Goal: Answer question/provide support: Share knowledge or assist other users

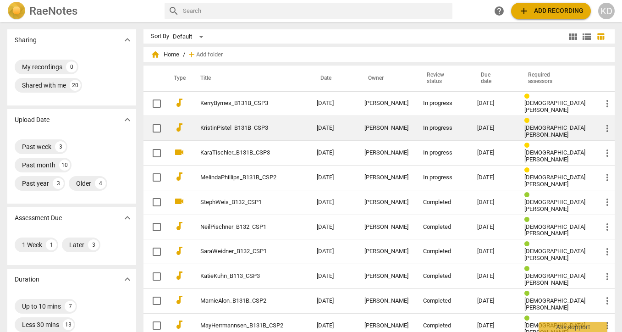
click at [241, 130] on td "KristinPistel_B131B_CSP3" at bounding box center [249, 128] width 120 height 25
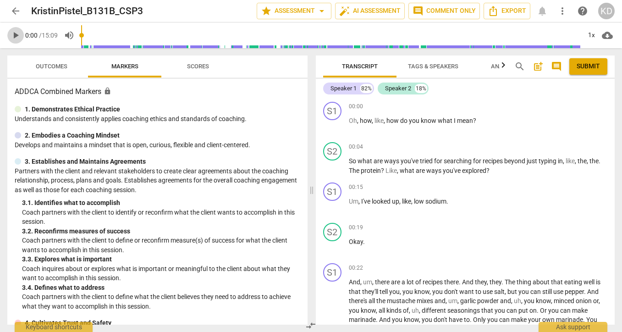
click at [16, 36] on span "play_arrow" at bounding box center [15, 35] width 11 height 11
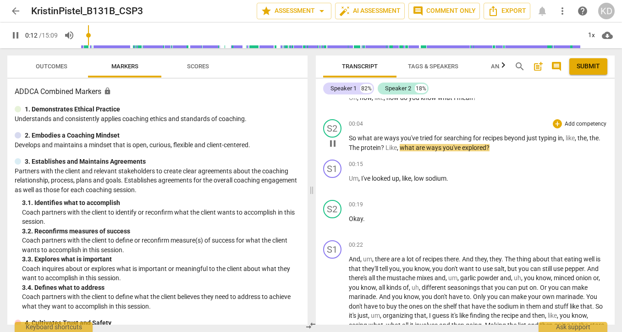
scroll to position [32, 0]
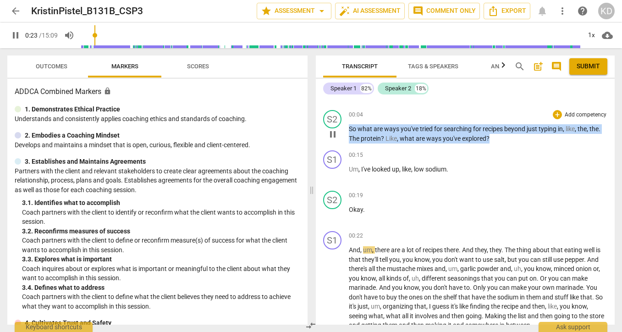
drag, startPoint x: 349, startPoint y: 130, endPoint x: 499, endPoint y: 143, distance: 150.5
click at [499, 143] on div "S2 play_arrow pause 00:04 + Add competency keyboard_arrow_right So what are way…" at bounding box center [465, 126] width 299 height 40
click at [576, 115] on p "Add competency" at bounding box center [586, 115] width 44 height 8
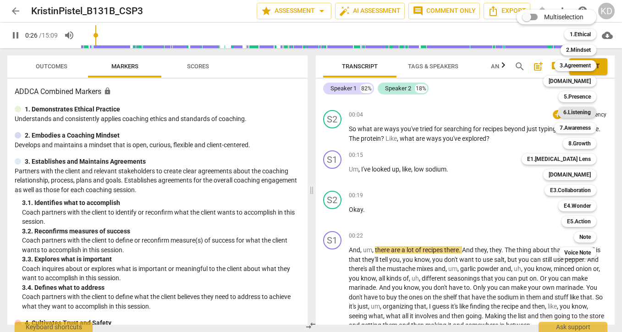
click at [577, 112] on b "6.Listening" at bounding box center [576, 112] width 27 height 11
type input "26"
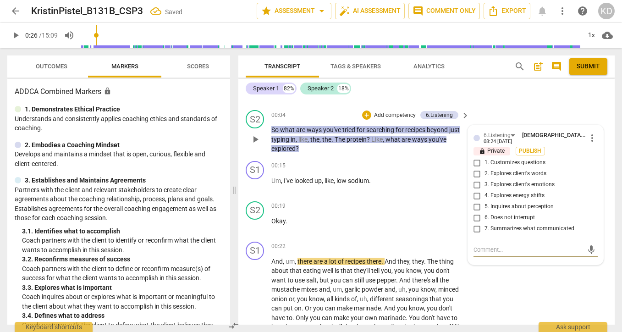
click at [476, 163] on input "1. Customizes questions" at bounding box center [477, 162] width 15 height 11
checkbox input "true"
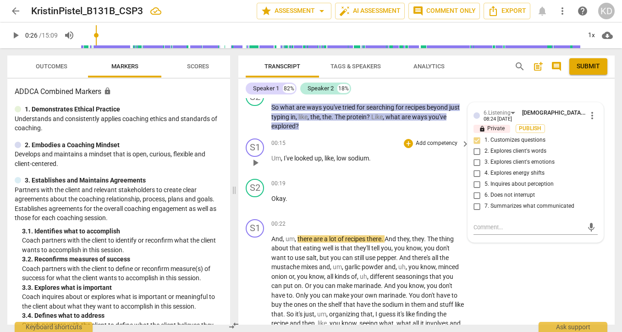
scroll to position [55, 0]
click at [241, 217] on div "S1 play_arrow pause 00:22 + Add competency keyboard_arrow_right And , um , ther…" at bounding box center [426, 282] width 376 height 135
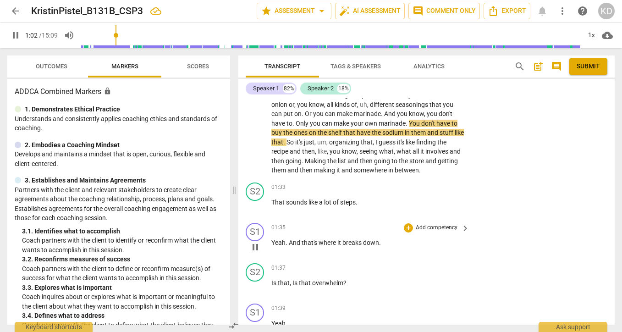
scroll to position [234, 0]
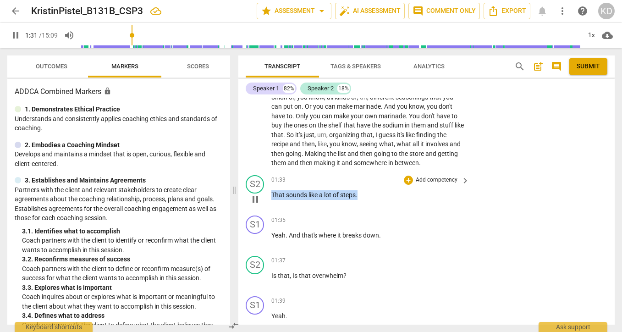
drag, startPoint x: 272, startPoint y: 193, endPoint x: 369, endPoint y: 193, distance: 96.7
click at [369, 193] on p "That sounds like a lot of steps ." at bounding box center [367, 195] width 193 height 10
click at [426, 180] on p "Add competency" at bounding box center [437, 180] width 44 height 8
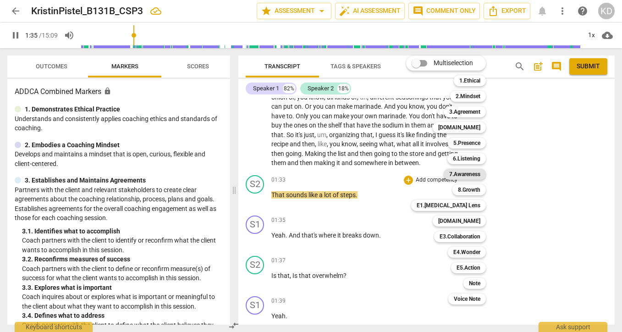
click at [463, 175] on b "7.Awareness" at bounding box center [464, 174] width 31 height 11
type input "96"
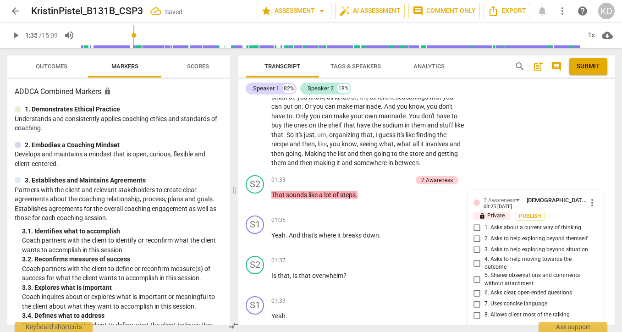
scroll to position [358, 0]
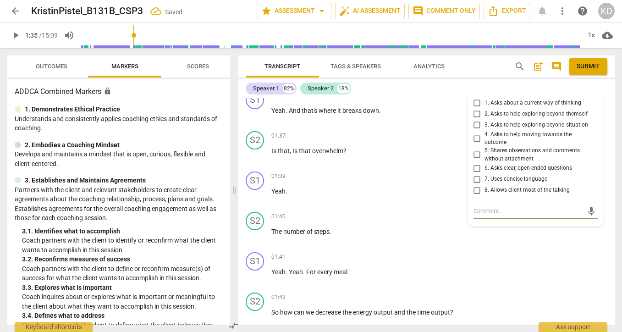
click at [474, 154] on input "5. Shares observations and comments without attachment" at bounding box center [477, 154] width 15 height 11
checkbox input "true"
click at [476, 179] on input "7. Uses concise language" at bounding box center [477, 179] width 15 height 11
checkbox input "true"
click at [475, 189] on input "8. Allows client most of the talking" at bounding box center [477, 190] width 15 height 11
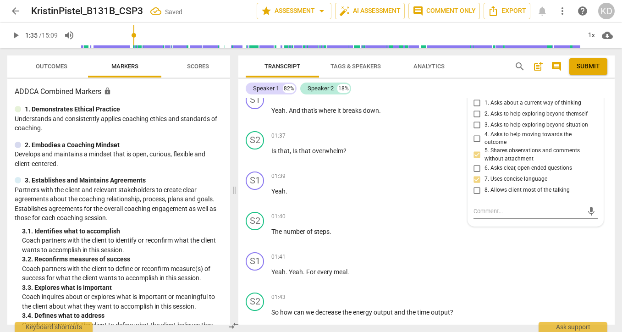
checkbox input "true"
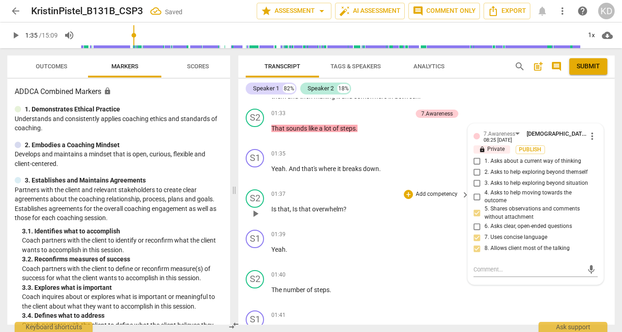
scroll to position [298, 0]
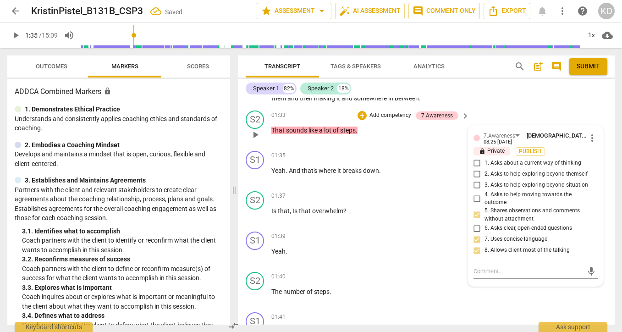
click at [382, 115] on p "Add competency" at bounding box center [390, 115] width 44 height 8
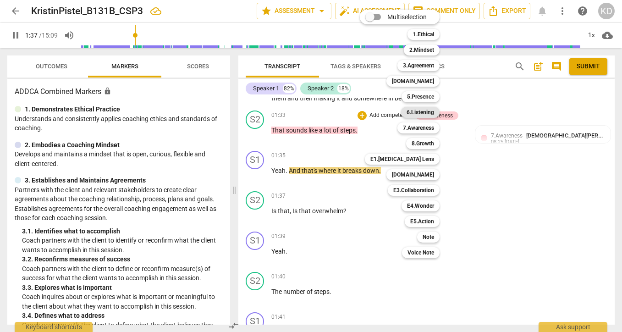
click at [423, 111] on b "6.Listening" at bounding box center [420, 112] width 27 height 11
type input "98"
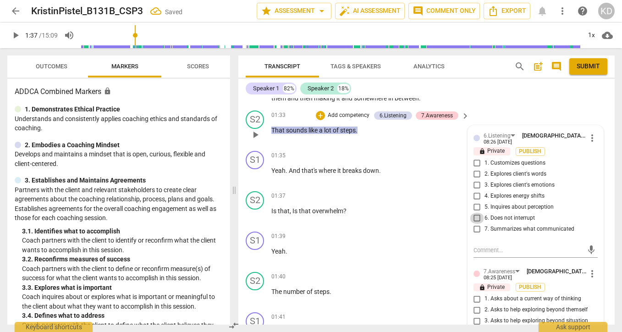
click at [475, 219] on input "6. Does not interrupt" at bounding box center [477, 218] width 15 height 11
checkbox input "true"
click at [241, 182] on div "S1 play_arrow pause 01:35 + Add competency keyboard_arrow_right Yeah . And that…" at bounding box center [426, 167] width 376 height 40
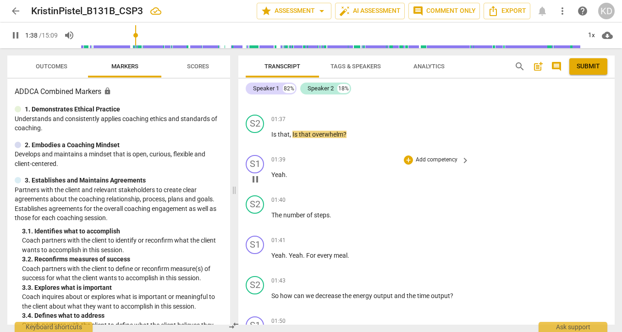
scroll to position [375, 0]
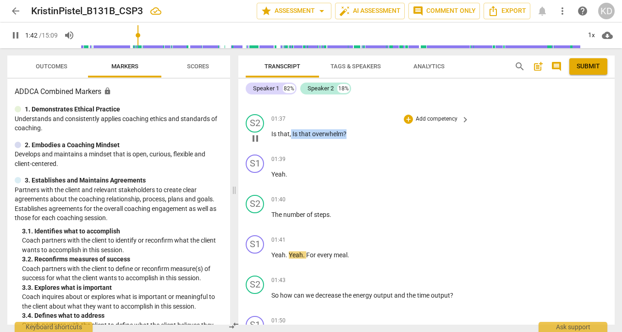
drag, startPoint x: 291, startPoint y: 134, endPoint x: 350, endPoint y: 137, distance: 59.2
click at [350, 137] on p "Is that , Is that overwhelm ?" at bounding box center [367, 134] width 193 height 10
click at [442, 121] on p "Add competency" at bounding box center [437, 119] width 44 height 8
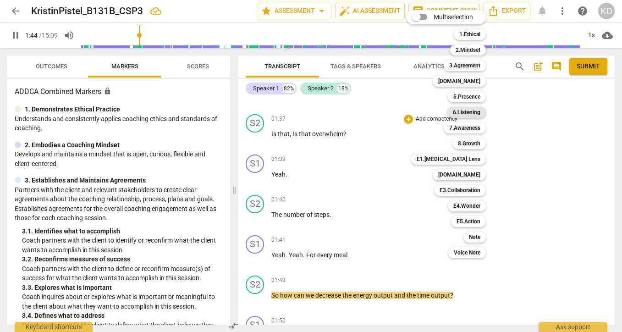
click at [467, 113] on b "6.Listening" at bounding box center [466, 112] width 27 height 11
type input "105"
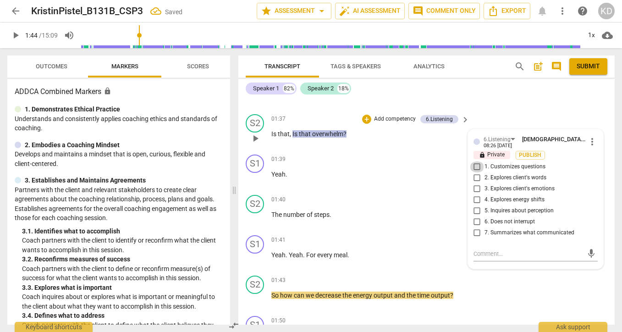
click at [476, 168] on input "1. Customizes questions" at bounding box center [477, 166] width 15 height 11
checkbox input "true"
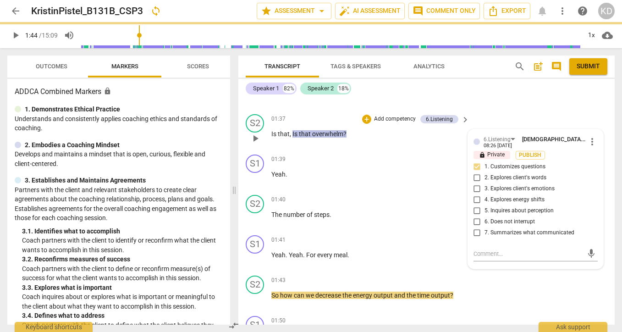
click at [475, 210] on input "5. Inquires about perception" at bounding box center [477, 210] width 15 height 11
checkbox input "true"
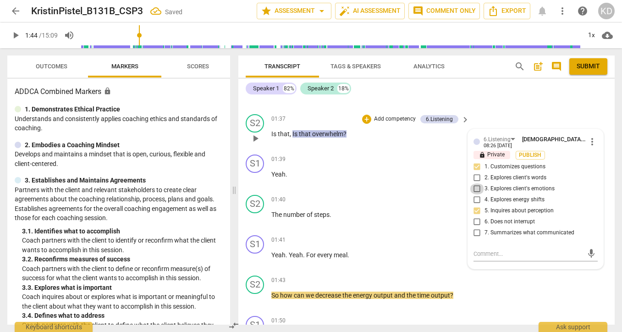
click at [476, 190] on input "3. Explores client's emotions" at bounding box center [477, 188] width 15 height 11
checkbox input "true"
click at [239, 183] on div "S1 play_arrow pause 01:39 + Add competency keyboard_arrow_right Yeah ." at bounding box center [426, 171] width 376 height 40
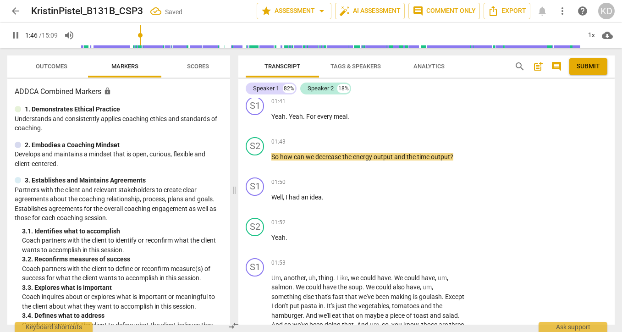
scroll to position [515, 0]
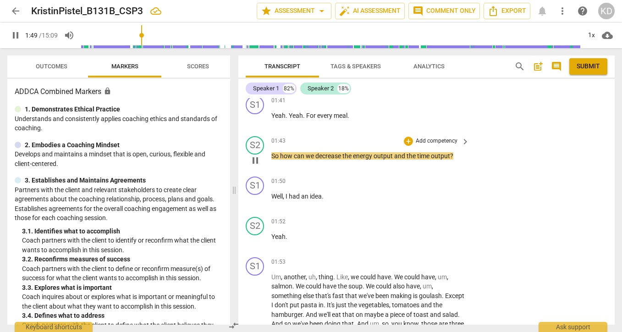
click at [438, 142] on p "Add competency" at bounding box center [437, 141] width 44 height 8
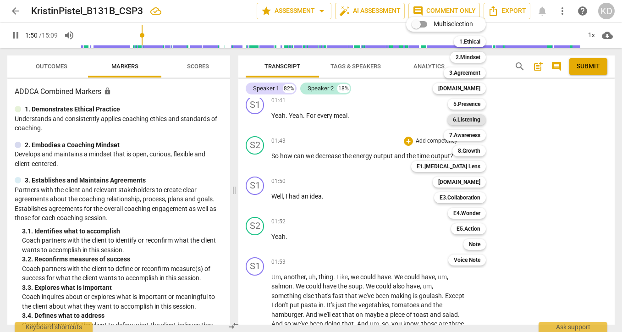
click at [472, 120] on b "6.Listening" at bounding box center [466, 119] width 27 height 11
type input "111"
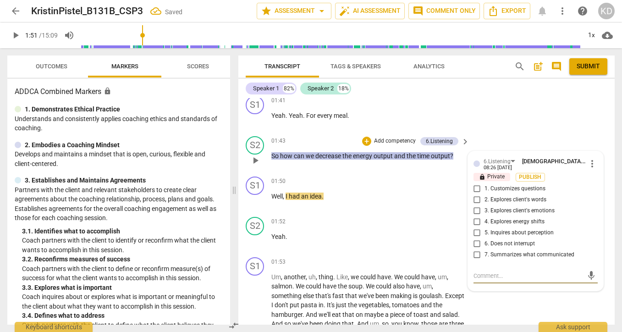
click at [475, 188] on input "1. Customizes questions" at bounding box center [477, 188] width 15 height 11
checkbox input "true"
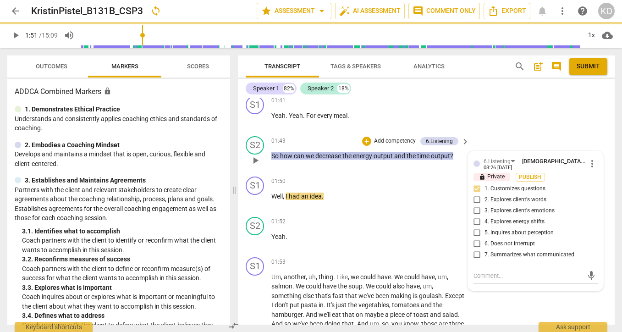
click at [475, 233] on input "5. Inquires about perception" at bounding box center [477, 232] width 15 height 11
checkbox input "true"
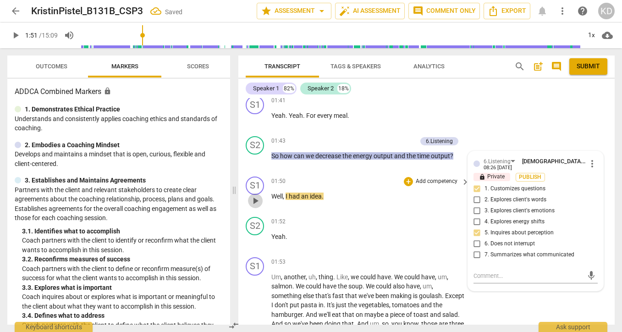
click at [257, 200] on span "play_arrow" at bounding box center [255, 200] width 11 height 11
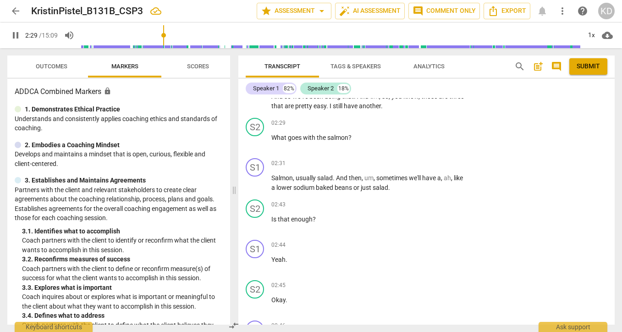
scroll to position [747, 0]
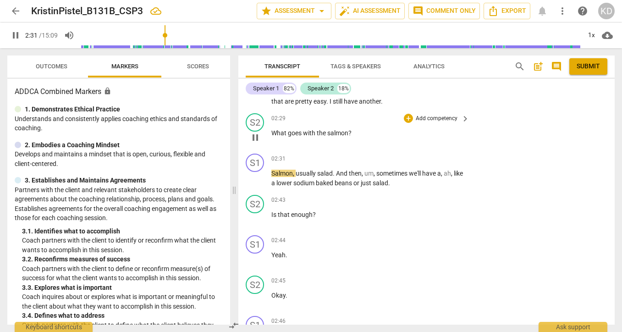
click at [424, 118] on p "Add competency" at bounding box center [437, 119] width 44 height 8
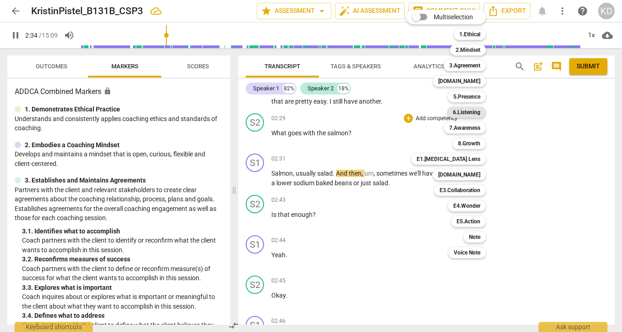
click at [467, 111] on b "6.Listening" at bounding box center [466, 112] width 27 height 11
type input "154"
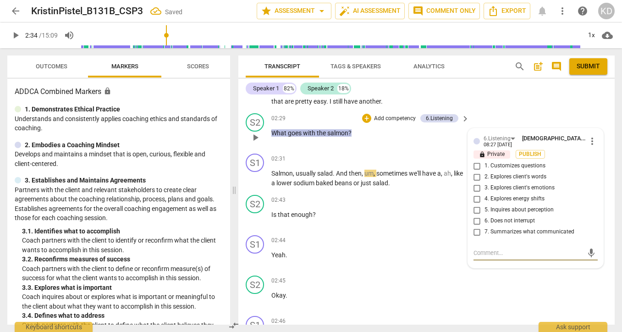
click at [476, 166] on input "1. Customizes questions" at bounding box center [477, 165] width 15 height 11
checkbox input "true"
click at [475, 211] on input "5. Inquires about perception" at bounding box center [477, 209] width 15 height 11
checkbox input "true"
click at [244, 192] on div "S2 play_arrow pause 02:43 + Add competency keyboard_arrow_right Is that enough ?" at bounding box center [426, 211] width 376 height 40
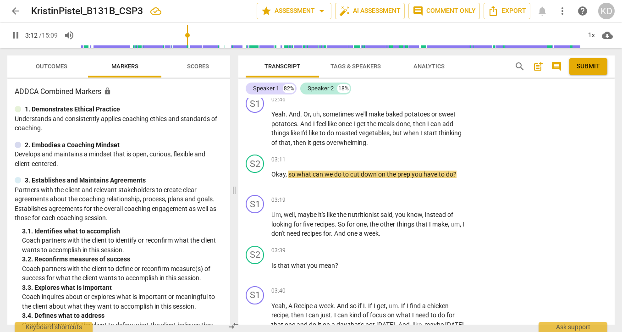
scroll to position [976, 0]
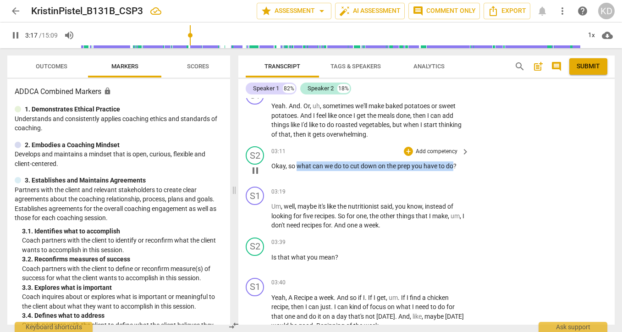
drag, startPoint x: 297, startPoint y: 165, endPoint x: 454, endPoint y: 163, distance: 157.2
click at [454, 163] on p "Okay , so what can we do to cut down on the prep you have to do ?" at bounding box center [367, 166] width 193 height 10
click at [443, 151] on p "Add competency" at bounding box center [437, 152] width 44 height 8
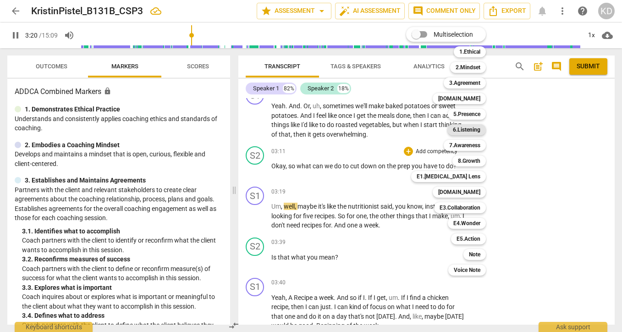
click at [472, 131] on b "6.Listening" at bounding box center [466, 129] width 27 height 11
type input "201"
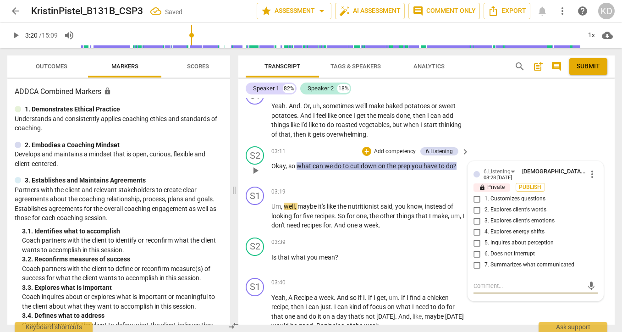
click at [476, 198] on input "1. Customizes questions" at bounding box center [477, 198] width 15 height 11
checkbox input "true"
click at [504, 284] on textarea at bounding box center [528, 285] width 110 height 9
type textarea "I"
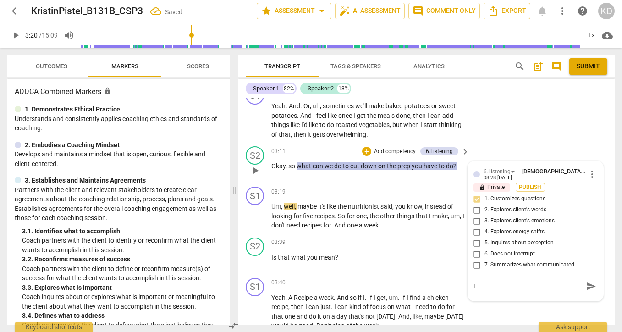
type textarea "It"
type textarea "It i"
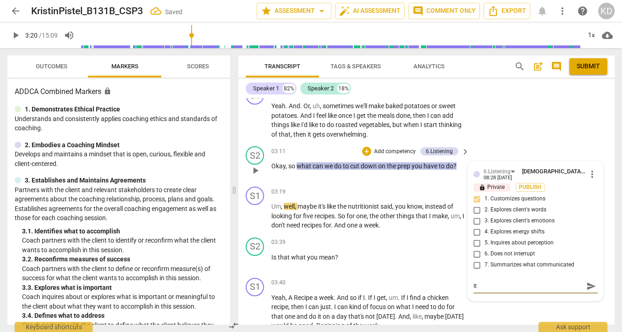
type textarea "It i"
type textarea "It is"
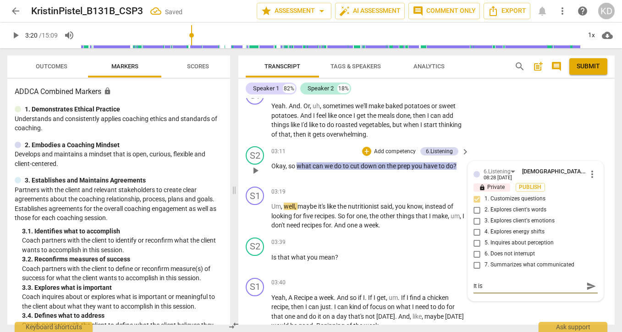
type textarea "It is o"
type textarea "It is ok"
type textarea "It is oka"
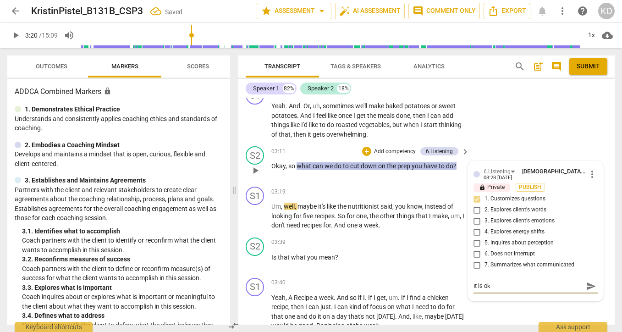
type textarea "It is oka"
type textarea "It is okay"
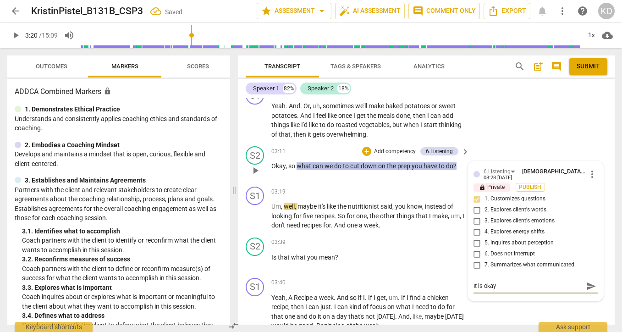
type textarea "It is okay t"
type textarea "It is okay to"
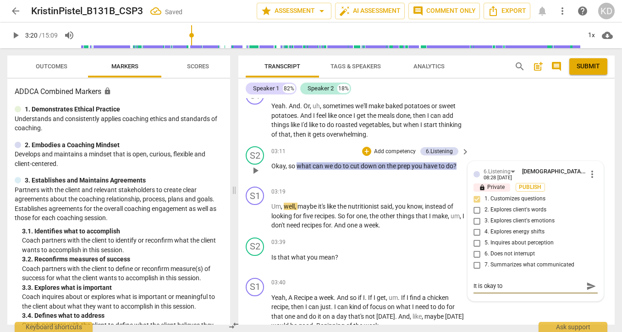
type textarea "It is okay to"
type textarea "It is okay to l"
type textarea "It is okay to le"
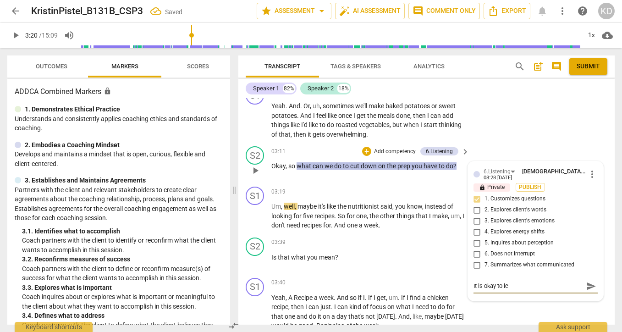
type textarea "It is okay to lea"
type textarea "It is okay to leav"
type textarea "It is okay to leave"
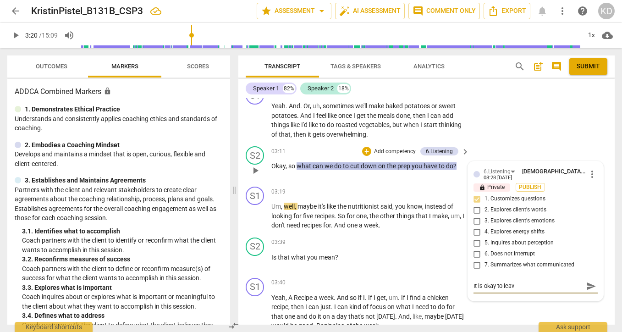
type textarea "It is okay to leave"
type textarea "It is okay to leave a"
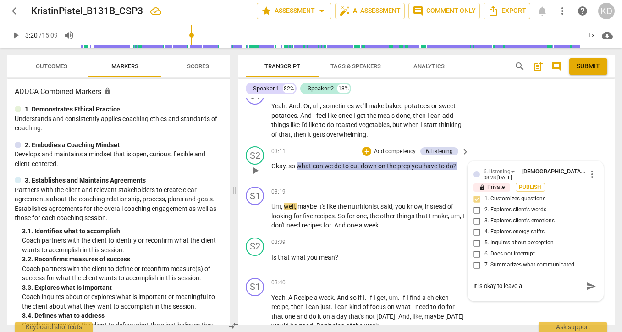
type textarea "It is okay to leave a l"
type textarea "It is okay to leave a li"
type textarea "It is okay to leave a lit"
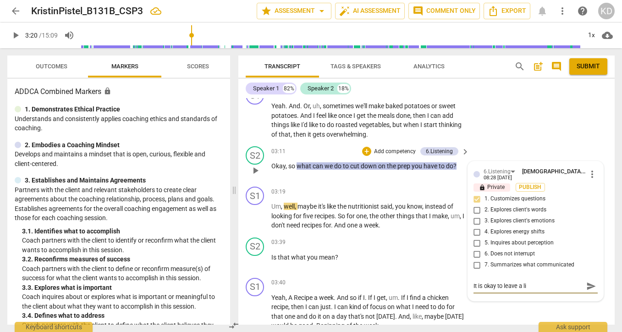
type textarea "It is okay to leave a lit"
type textarea "It is okay to leave a litt"
type textarea "It is okay to leave a littl"
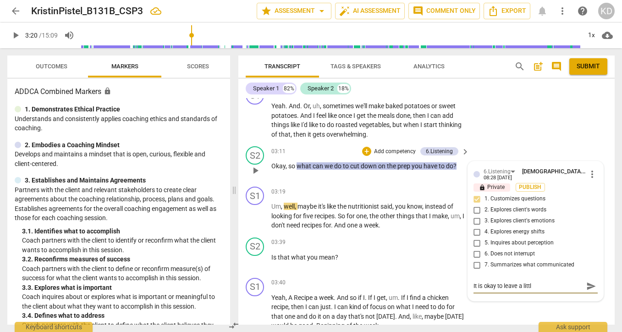
type textarea "It is okay to leave a little"
type textarea "It is okay to leave a little s"
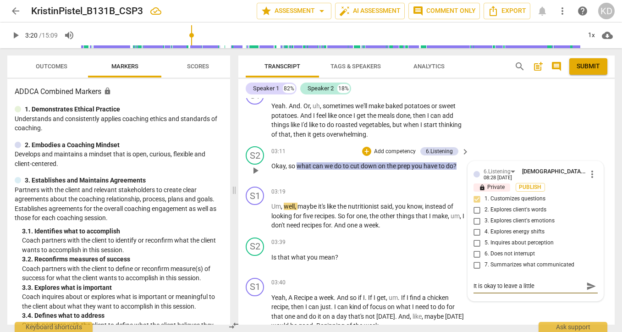
type textarea "It is okay to leave a little s"
type textarea "It is okay to leave a little sp"
type textarea "It is okay to leave a little spa"
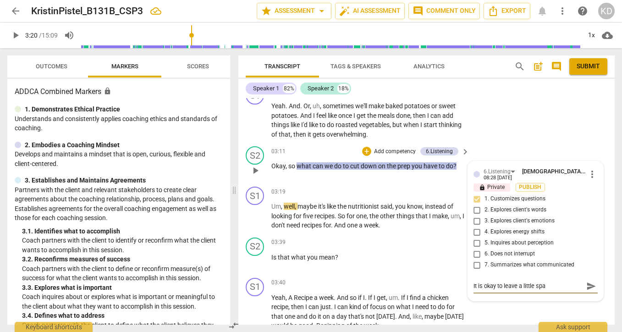
type textarea "It is okay to leave a little spac"
type textarea "It is okay to leave a little space"
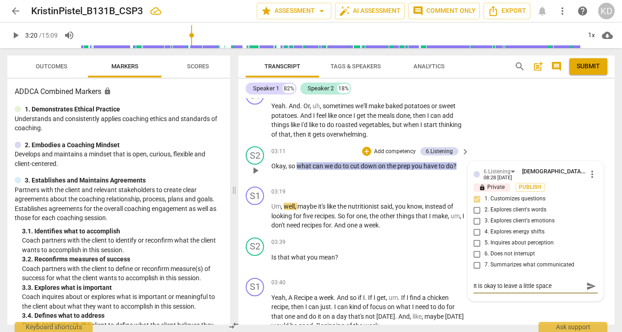
type textarea "It is okay to leave a little space"
type textarea "It is okay to leave a little space w"
type textarea "It is okay to leave a little space wh"
type textarea "It is okay to leave a little space whe"
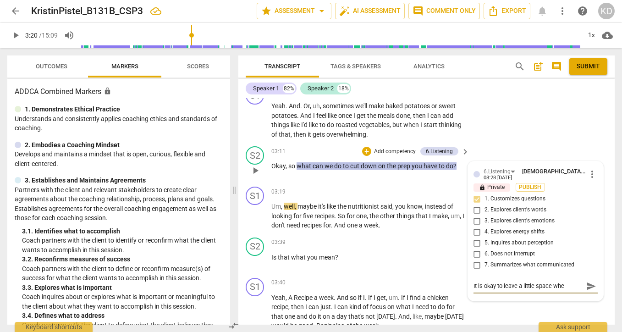
type textarea "It is okay to leave a little space when"
type textarea "It is okay to leave a little space when y"
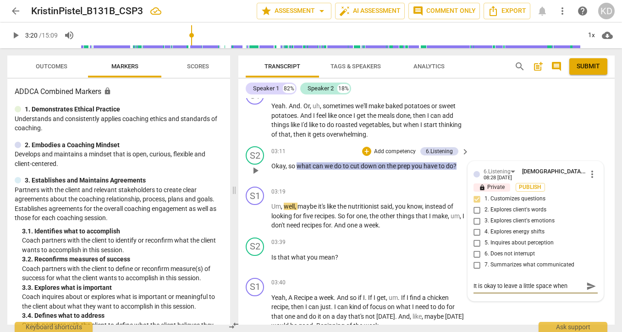
type textarea "It is okay to leave a little space when y"
type textarea "It is okay to leave a little space when yo"
type textarea "It is okay to leave a little space when you"
type textarea "It is okay to leave a little space when your"
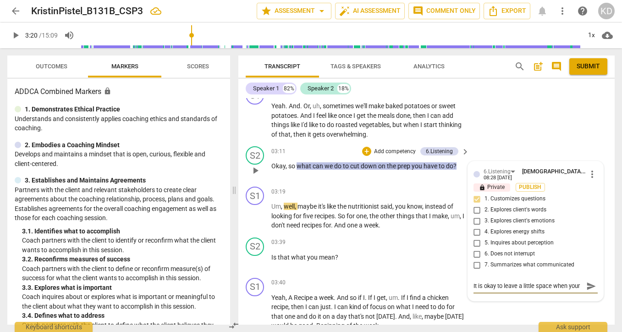
type textarea "It is okay to leave a little space when your"
type textarea "It is okay to leave a little space when your c"
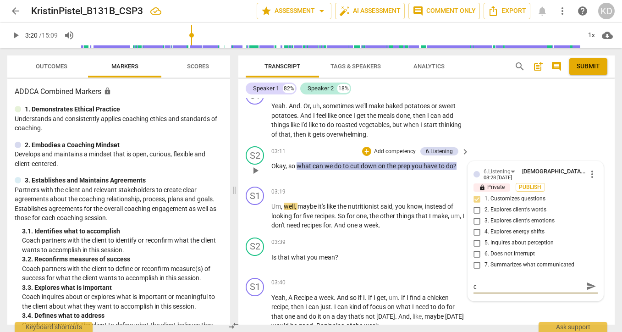
type textarea "It is okay to leave a little space when your cl"
type textarea "It is okay to leave a little space when your cli"
type textarea "It is okay to leave a little space when your clie"
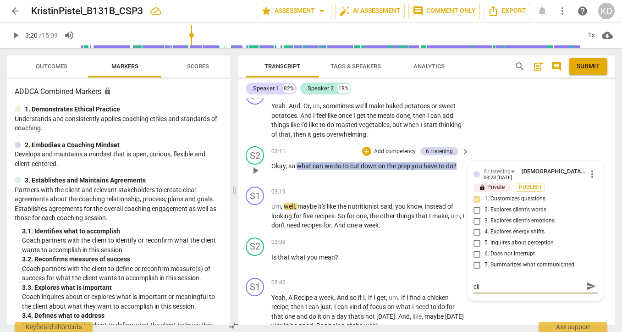
type textarea "It is okay to leave a little space when your clie"
type textarea "It is okay to leave a little space when your clien"
type textarea "It is okay to leave a little space when your client"
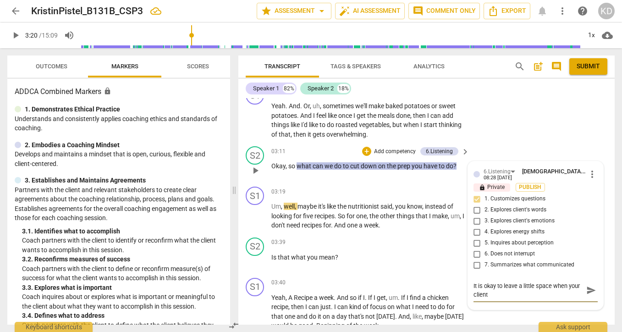
type textarea "It is okay to leave a little space when your client"
type textarea "It is okay to leave a little space when your client i"
type textarea "It is okay to leave a little space when your client is"
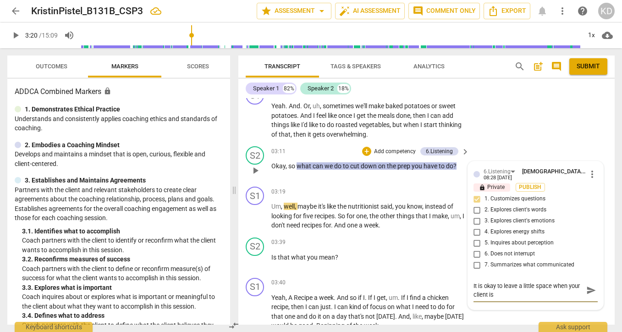
type textarea "It is okay to leave a little space when your client is"
type textarea "It is okay to leave a little space when your client is d"
type textarea "It is okay to leave a little space when your client is do"
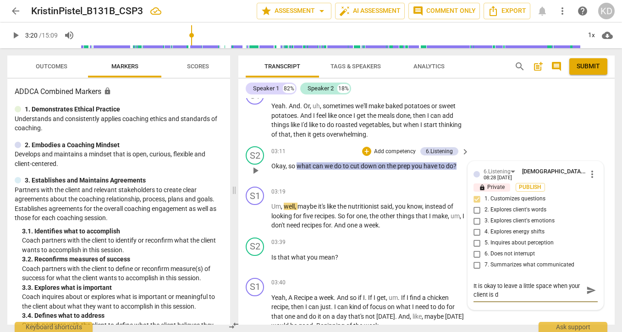
type textarea "It is okay to leave a little space when your client is do"
type textarea "It is okay to leave a little space when your client is don"
type textarea "It is okay to leave a little space when your client is done"
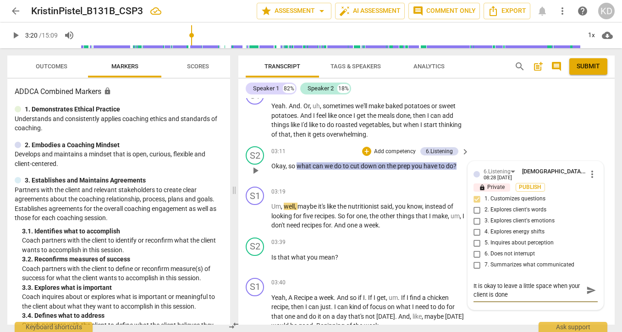
type textarea "It is okay to leave a little space when your client is done t"
type textarea "It is okay to leave a little space when your client is done ta"
type textarea "It is okay to leave a little space when your client is done tal"
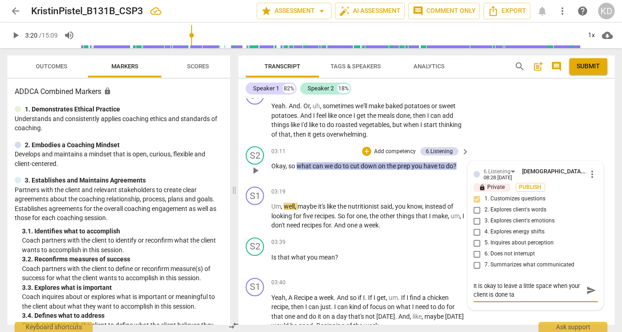
type textarea "It is okay to leave a little space when your client is done tal"
type textarea "It is okay to leave a little space when your client is done talk"
type textarea "It is okay to leave a little space when your client is done talki"
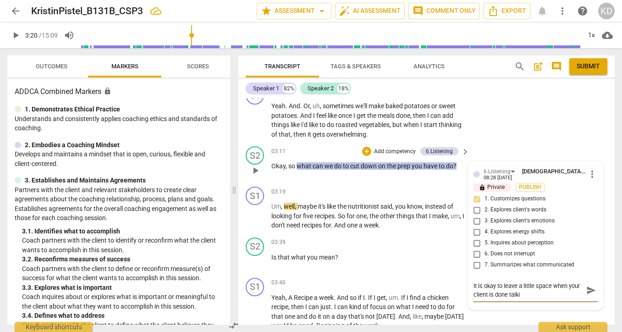
type textarea "It is okay to leave a little space when your client is done talkin"
type textarea "It is okay to leave a little space when your client is done talking"
type textarea "It is okay to leave a little space when your client is done talking,"
type textarea "It is okay to leave a little space when your client is done talking, a"
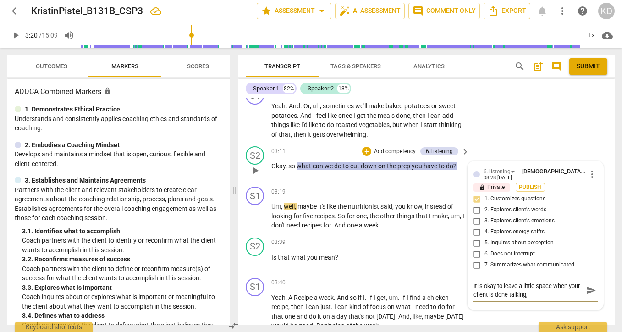
type textarea "It is okay to leave a little space when your client is done talking, a"
type textarea "It is okay to leave a little space when your client is done talking, an"
type textarea "It is okay to leave a little space when your client is done talking, and"
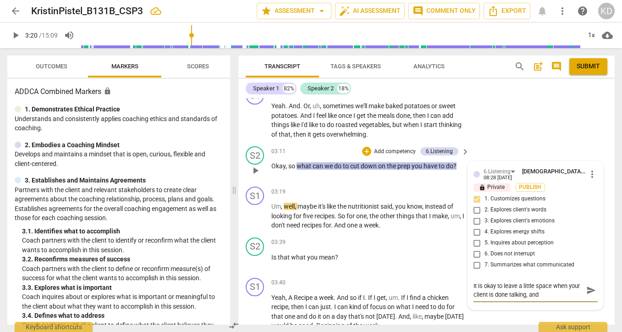
type textarea "It is okay to leave a little space when your client is done talking, and"
type textarea "It is okay to leave a little space when your client is done talking, and w"
type textarea "It is okay to leave a little space when your client is done talking, and wh"
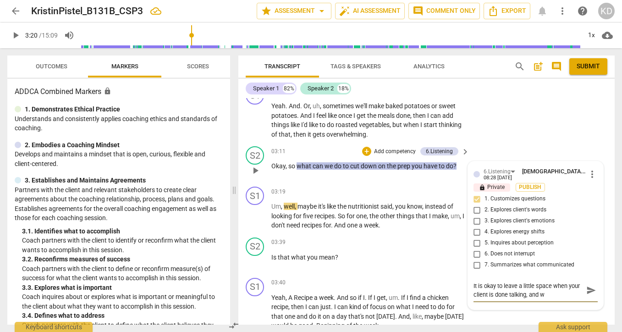
type textarea "It is okay to leave a little space when your client is done talking, and wh"
type textarea "It is okay to leave a little space when your client is done talking, and whi"
type textarea "It is okay to leave a little space when your client is done talking, and whil"
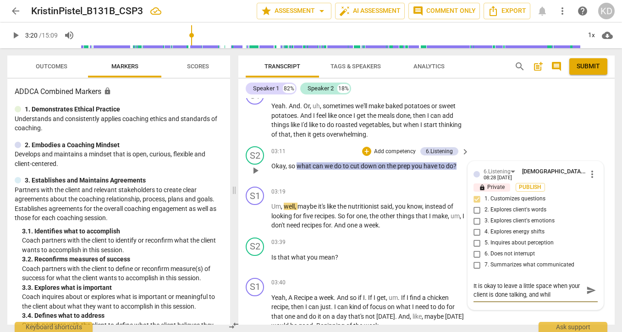
type textarea "It is okay to leave a little space when your client is done talking, and while"
type textarea "It is okay to leave a little space when your client is done talking, and while s"
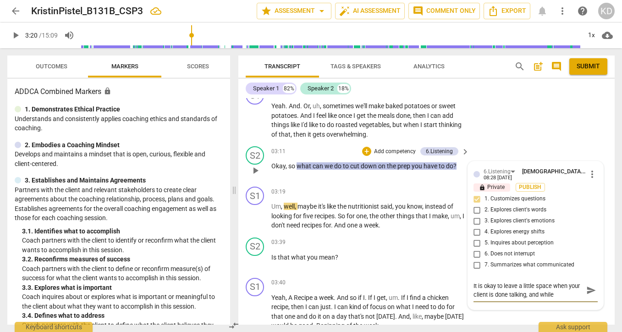
type textarea "It is okay to leave a little space when your client is done talking, and while s"
type textarea "It is okay to leave a little space when your client is done talking, and while …"
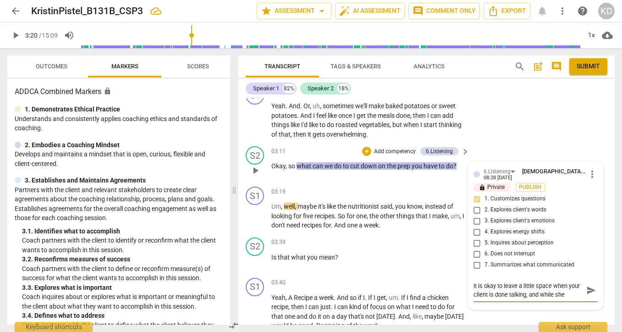
type textarea "It is okay to leave a little space when your client is done talking, and while …"
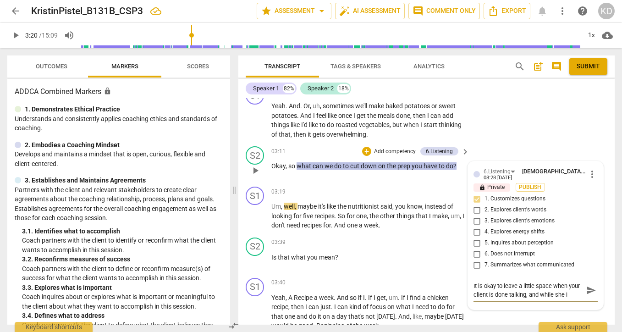
type textarea "It is okay to leave a little space when your client is done talking, and while …"
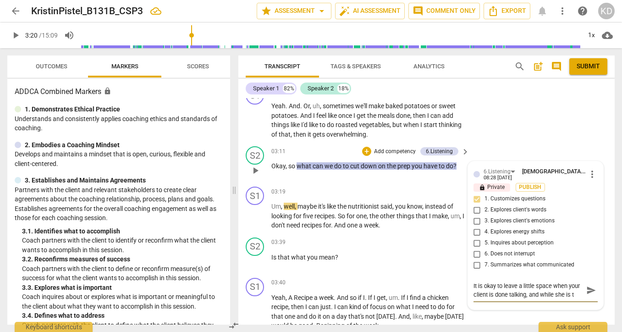
type textarea "It is okay to leave a little space when your client is done talking, and while …"
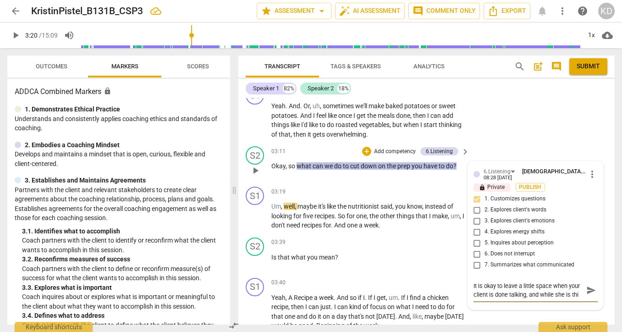
type textarea "It is okay to leave a little space when your client is done talking, and while …"
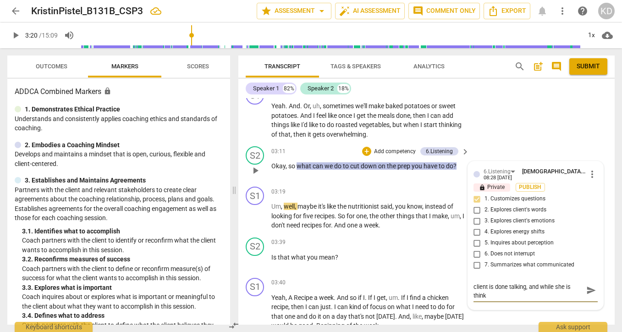
type textarea "It is okay to leave a little space when your client is done talking, and while …"
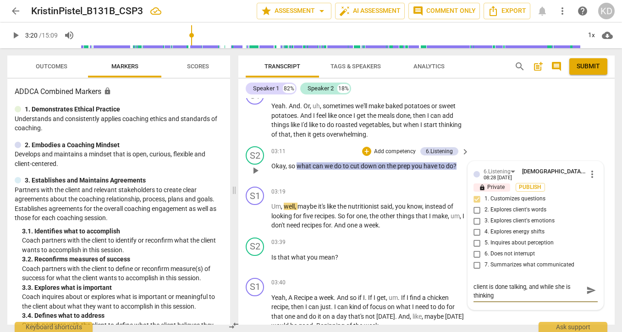
type textarea "It is okay to leave a little space when your client is done talking, and while …"
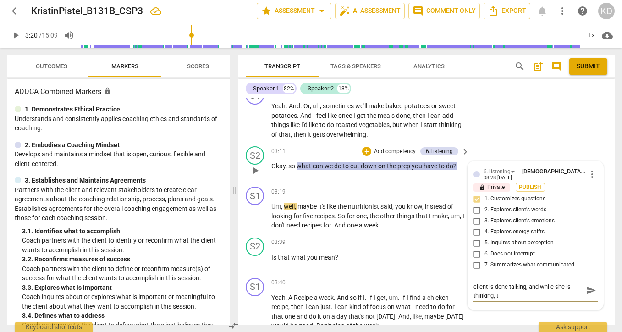
scroll to position [0, 0]
type textarea "It is okay to leave a little space when your client is done talking, and while …"
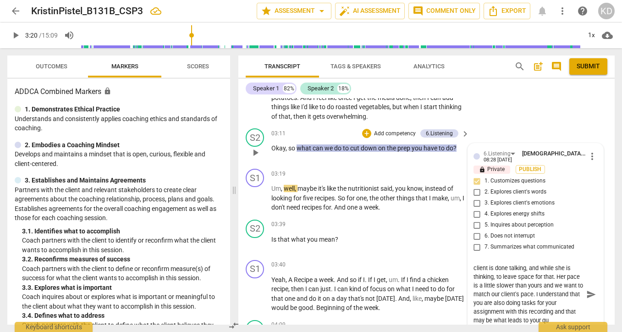
scroll to position [9, 0]
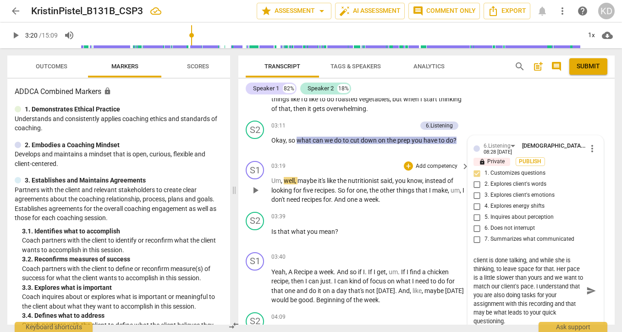
click at [255, 190] on span "play_arrow" at bounding box center [255, 190] width 11 height 11
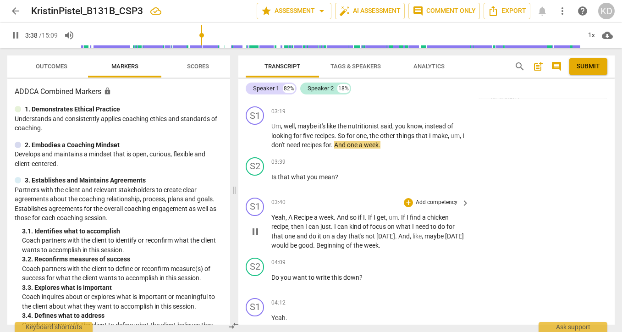
scroll to position [1056, 0]
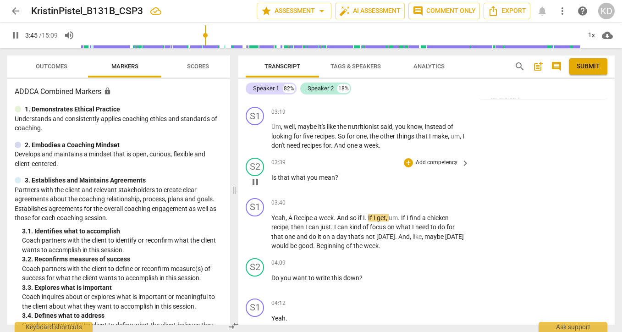
click at [442, 163] on p "Add competency" at bounding box center [437, 163] width 44 height 8
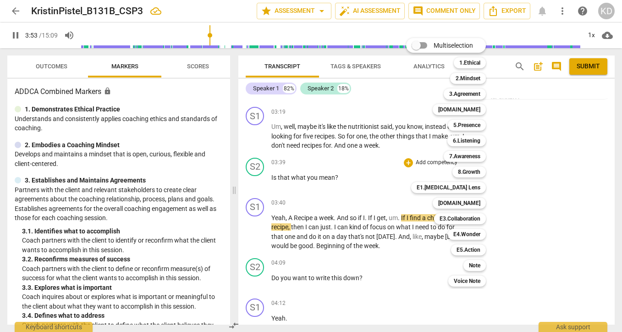
click at [243, 239] on div at bounding box center [311, 166] width 622 height 332
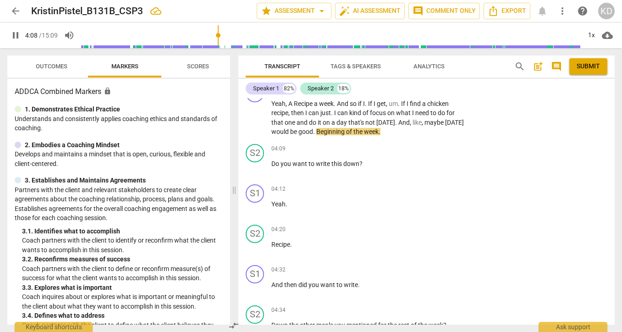
scroll to position [1163, 0]
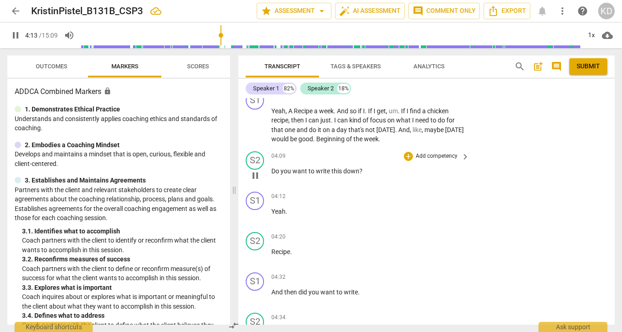
click at [437, 156] on p "Add competency" at bounding box center [437, 156] width 44 height 8
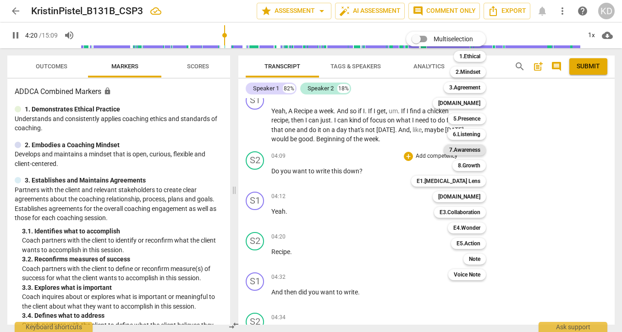
click at [470, 150] on b "7.Awareness" at bounding box center [464, 149] width 31 height 11
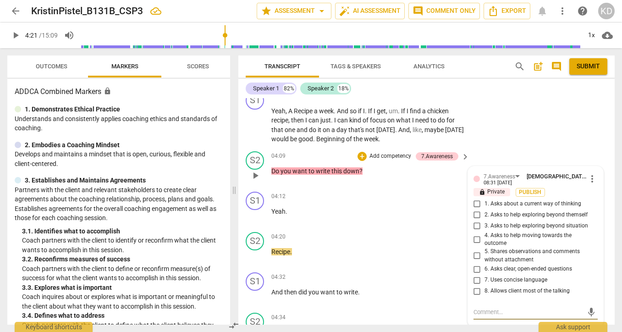
click at [476, 240] on input "4. Asks to help moving towards the outcome" at bounding box center [477, 239] width 15 height 11
click at [474, 269] on input "6. Asks clear, open-ended questions" at bounding box center [477, 269] width 15 height 11
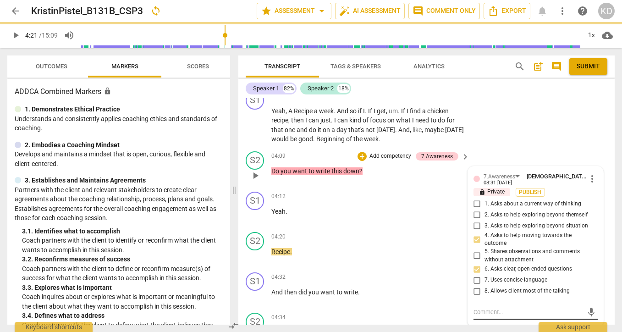
click at [493, 311] on textarea at bounding box center [528, 312] width 110 height 9
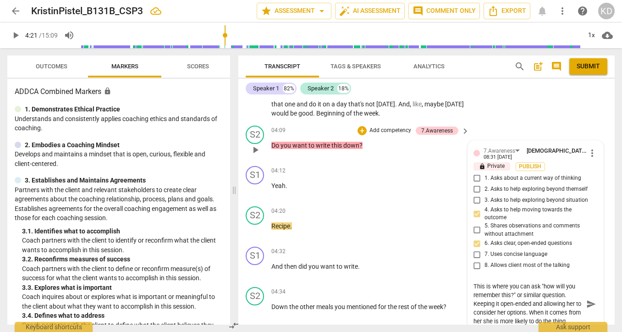
scroll to position [1189, 0]
click at [243, 159] on div "S2 play_arrow pause 04:09 + Add competency 7.Awareness keyboard_arrow_right Do …" at bounding box center [426, 141] width 376 height 40
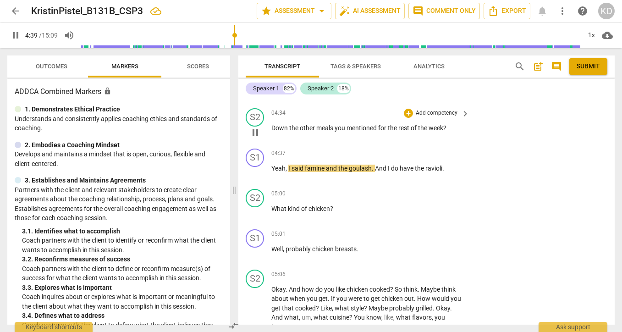
scroll to position [1369, 0]
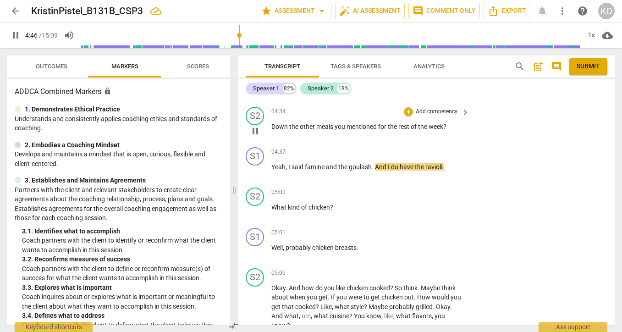
click at [441, 113] on p "Add competency" at bounding box center [437, 112] width 44 height 8
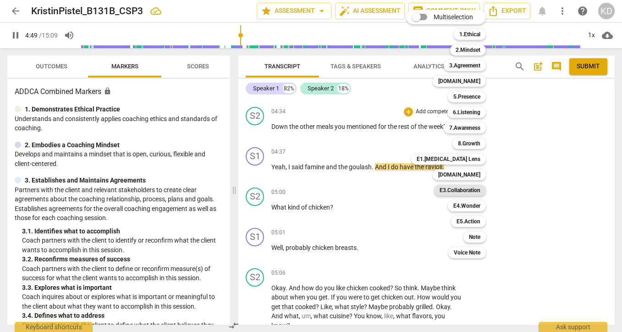
click at [467, 190] on b "E3.Collaboration" at bounding box center [460, 190] width 41 height 11
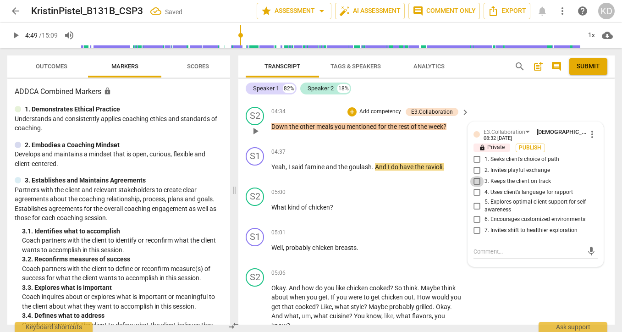
click at [478, 180] on input "3. Keeps the client on track" at bounding box center [477, 181] width 15 height 11
click at [496, 250] on textarea at bounding box center [528, 251] width 110 height 9
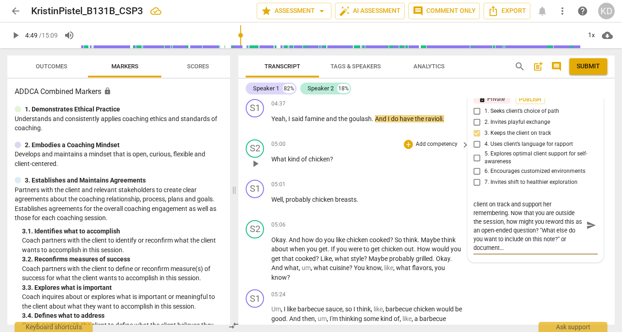
scroll to position [1421, 0]
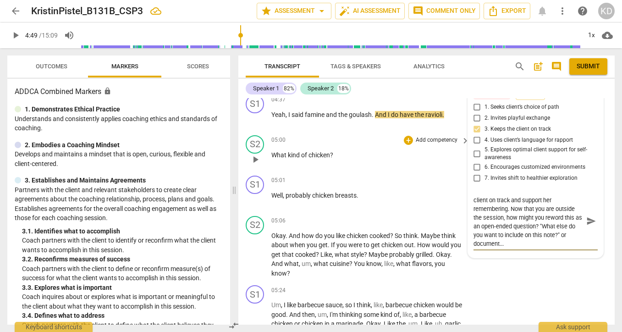
click at [256, 159] on span "play_arrow" at bounding box center [255, 159] width 11 height 11
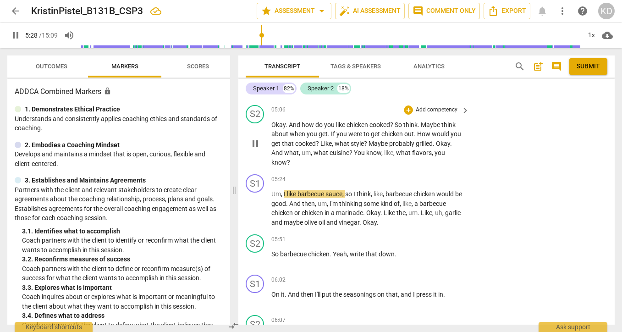
scroll to position [1533, 0]
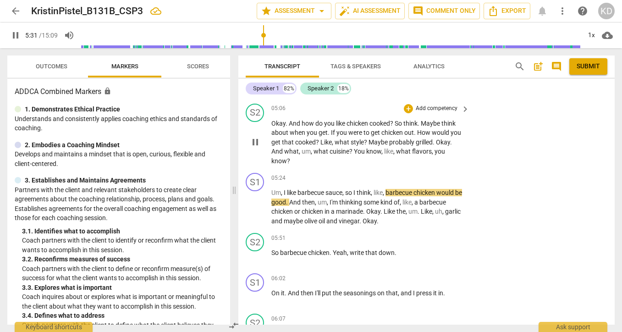
click at [435, 108] on p "Add competency" at bounding box center [437, 108] width 44 height 8
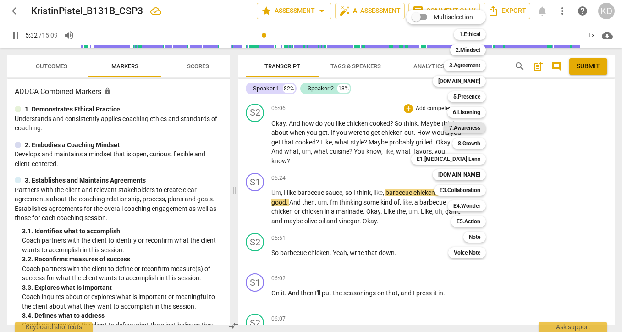
click at [467, 126] on b "7.Awareness" at bounding box center [464, 127] width 31 height 11
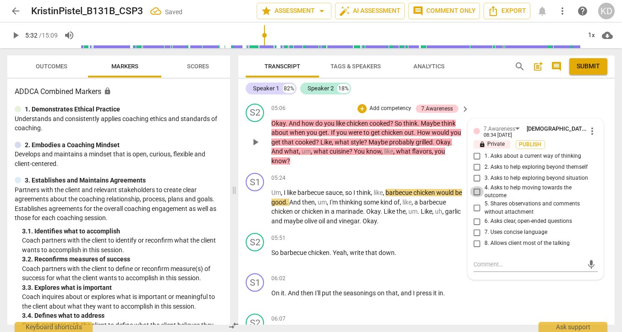
click at [475, 192] on input "4. Asks to help moving towards the outcome" at bounding box center [477, 191] width 15 height 11
click at [475, 179] on input "3. Asks to help exploring beyond situation" at bounding box center [477, 178] width 15 height 11
click at [475, 244] on input "8. Allows client most of the talking" at bounding box center [477, 243] width 15 height 11
click at [477, 244] on input "8. Allows client most of the talking" at bounding box center [477, 243] width 15 height 11
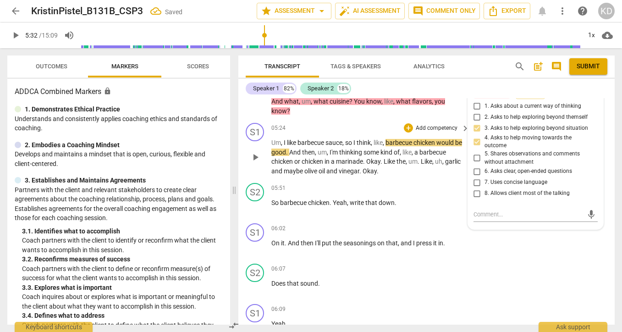
scroll to position [1584, 0]
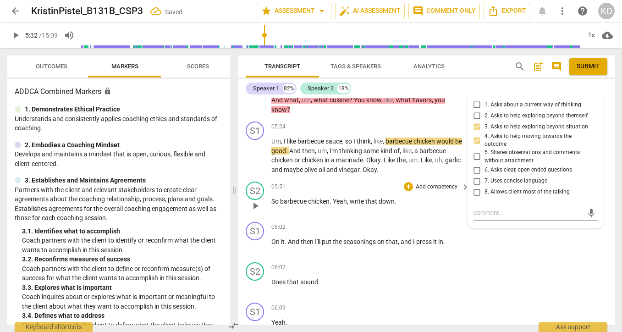
click at [257, 206] on span "play_arrow" at bounding box center [255, 205] width 11 height 11
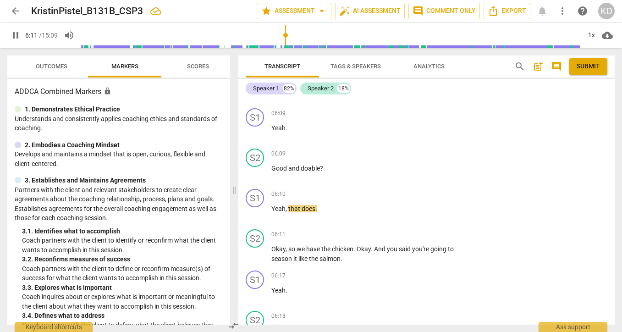
scroll to position [1784, 0]
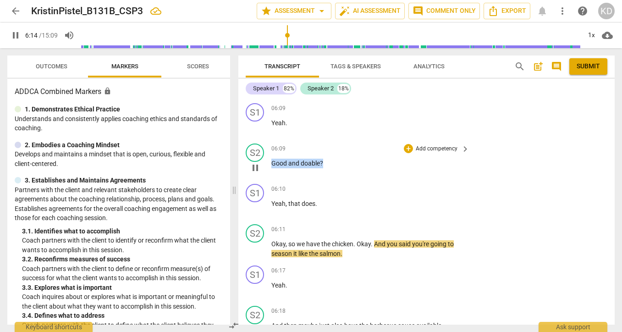
drag, startPoint x: 271, startPoint y: 164, endPoint x: 325, endPoint y: 165, distance: 53.6
click at [326, 165] on p "Good and doable ?" at bounding box center [367, 164] width 193 height 10
click at [439, 146] on p "Add competency" at bounding box center [437, 149] width 44 height 8
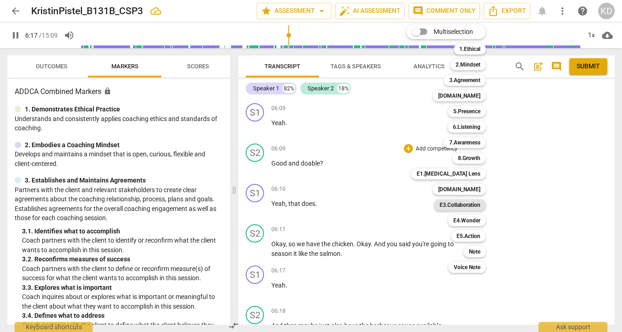
click at [466, 204] on b "E3.Collaboration" at bounding box center [460, 204] width 41 height 11
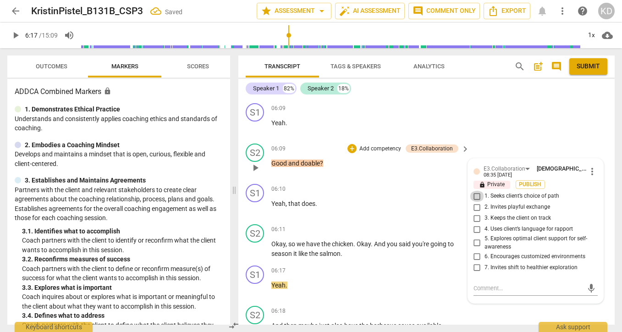
click at [476, 196] on input "1. Seeks client’s choice of path" at bounding box center [477, 196] width 15 height 11
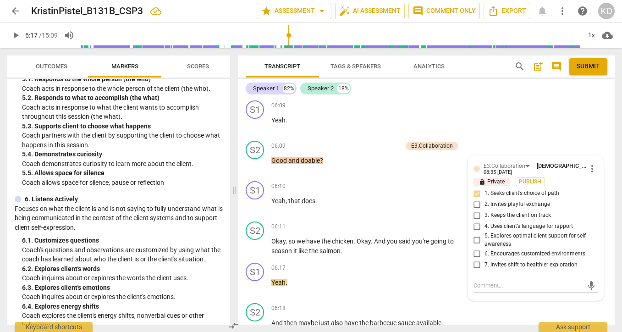
scroll to position [468, 0]
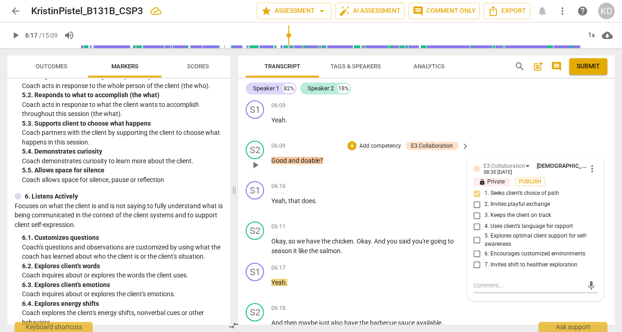
click at [376, 145] on p "Add competency" at bounding box center [380, 146] width 44 height 8
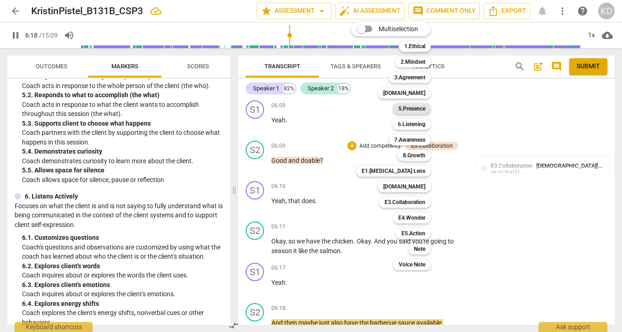
click at [414, 110] on b "5.Presence" at bounding box center [411, 108] width 27 height 11
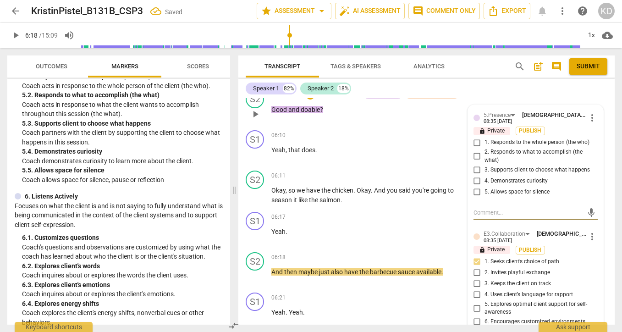
scroll to position [1818, 0]
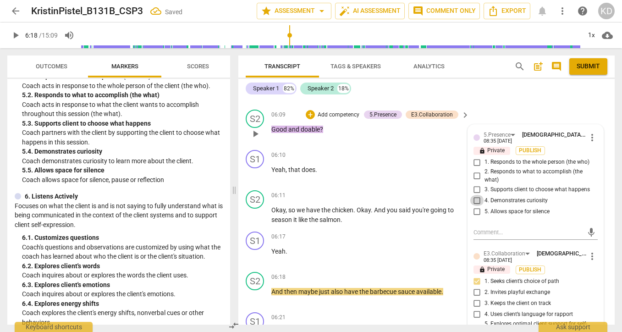
click at [475, 201] on input "4. Demonstrates curiosity" at bounding box center [477, 200] width 15 height 11
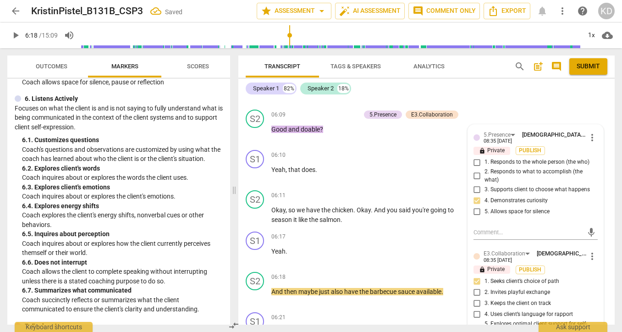
scroll to position [572, 0]
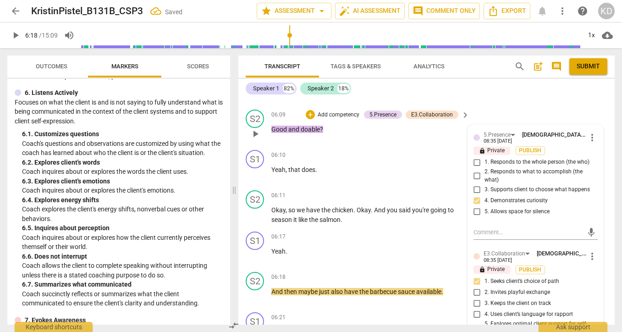
click at [348, 115] on p "Add competency" at bounding box center [339, 115] width 44 height 8
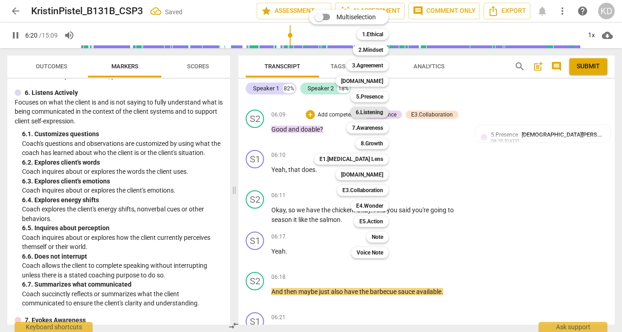
click at [368, 113] on b "6.Listening" at bounding box center [369, 112] width 27 height 11
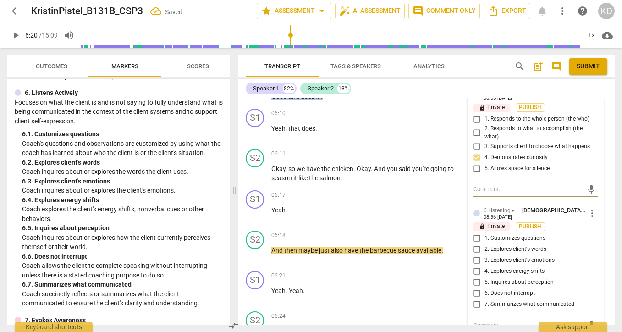
scroll to position [1870, 0]
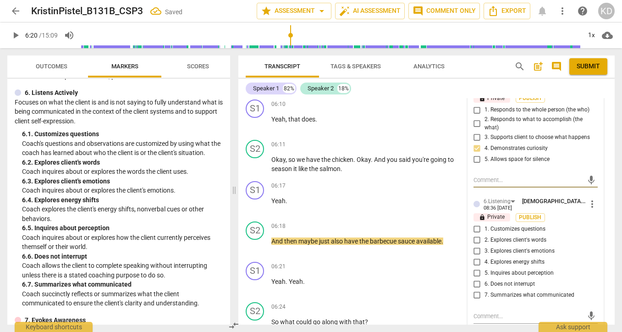
click at [475, 227] on input "1. Customizes questions" at bounding box center [477, 229] width 15 height 11
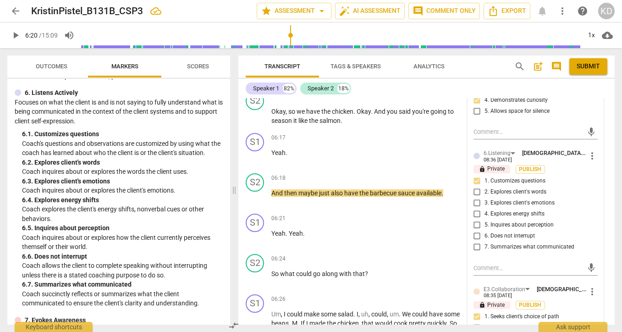
scroll to position [1927, 0]
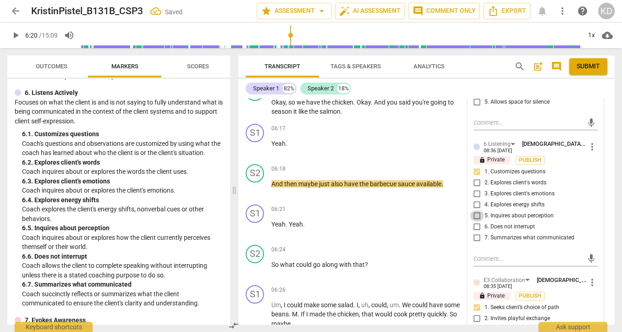
click at [476, 215] on input "5. Inquires about perception" at bounding box center [477, 215] width 15 height 11
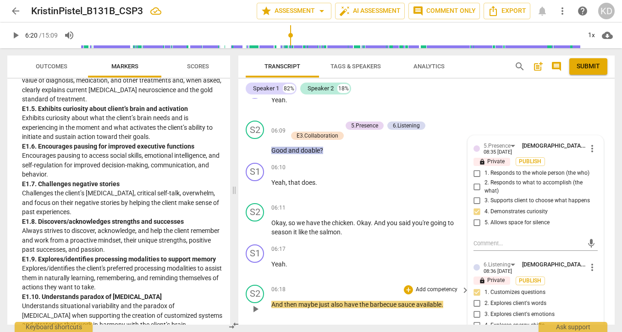
scroll to position [1800, 0]
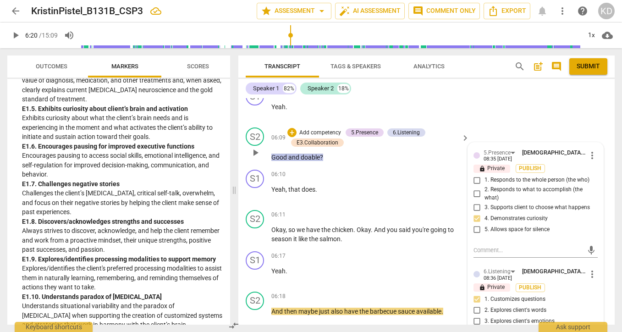
click at [321, 132] on p "Add competency" at bounding box center [320, 133] width 44 height 8
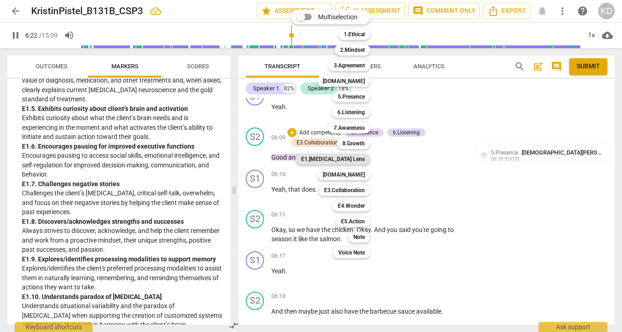
click at [349, 160] on b "E1.[MEDICAL_DATA] Lens" at bounding box center [333, 159] width 64 height 11
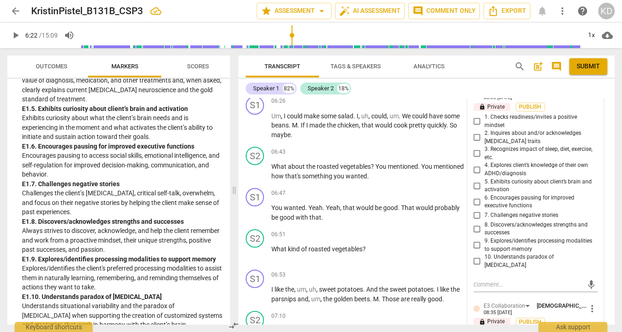
scroll to position [2110, 0]
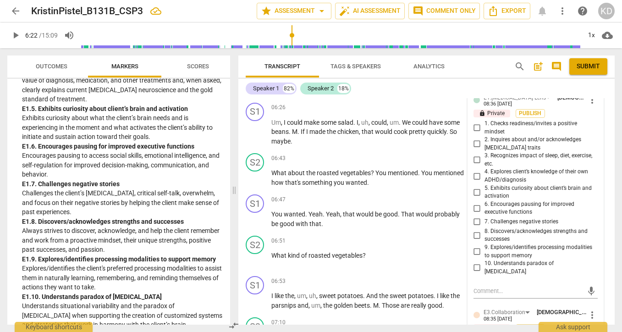
click at [474, 191] on input "5. Exhibits curiosity about client’s brain and activation" at bounding box center [477, 192] width 15 height 11
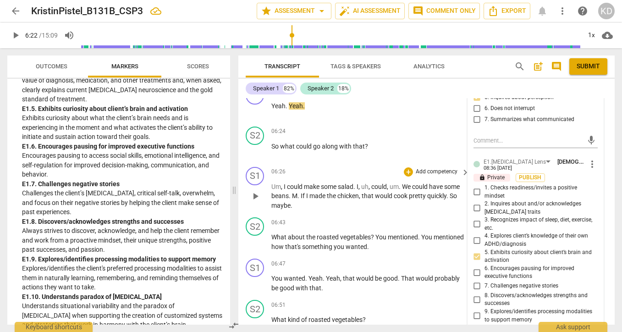
scroll to position [2041, 0]
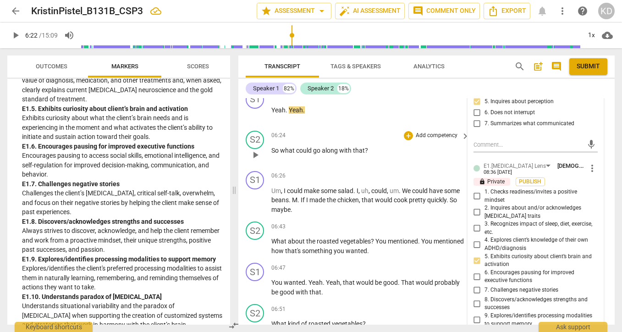
click at [253, 154] on span "play_arrow" at bounding box center [255, 154] width 11 height 11
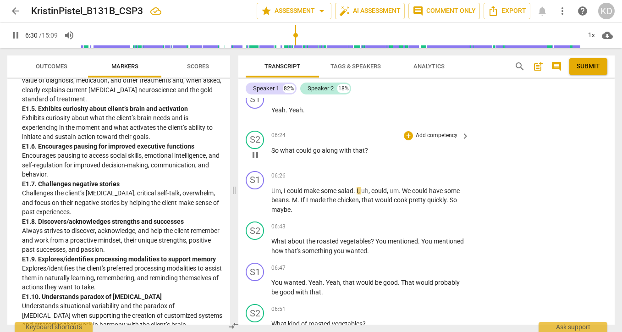
click at [435, 136] on p "Add competency" at bounding box center [437, 136] width 44 height 8
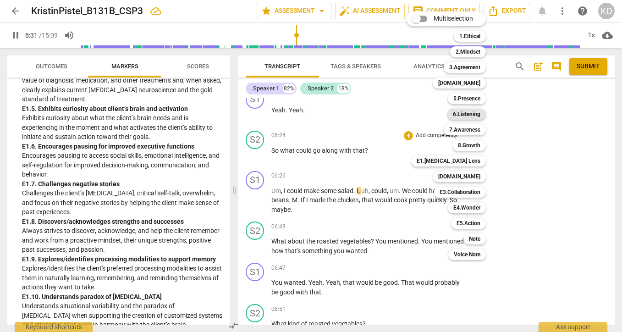
click at [464, 113] on b "6.Listening" at bounding box center [466, 114] width 27 height 11
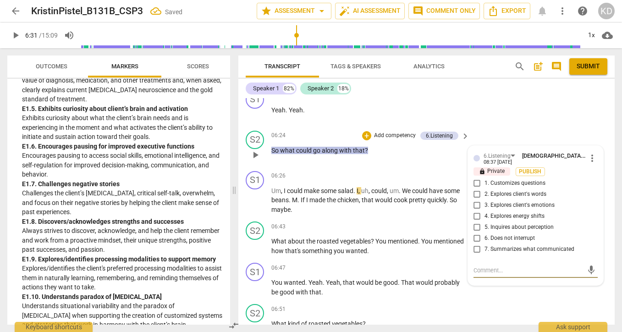
click at [476, 185] on input "1. Customizes questions" at bounding box center [477, 183] width 15 height 11
click at [475, 228] on input "5. Inquires about perception" at bounding box center [477, 227] width 15 height 11
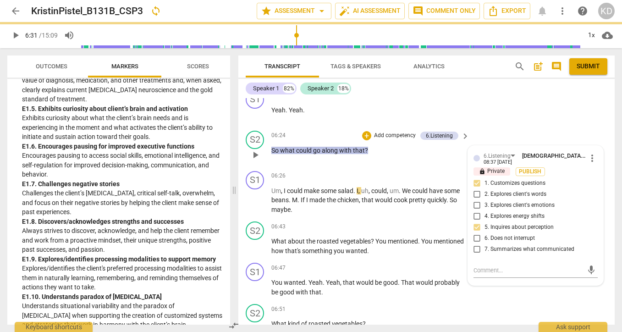
click at [391, 136] on p "Add competency" at bounding box center [395, 136] width 44 height 8
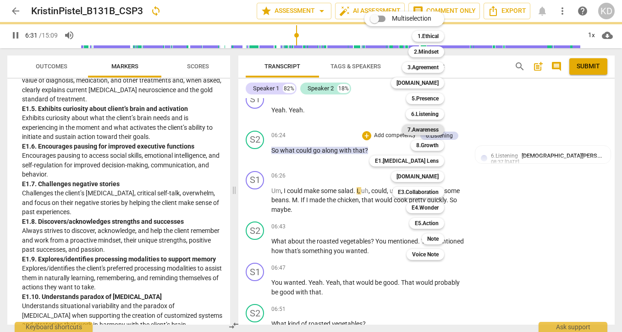
click at [422, 129] on b "7.Awareness" at bounding box center [422, 129] width 31 height 11
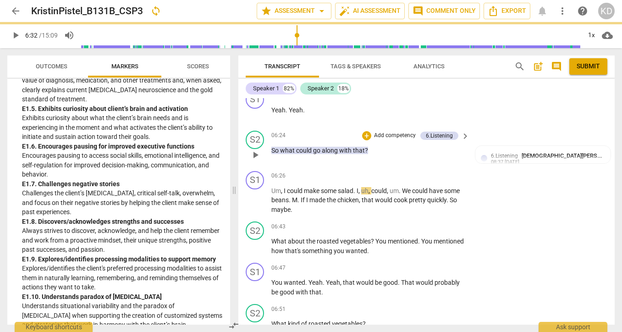
click at [404, 133] on p "Add competency" at bounding box center [395, 136] width 44 height 8
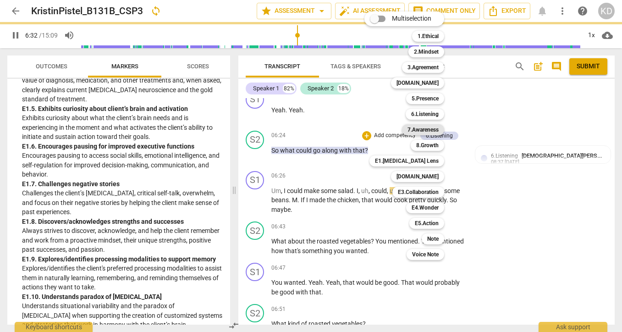
click at [420, 132] on b "7.Awareness" at bounding box center [422, 129] width 31 height 11
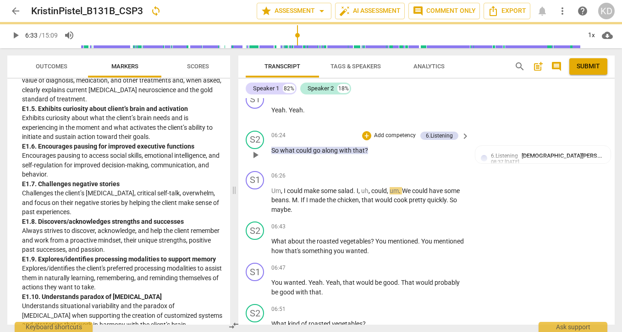
click at [402, 134] on p "Add competency" at bounding box center [395, 136] width 44 height 8
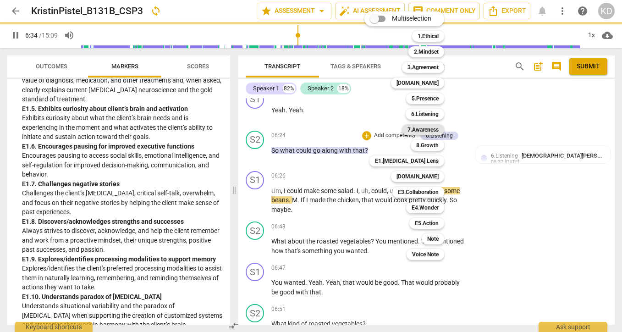
click at [434, 125] on b "7.Awareness" at bounding box center [422, 129] width 31 height 11
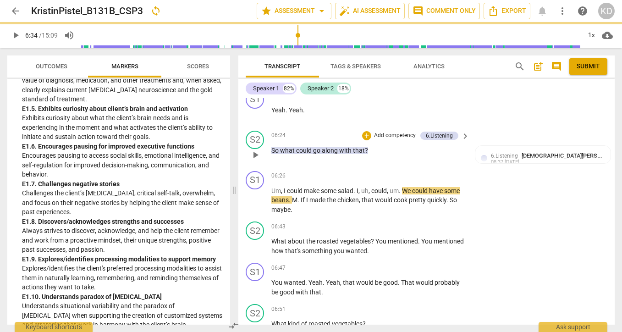
click at [389, 136] on p "Add competency" at bounding box center [395, 136] width 44 height 8
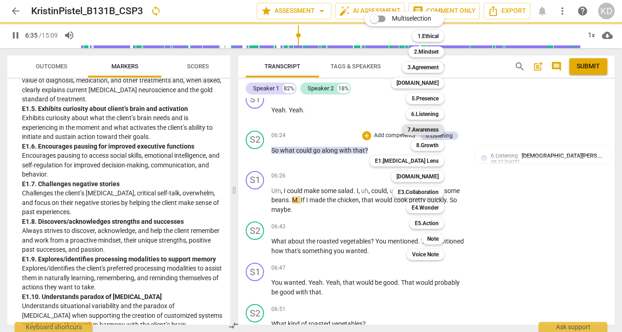
click at [420, 130] on b "7.Awareness" at bounding box center [422, 129] width 31 height 11
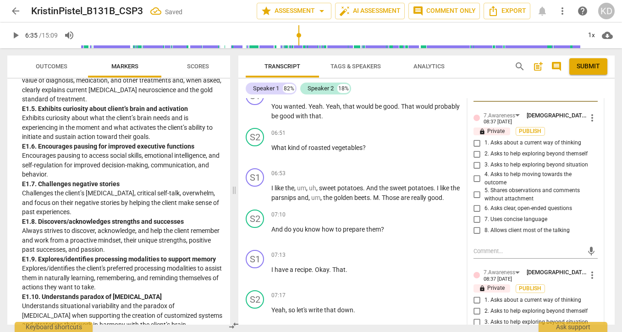
scroll to position [2223, 0]
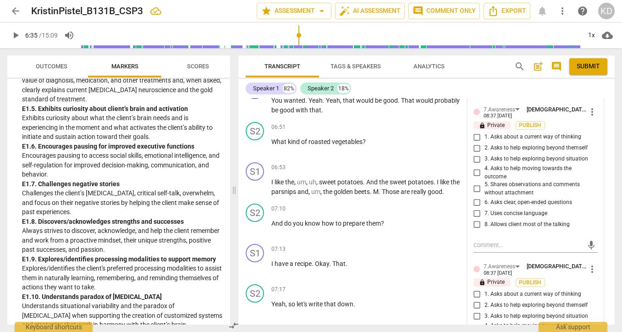
click at [477, 172] on input "4. Asks to help moving towards the outcome" at bounding box center [477, 172] width 15 height 11
click at [477, 159] on input "3. Asks to help exploring beyond situation" at bounding box center [477, 159] width 15 height 11
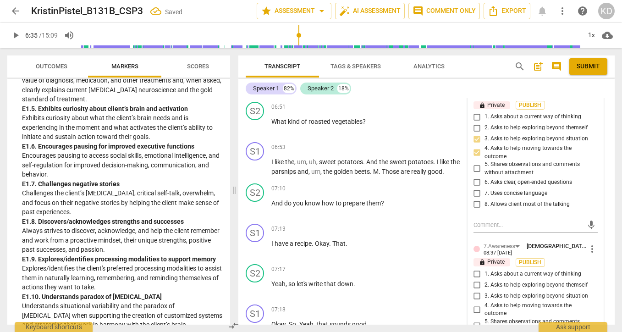
scroll to position [2243, 0]
click at [475, 184] on input "6. Asks clear, open-ended questions" at bounding box center [477, 182] width 15 height 11
click at [475, 196] on input "7. Uses concise language" at bounding box center [477, 193] width 15 height 11
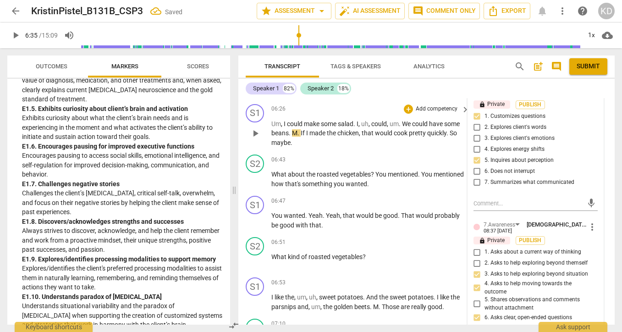
scroll to position [2108, 0]
click at [258, 133] on span "play_arrow" at bounding box center [255, 133] width 11 height 11
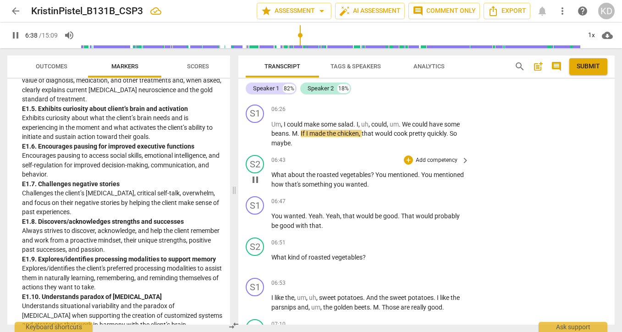
scroll to position [2117, 0]
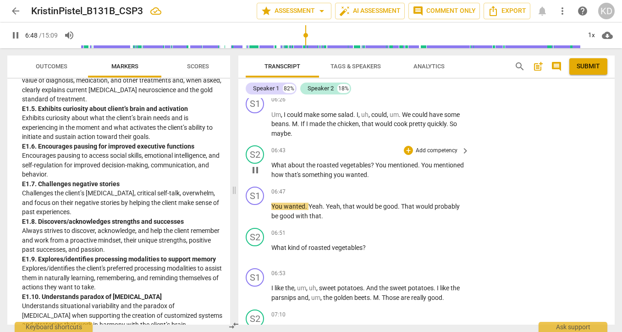
click at [436, 150] on p "Add competency" at bounding box center [437, 151] width 44 height 8
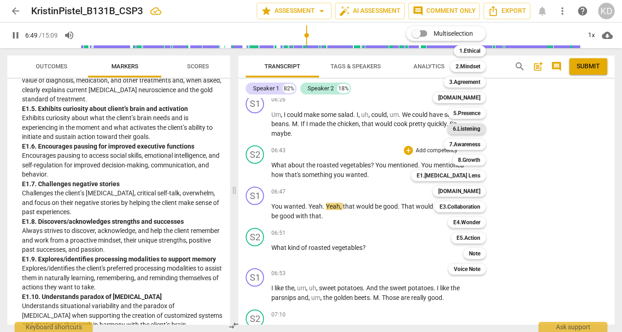
click at [464, 131] on b "6.Listening" at bounding box center [466, 128] width 27 height 11
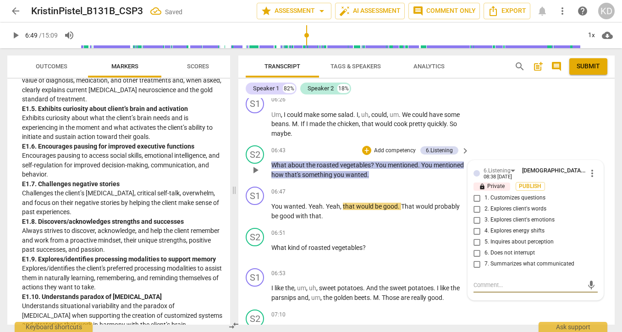
click at [475, 254] on input "6. Does not interrupt" at bounding box center [477, 252] width 15 height 11
click at [493, 283] on textarea at bounding box center [528, 284] width 110 height 9
click at [256, 126] on span "play_arrow" at bounding box center [255, 124] width 11 height 11
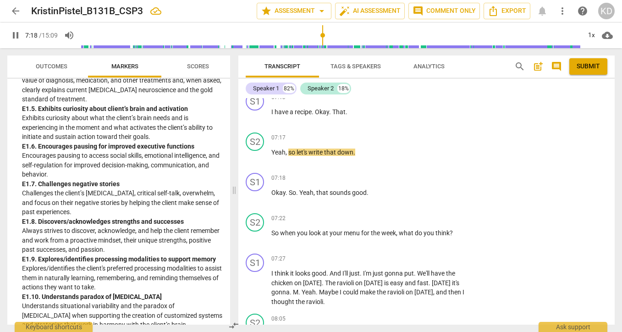
scroll to position [2379, 0]
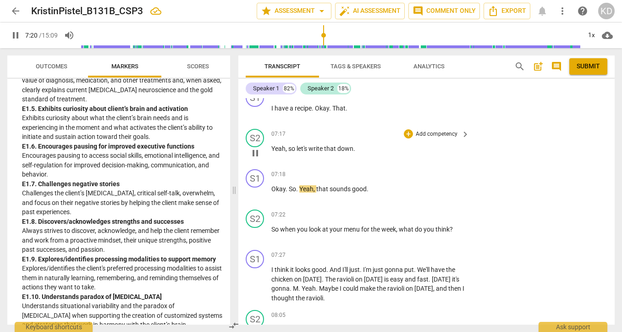
click at [436, 132] on p "Add competency" at bounding box center [437, 134] width 44 height 8
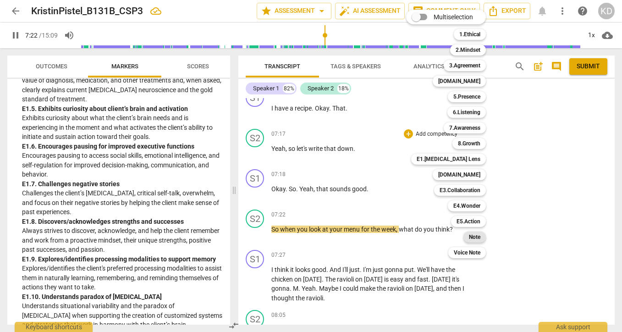
click at [478, 235] on b "Note" at bounding box center [474, 236] width 11 height 11
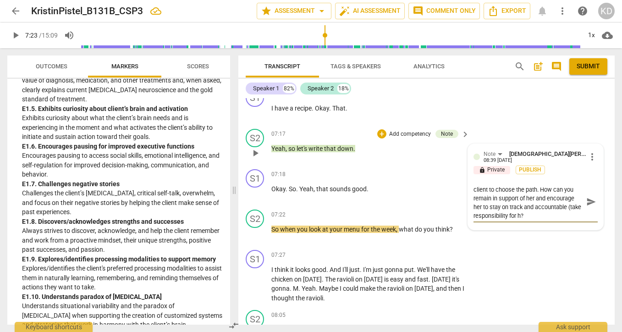
scroll to position [0, 0]
click at [564, 225] on textarea ""let's" is directive and doesn't allow the client to choose the path. How can y…" at bounding box center [528, 206] width 110 height 44
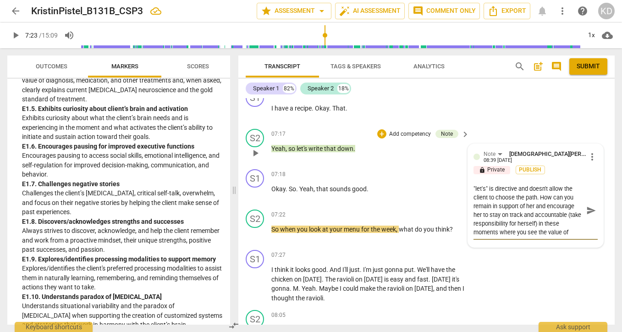
scroll to position [8, 0]
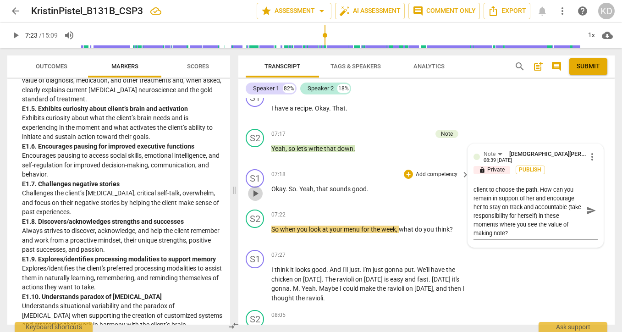
click at [255, 193] on span "play_arrow" at bounding box center [255, 193] width 11 height 11
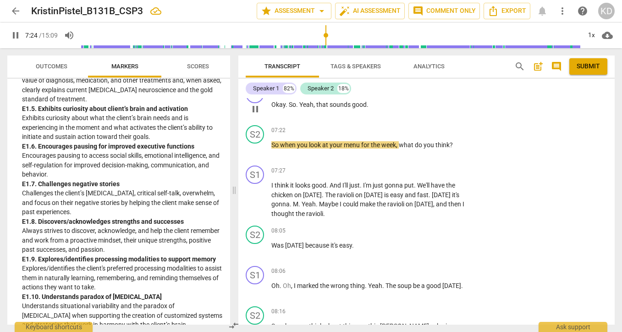
scroll to position [2465, 0]
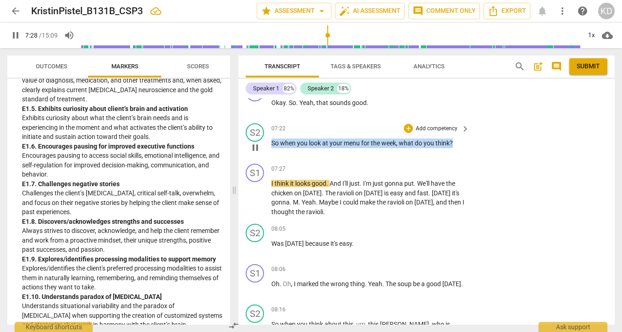
drag, startPoint x: 271, startPoint y: 143, endPoint x: 454, endPoint y: 142, distance: 182.4
click at [454, 142] on p "So when you look at your menu for the week , what do you think ?" at bounding box center [367, 143] width 193 height 10
click at [439, 130] on p "Add competency" at bounding box center [437, 129] width 44 height 8
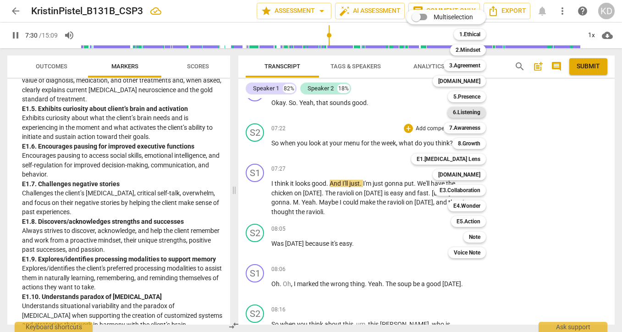
click at [463, 112] on b "6.Listening" at bounding box center [466, 112] width 27 height 11
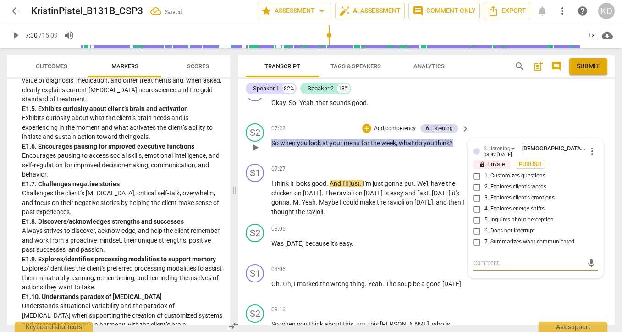
click at [477, 176] on input "1. Customizes questions" at bounding box center [477, 175] width 15 height 11
click at [474, 219] on input "5. Inquires about perception" at bounding box center [477, 219] width 15 height 11
click at [390, 127] on p "Add competency" at bounding box center [395, 129] width 44 height 8
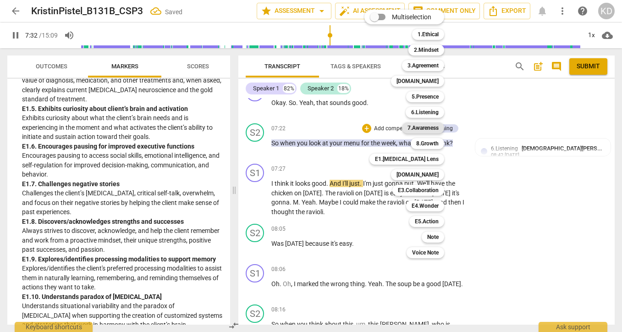
click at [418, 128] on b "7.Awareness" at bounding box center [422, 127] width 31 height 11
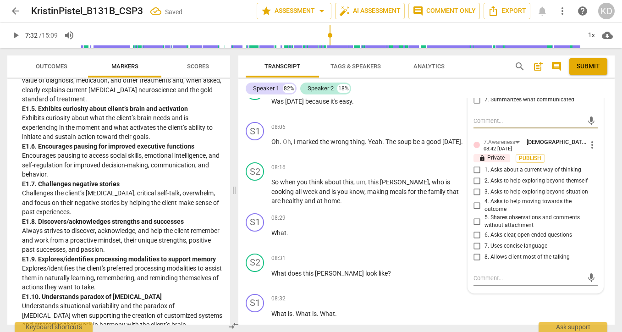
scroll to position [2608, 0]
click at [475, 206] on input "4. Asks to help moving towards the outcome" at bounding box center [477, 204] width 15 height 11
click at [475, 234] on input "6. Asks clear, open-ended questions" at bounding box center [477, 234] width 15 height 11
click at [474, 256] on input "8. Allows client most of the talking" at bounding box center [477, 256] width 15 height 11
click at [475, 246] on input "7. Uses concise language" at bounding box center [477, 245] width 15 height 11
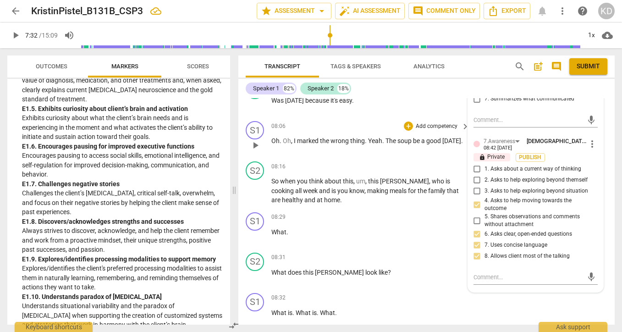
click at [242, 158] on div "S1 play_arrow pause 08:06 + Add competency keyboard_arrow_right Oh . Oh , I mar…" at bounding box center [426, 137] width 376 height 40
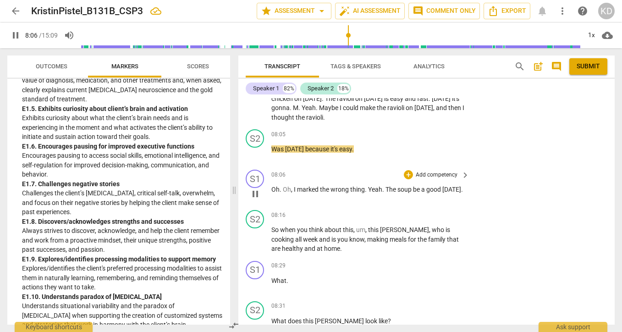
scroll to position [2561, 0]
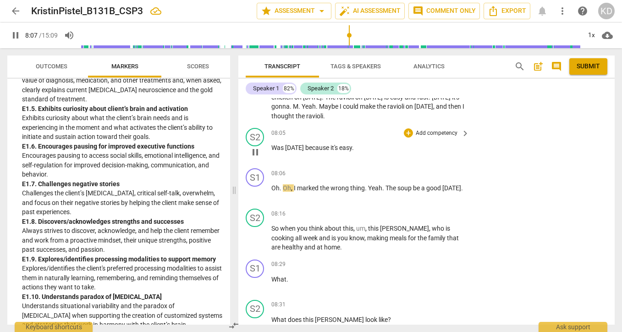
click at [350, 149] on span "easy" at bounding box center [345, 147] width 13 height 7
click at [434, 132] on p "Add competency" at bounding box center [437, 133] width 44 height 8
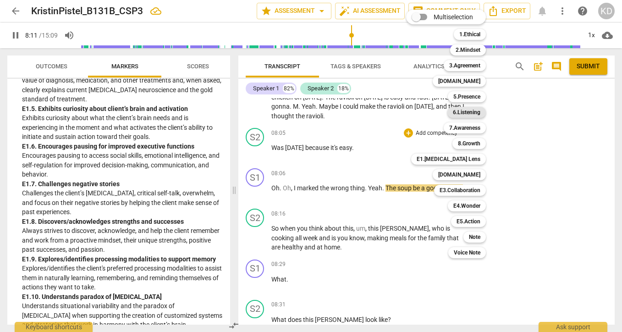
click at [465, 110] on b "6.Listening" at bounding box center [466, 112] width 27 height 11
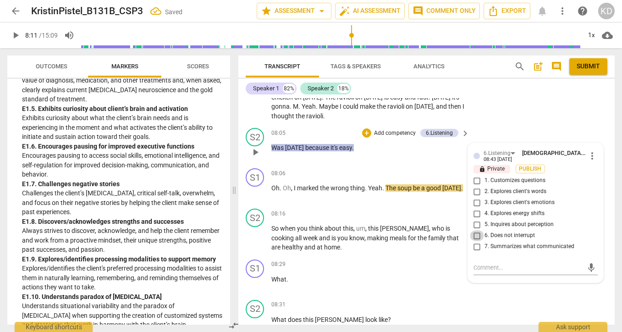
click at [474, 238] on input "6. Does not interrupt" at bounding box center [477, 235] width 15 height 11
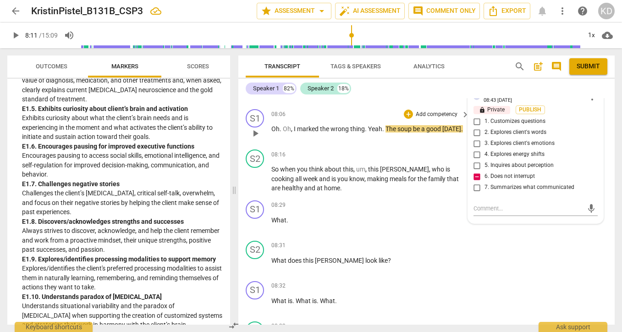
scroll to position [2622, 0]
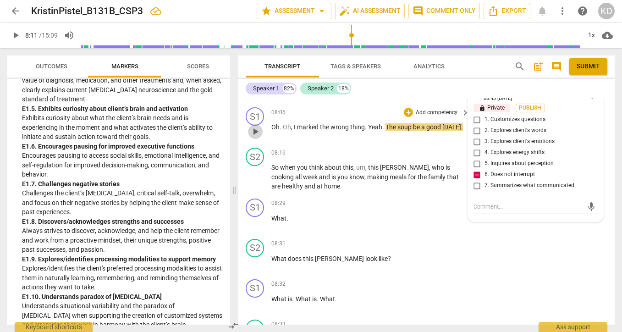
click at [257, 132] on span "play_arrow" at bounding box center [255, 131] width 11 height 11
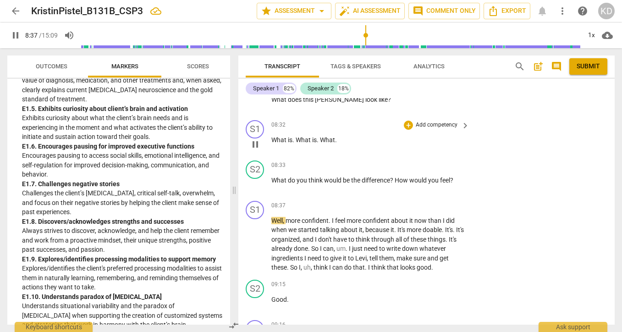
scroll to position [2782, 0]
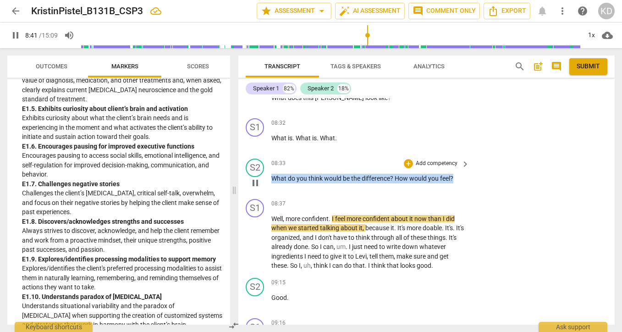
drag, startPoint x: 272, startPoint y: 180, endPoint x: 454, endPoint y: 179, distance: 182.0
click at [454, 179] on p "What do you think would be the difference ? How would you feel ?" at bounding box center [367, 179] width 193 height 10
click at [444, 164] on p "Add competency" at bounding box center [437, 163] width 44 height 8
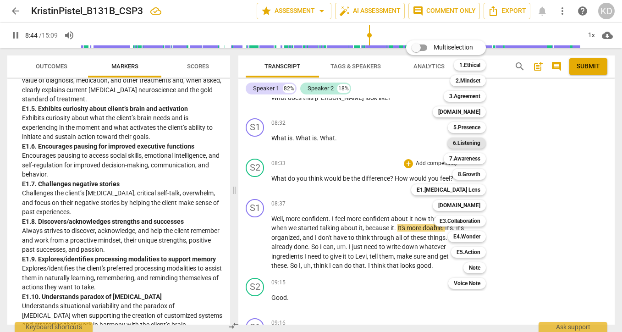
click at [470, 143] on b "6.Listening" at bounding box center [466, 142] width 27 height 11
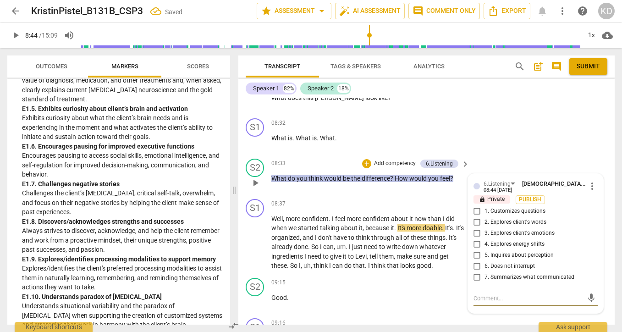
click at [477, 212] on input "1. Customizes questions" at bounding box center [477, 211] width 15 height 11
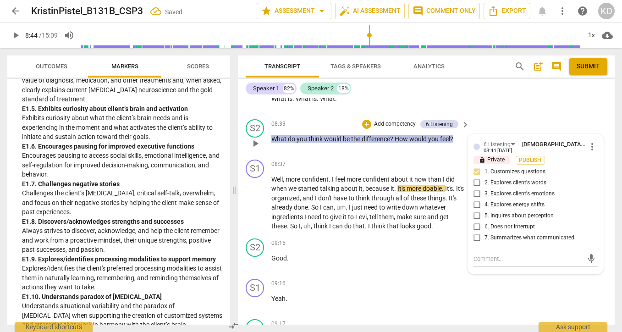
scroll to position [2828, 0]
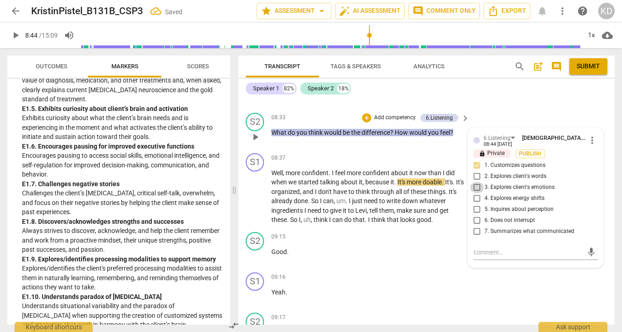
click at [475, 189] on input "3. Explores client's emotions" at bounding box center [477, 187] width 15 height 11
click at [400, 117] on p "Add competency" at bounding box center [395, 118] width 44 height 8
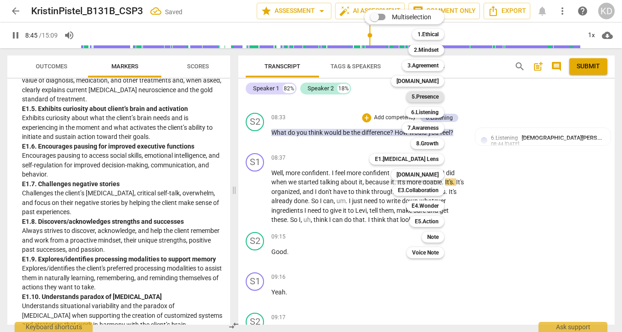
click at [421, 98] on b "5.Presence" at bounding box center [425, 96] width 27 height 11
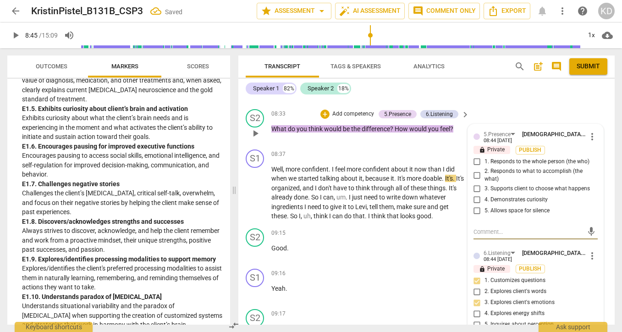
scroll to position [2833, 0]
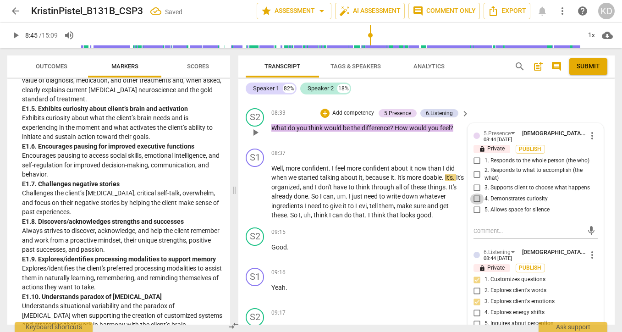
click at [475, 201] on input "4. Demonstrates curiosity" at bounding box center [477, 198] width 15 height 11
click at [476, 162] on input "1. Responds to the whole person (the who)" at bounding box center [477, 160] width 15 height 11
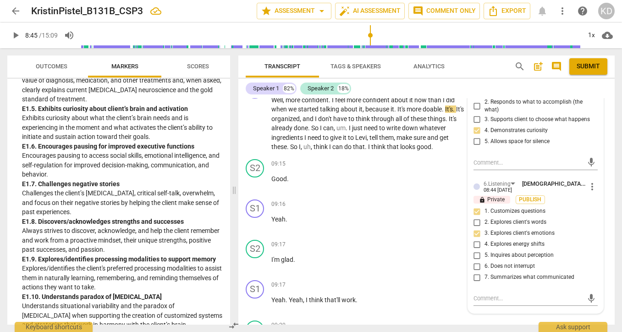
scroll to position [2905, 0]
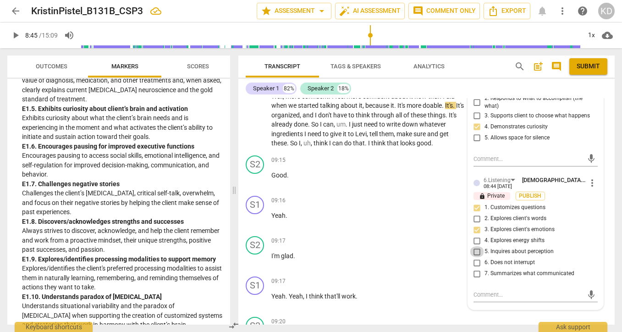
click at [475, 252] on input "5. Inquires about perception" at bounding box center [477, 251] width 15 height 11
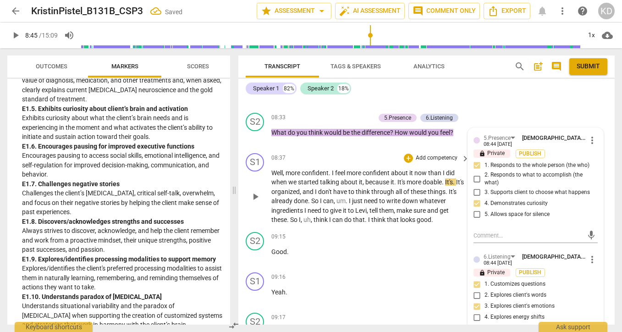
scroll to position [2828, 0]
click at [361, 118] on p "Add competency" at bounding box center [353, 118] width 44 height 8
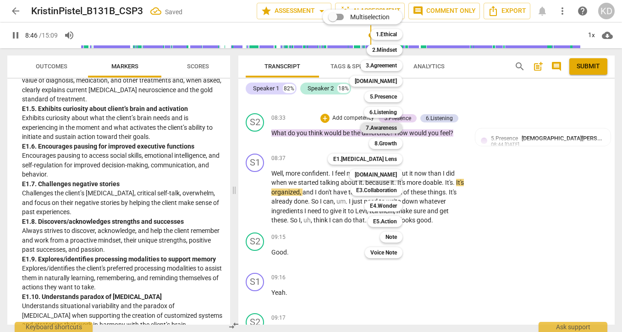
click at [381, 127] on b "7.Awareness" at bounding box center [381, 127] width 31 height 11
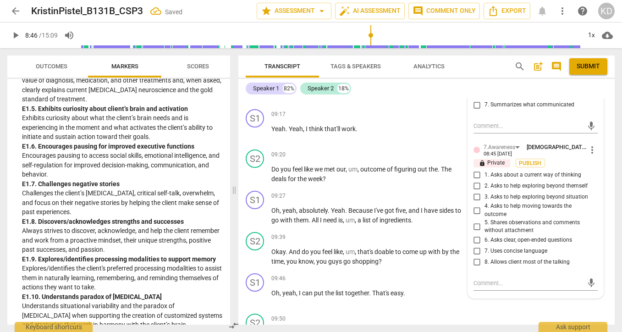
scroll to position [3089, 0]
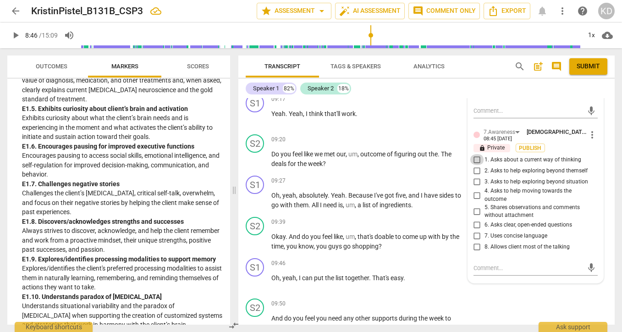
click at [475, 162] on input "1. Asks about a current way of thinking" at bounding box center [477, 159] width 15 height 11
click at [475, 161] on input "1. Asks about a current way of thinking" at bounding box center [477, 159] width 15 height 11
click at [475, 172] on input "2. Asks to help exploring beyond themself" at bounding box center [477, 170] width 15 height 11
click at [475, 195] on input "4. Asks to help moving towards the outcome" at bounding box center [477, 195] width 15 height 11
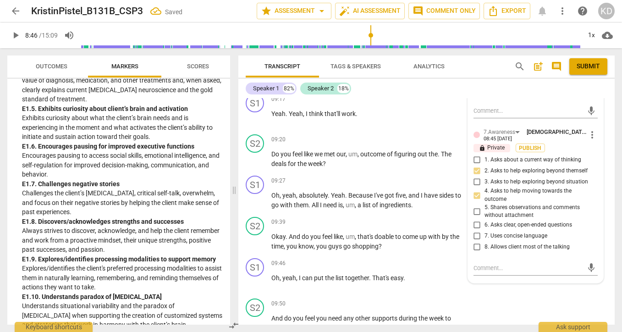
click at [476, 237] on input "7. Uses concise language" at bounding box center [477, 236] width 15 height 11
click at [477, 249] on input "8. Allows client most of the talking" at bounding box center [477, 247] width 15 height 11
click at [475, 226] on input "6. Asks clear, open-ended questions" at bounding box center [477, 225] width 15 height 11
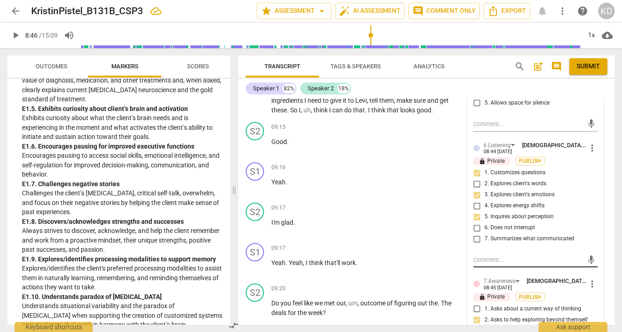
scroll to position [2947, 0]
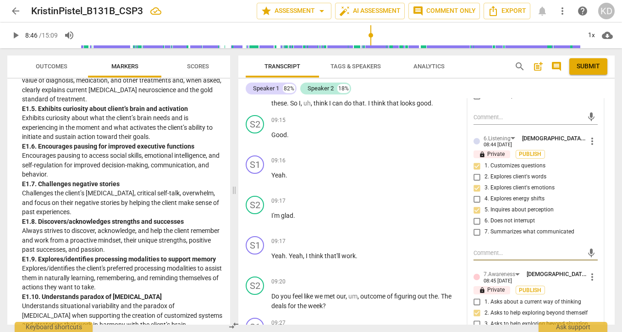
click at [489, 254] on textarea at bounding box center [528, 252] width 110 height 9
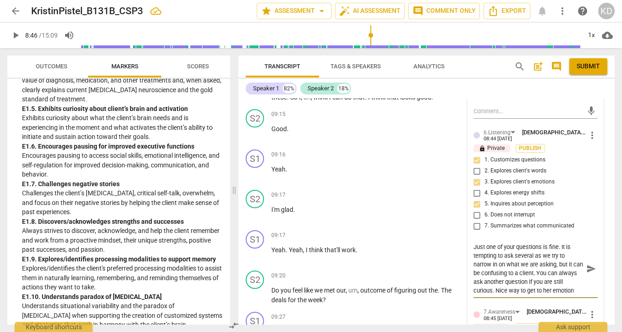
scroll to position [8, 0]
click at [244, 177] on div "S1 play_arrow pause 09:16 + Add competency keyboard_arrow_right Yeah ." at bounding box center [426, 166] width 376 height 40
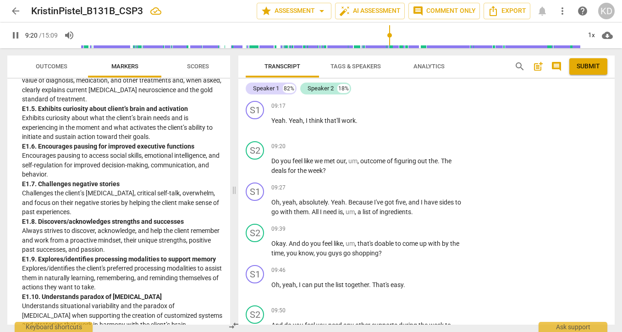
scroll to position [3094, 0]
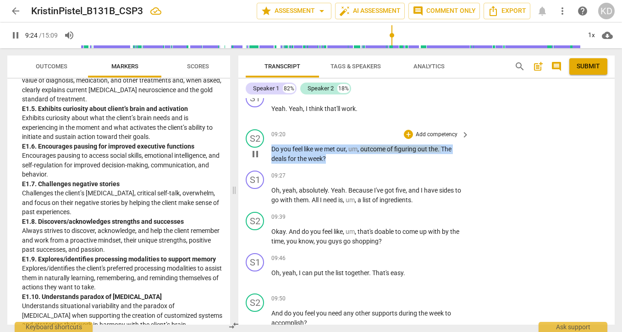
drag, startPoint x: 273, startPoint y: 151, endPoint x: 330, endPoint y: 159, distance: 57.3
click at [330, 159] on p "Do you feel like we met our , um , outcome of figuring out the . The deals for …" at bounding box center [367, 153] width 193 height 19
click at [441, 136] on p "Add competency" at bounding box center [437, 135] width 44 height 8
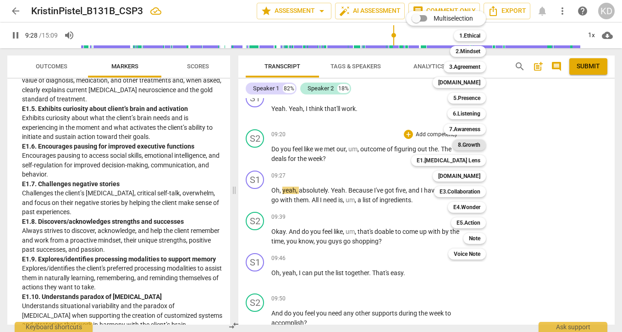
click at [477, 144] on b "8.Growth" at bounding box center [469, 144] width 22 height 11
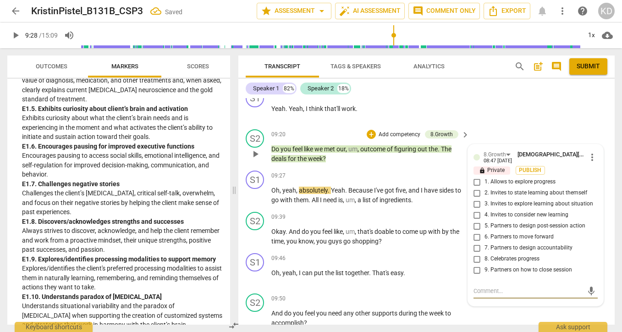
click at [474, 184] on input "1. Allows to explore progress" at bounding box center [477, 181] width 15 height 11
click at [500, 291] on textarea at bounding box center [528, 290] width 110 height 9
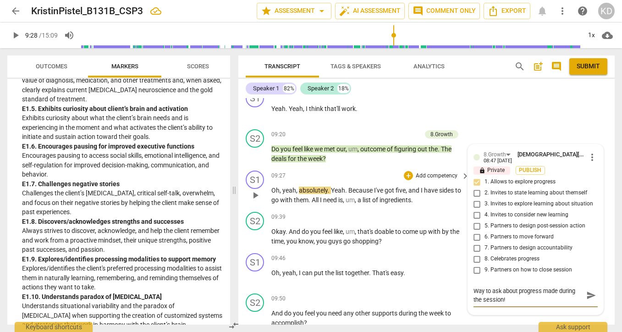
click at [256, 196] on span "play_arrow" at bounding box center [255, 195] width 11 height 11
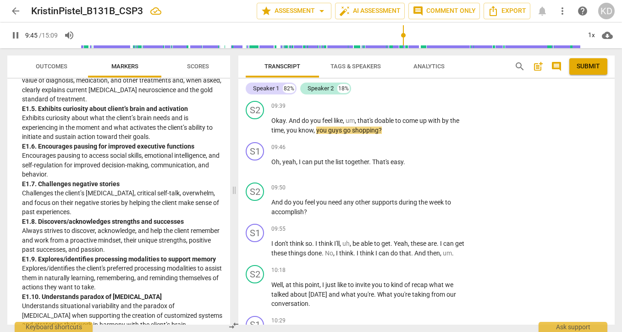
scroll to position [3204, 0]
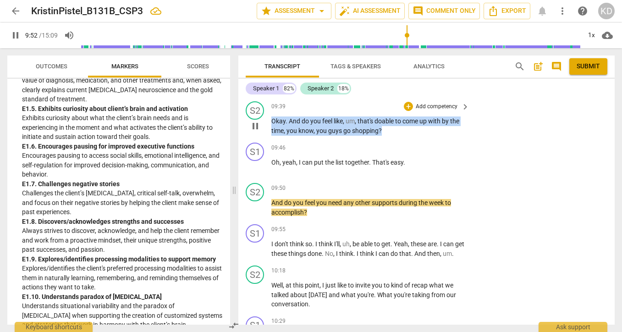
drag, startPoint x: 273, startPoint y: 121, endPoint x: 391, endPoint y: 131, distance: 119.1
click at [391, 131] on p "Okay . And do you feel like , um , that's doable to come up with by the time , …" at bounding box center [367, 125] width 193 height 19
click at [435, 108] on p "Add competency" at bounding box center [437, 107] width 44 height 8
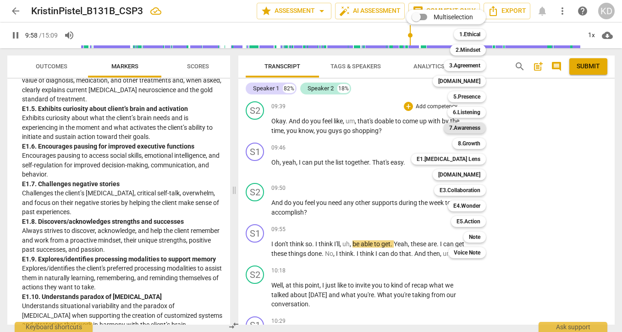
click at [471, 128] on b "7.Awareness" at bounding box center [464, 127] width 31 height 11
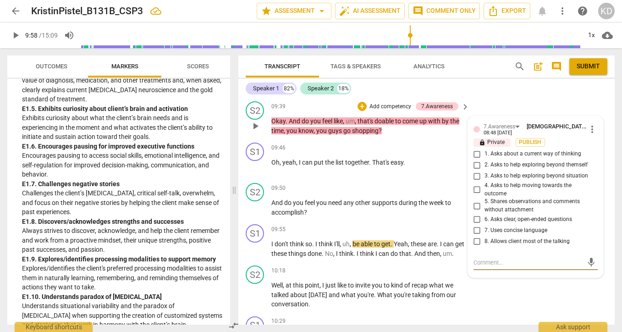
click at [476, 190] on input "4. Asks to help moving towards the outcome" at bounding box center [477, 189] width 15 height 11
click at [503, 264] on textarea at bounding box center [528, 262] width 110 height 9
click at [473, 272] on textarea "Remember to use open-ended questions. How doable does it feel to ...."" at bounding box center [528, 266] width 110 height 17
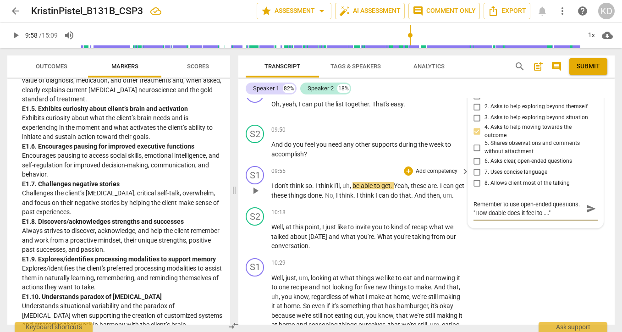
scroll to position [3264, 0]
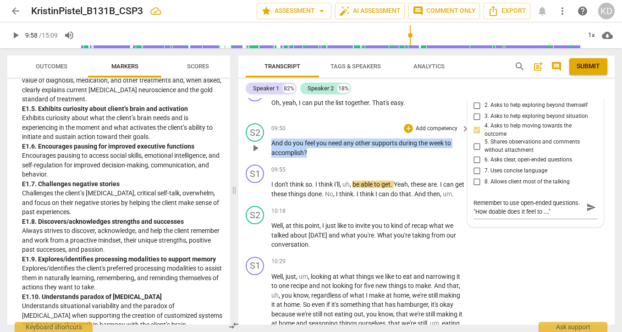
drag, startPoint x: 272, startPoint y: 143, endPoint x: 313, endPoint y: 153, distance: 42.4
click at [313, 153] on p "And do you feel you need any other supports during the week to accomplish ?" at bounding box center [367, 147] width 193 height 19
click at [441, 131] on p "Add competency" at bounding box center [437, 129] width 44 height 8
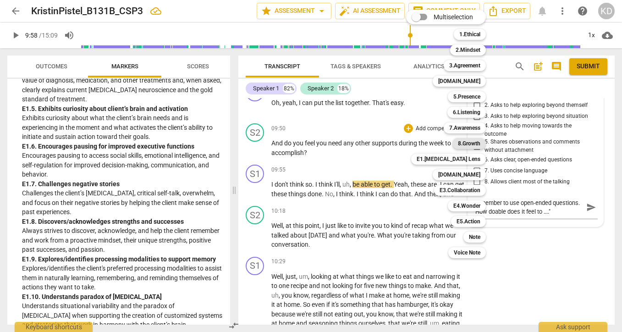
click at [469, 144] on b "8.Growth" at bounding box center [469, 143] width 22 height 11
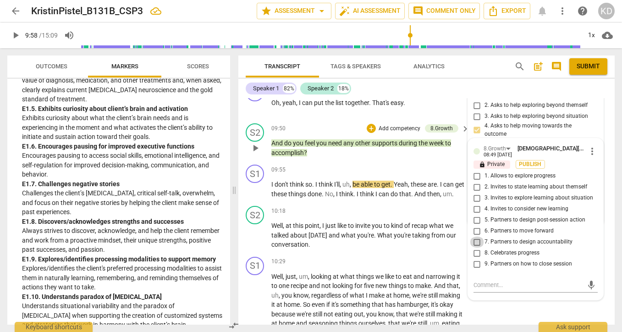
click at [476, 243] on input "7. Partners to design accountability" at bounding box center [477, 241] width 15 height 11
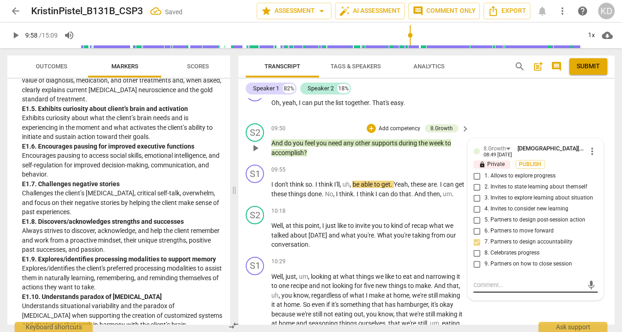
click at [496, 284] on textarea at bounding box center [528, 284] width 110 height 9
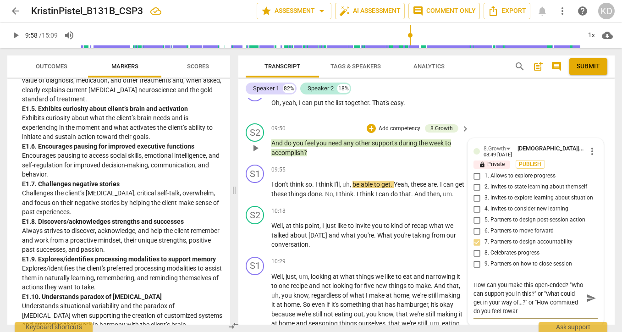
scroll to position [0, 0]
click at [245, 202] on div "S1 play_arrow pause 09:55 + Add competency keyboard_arrow_right I don't think s…" at bounding box center [426, 181] width 376 height 41
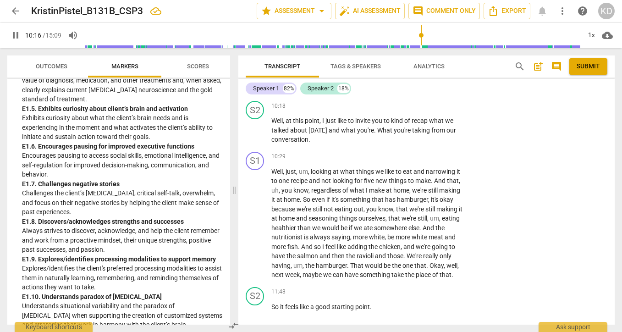
scroll to position [3368, 0]
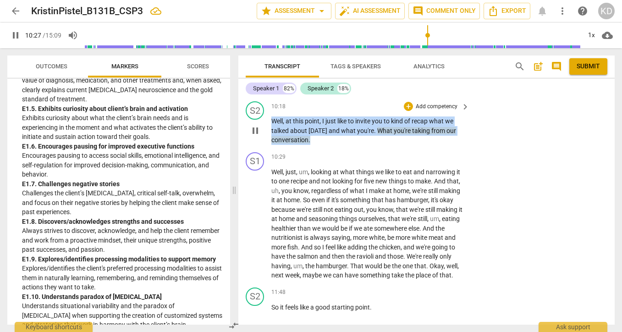
drag, startPoint x: 272, startPoint y: 132, endPoint x: 317, endPoint y: 148, distance: 48.0
click at [317, 145] on p "Well , at this point , I just like to invite you to kind of recap what we talke…" at bounding box center [367, 130] width 193 height 28
click at [434, 111] on p "Add competency" at bounding box center [437, 107] width 44 height 8
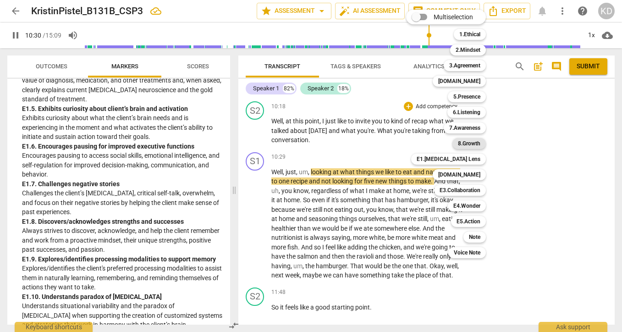
click at [473, 145] on b "8.Growth" at bounding box center [469, 143] width 22 height 11
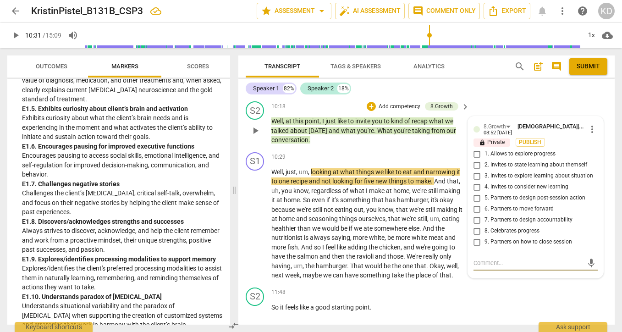
click at [476, 214] on input "6. Partners to move forward" at bounding box center [477, 208] width 15 height 11
click at [488, 267] on div "mic" at bounding box center [535, 263] width 124 height 15
click at [487, 270] on div "mic" at bounding box center [535, 263] width 124 height 15
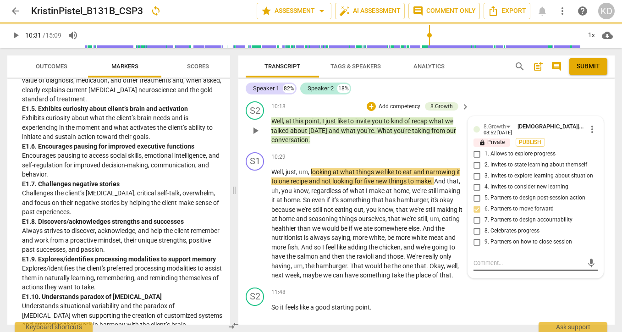
click at [488, 267] on textarea at bounding box center [528, 262] width 110 height 9
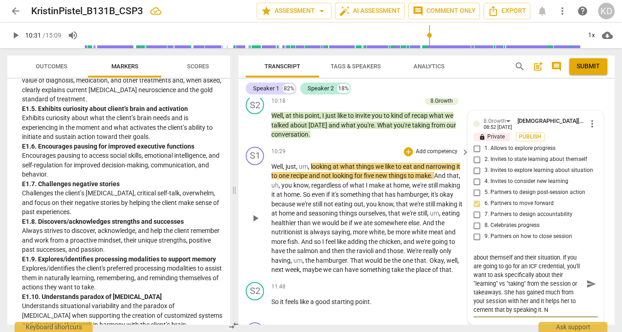
scroll to position [9, 0]
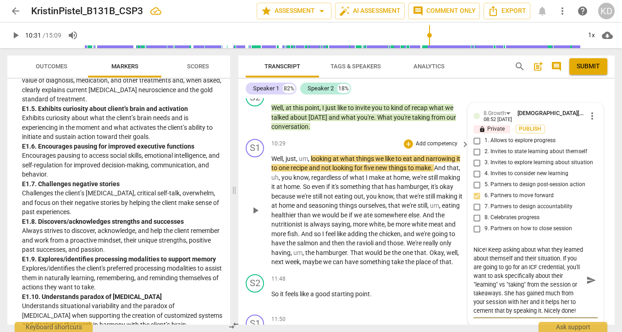
click at [243, 205] on div "S1 play_arrow pause 10:29 + Add competency keyboard_arrow_right Well , just , u…" at bounding box center [426, 202] width 376 height 135
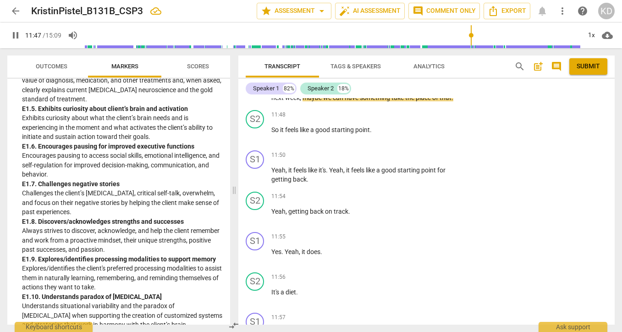
scroll to position [3548, 0]
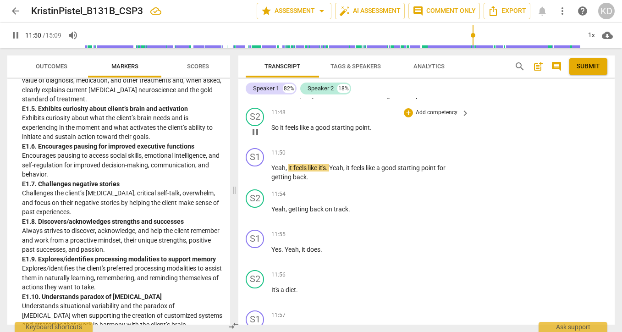
click at [349, 131] on span "starting" at bounding box center [343, 127] width 24 height 7
click at [429, 117] on p "Add competency" at bounding box center [437, 113] width 44 height 8
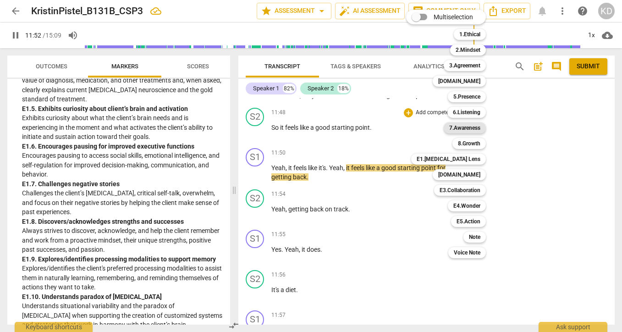
click at [463, 129] on b "7.Awareness" at bounding box center [464, 127] width 31 height 11
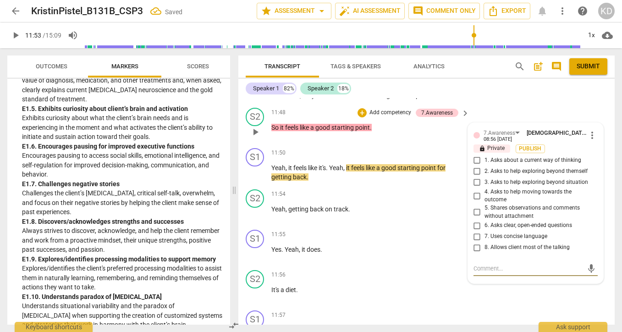
click at [475, 218] on input "5. Shares observations and comments without attachment" at bounding box center [477, 212] width 15 height 11
click at [475, 242] on input "7. Uses concise language" at bounding box center [477, 236] width 15 height 11
click at [476, 253] on input "8. Allows client most of the talking" at bounding box center [477, 247] width 15 height 11
click at [392, 117] on p "Add competency" at bounding box center [390, 113] width 44 height 8
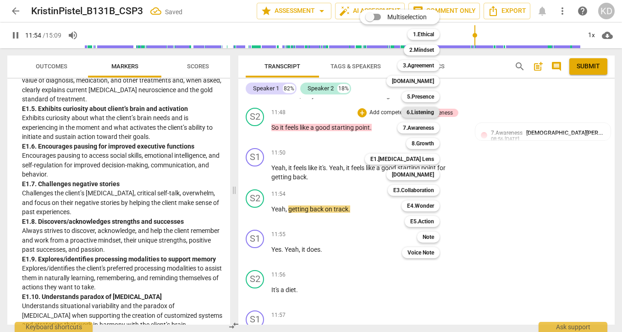
click at [418, 112] on b "6.Listening" at bounding box center [420, 112] width 27 height 11
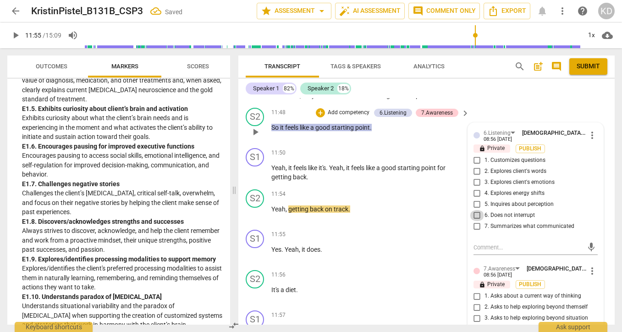
click at [476, 221] on input "6. Does not interrupt" at bounding box center [477, 215] width 15 height 11
click at [255, 178] on span "play_arrow" at bounding box center [255, 172] width 11 height 11
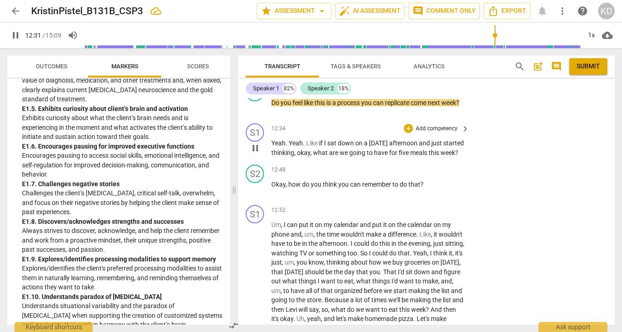
scroll to position [3842, 0]
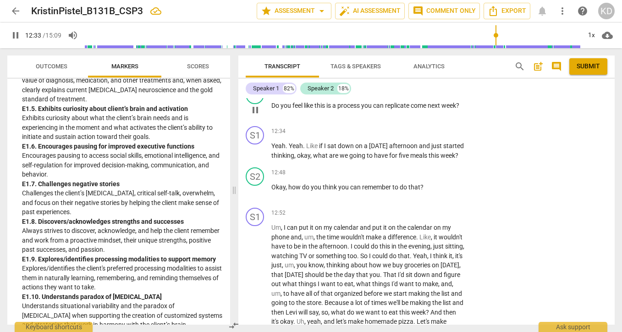
click at [441, 95] on p "Add competency" at bounding box center [437, 91] width 44 height 8
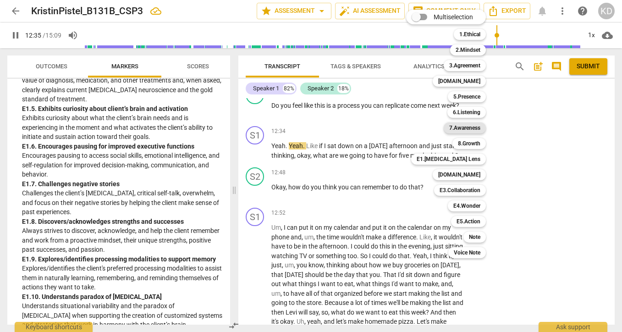
click at [467, 125] on b "7.Awareness" at bounding box center [464, 127] width 31 height 11
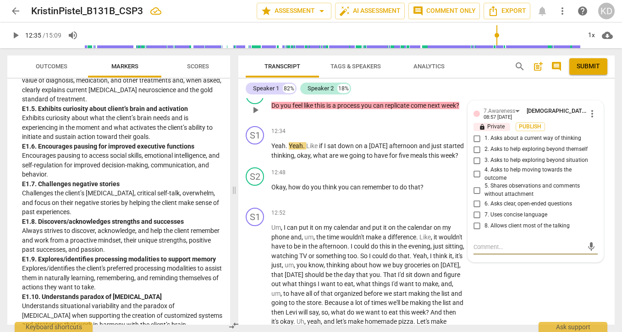
click at [474, 166] on input "3. Asks to help exploring beyond situation" at bounding box center [477, 160] width 15 height 11
click at [386, 95] on p "Add competency" at bounding box center [390, 91] width 44 height 8
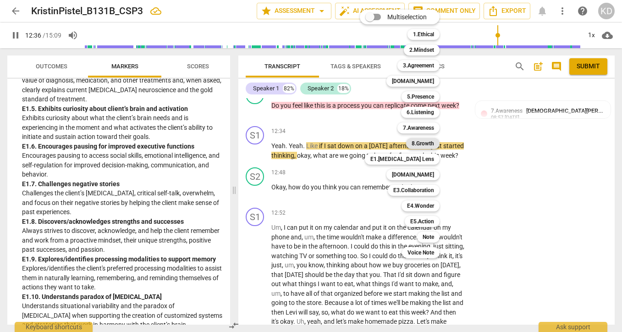
click at [421, 142] on b "8.Growth" at bounding box center [423, 143] width 22 height 11
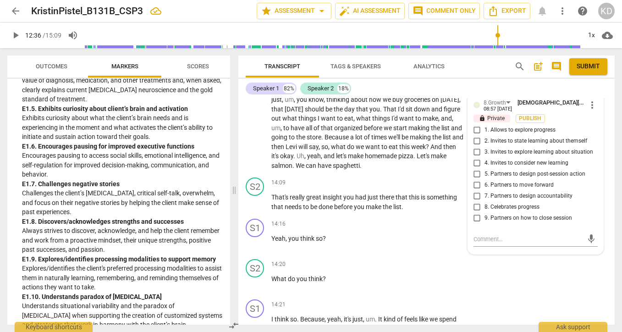
scroll to position [4008, 0]
click at [475, 168] on input "4. Invites to consider new learning" at bounding box center [477, 162] width 15 height 11
click at [475, 190] on input "6. Partners to move forward" at bounding box center [477, 184] width 15 height 11
click at [244, 162] on div "S1 play_arrow pause 12:52 + Add competency keyboard_arrow_right Um , I can put …" at bounding box center [426, 105] width 376 height 135
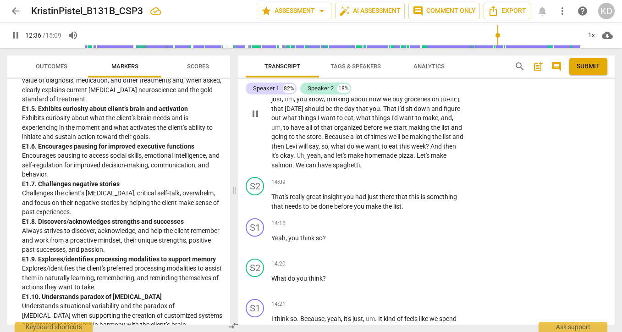
scroll to position [3906, 0]
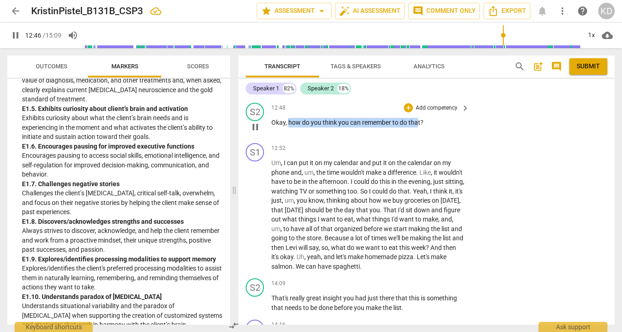
drag, startPoint x: 288, startPoint y: 153, endPoint x: 417, endPoint y: 154, distance: 128.3
click at [417, 127] on p "Okay , how do you think you can remember to do that ?" at bounding box center [367, 123] width 193 height 10
drag, startPoint x: 288, startPoint y: 151, endPoint x: 427, endPoint y: 152, distance: 139.3
click at [427, 127] on p "Okay , how do you think you can remember to do that ?" at bounding box center [367, 123] width 193 height 10
click at [441, 112] on p "Add competency" at bounding box center [437, 108] width 44 height 8
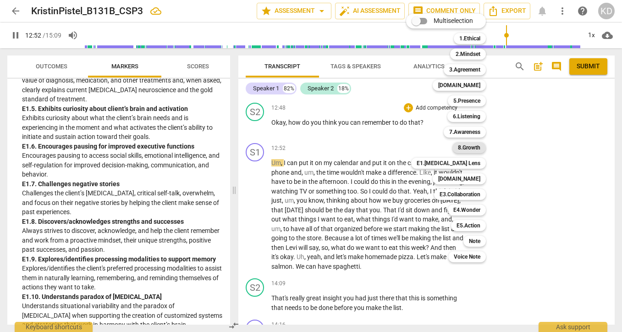
click at [469, 147] on b "8.Growth" at bounding box center [469, 147] width 22 height 11
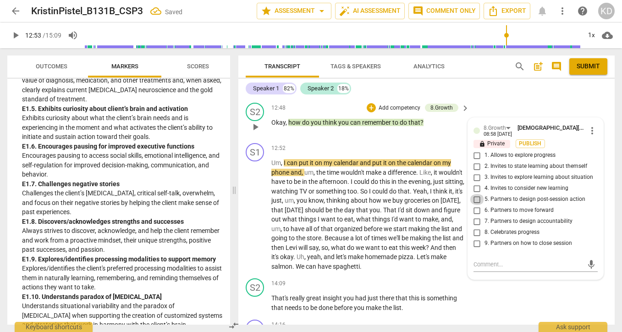
click at [475, 205] on input "5. Partners to design post-session action" at bounding box center [477, 199] width 15 height 11
click at [475, 216] on input "6. Partners to move forward" at bounding box center [477, 210] width 15 height 11
click at [475, 227] on input "7. Partners to design accountability" at bounding box center [477, 221] width 15 height 11
click at [407, 112] on p "Add competency" at bounding box center [400, 108] width 44 height 8
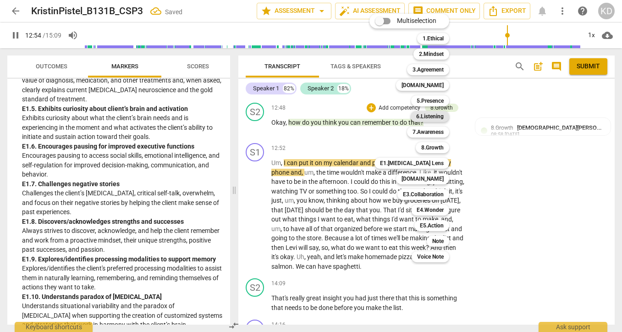
click at [434, 116] on b "6.Listening" at bounding box center [429, 116] width 27 height 11
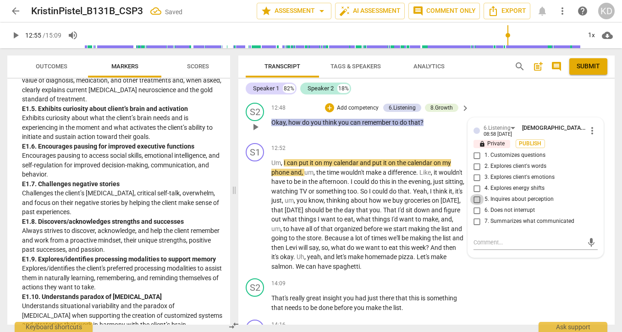
click at [476, 205] on input "5. Inquires about perception" at bounding box center [477, 199] width 15 height 11
click at [475, 161] on input "1. Customizes questions" at bounding box center [477, 155] width 15 height 11
click at [363, 112] on p "Add competency" at bounding box center [358, 108] width 44 height 8
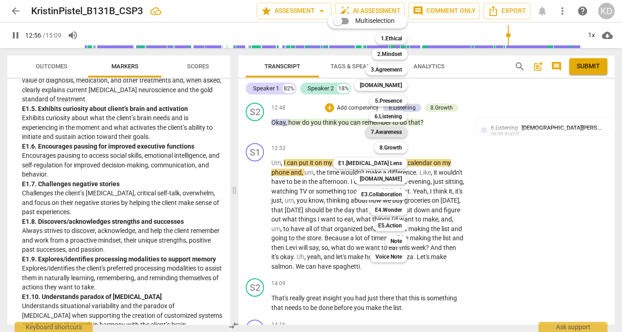
click at [390, 131] on b "7.Awareness" at bounding box center [386, 131] width 31 height 11
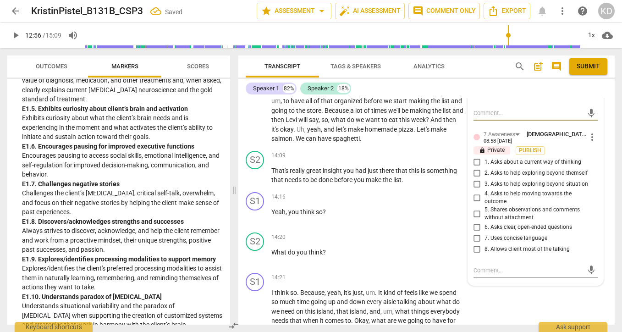
scroll to position [4044, 0]
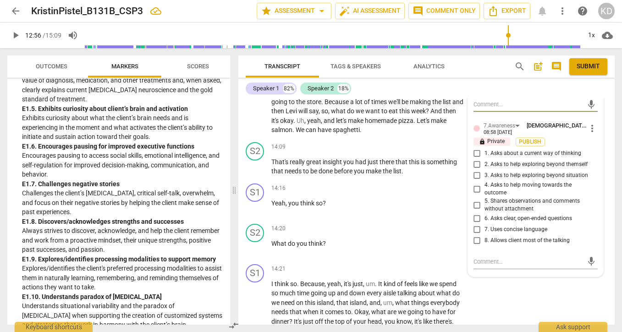
click at [474, 224] on input "6. Asks clear, open-ended questions" at bounding box center [477, 218] width 15 height 11
click at [474, 235] on input "7. Uses concise language" at bounding box center [477, 229] width 15 height 11
click at [475, 246] on input "8. Allows client most of the talking" at bounding box center [477, 240] width 15 height 11
click at [475, 194] on input "4. Asks to help moving towards the outcome" at bounding box center [477, 188] width 15 height 11
click at [475, 159] on input "1. Asks about a current way of thinking" at bounding box center [477, 153] width 15 height 11
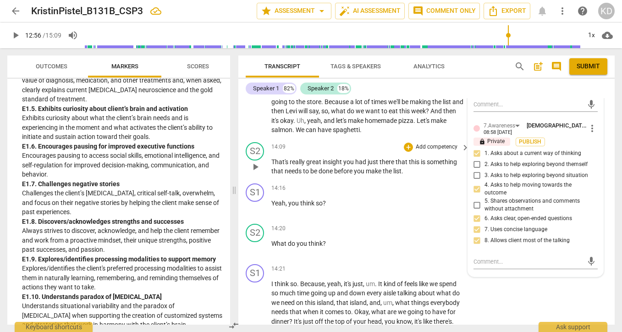
click at [241, 180] on div "S2 play_arrow pause 14:09 + Add competency keyboard_arrow_right That's really g…" at bounding box center [426, 158] width 376 height 41
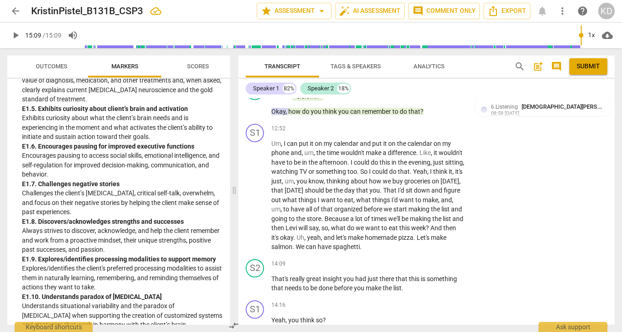
scroll to position [3936, 0]
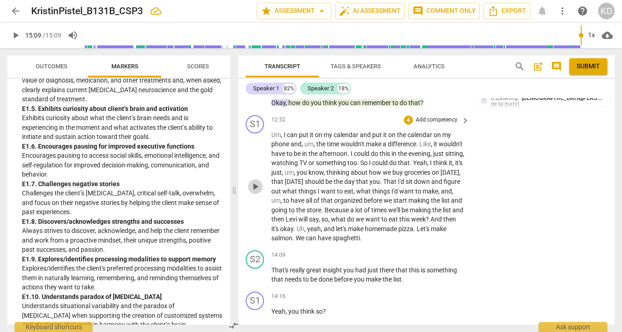
click at [259, 192] on span "play_arrow" at bounding box center [255, 186] width 11 height 11
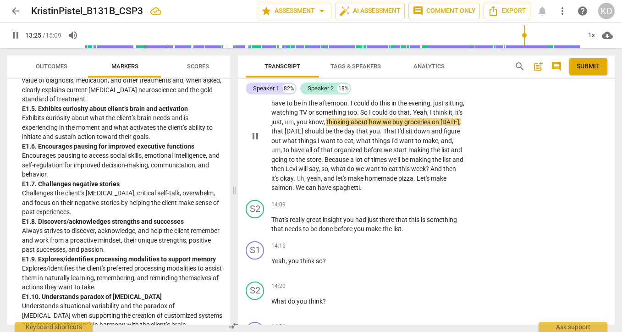
scroll to position [3987, 0]
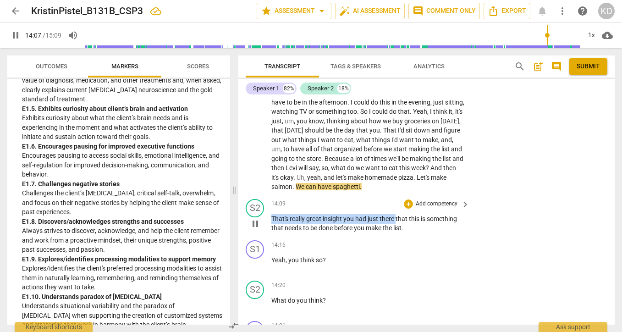
drag, startPoint x: 271, startPoint y: 248, endPoint x: 396, endPoint y: 247, distance: 124.7
click at [396, 233] on p "That's really great insight you had just there that this is something that need…" at bounding box center [367, 223] width 193 height 19
click at [434, 208] on p "Add competency" at bounding box center [437, 204] width 44 height 8
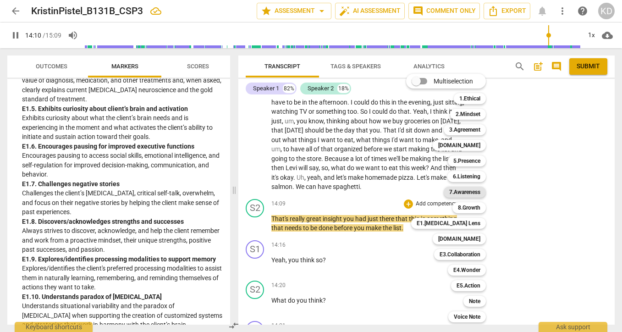
click at [469, 192] on b "7.Awareness" at bounding box center [464, 192] width 31 height 11
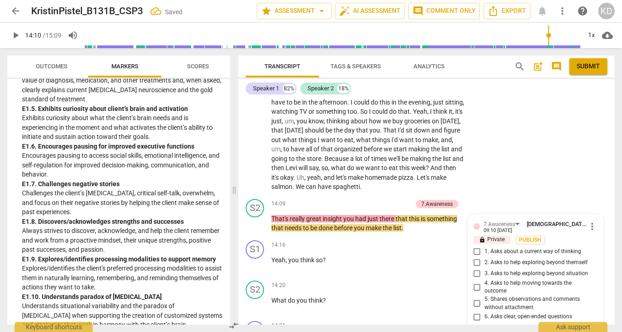
scroll to position [4166, 0]
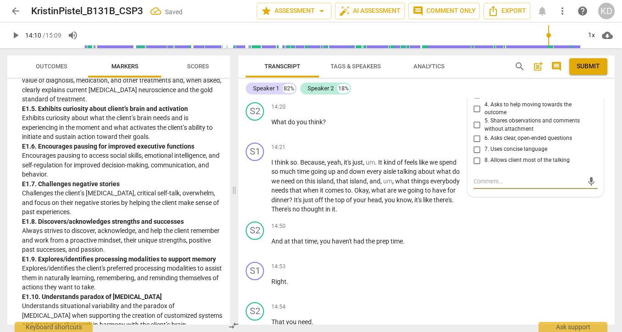
click at [474, 131] on input "5. Shares observations and comments without attachment" at bounding box center [477, 125] width 15 height 11
click at [485, 186] on textarea at bounding box center [528, 181] width 110 height 9
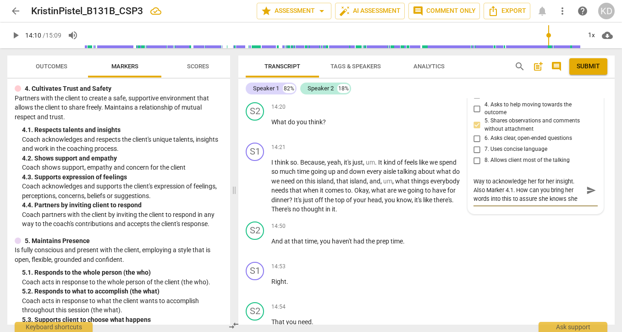
scroll to position [8, 0]
click at [246, 135] on div "S2 play_arrow pause" at bounding box center [259, 118] width 26 height 33
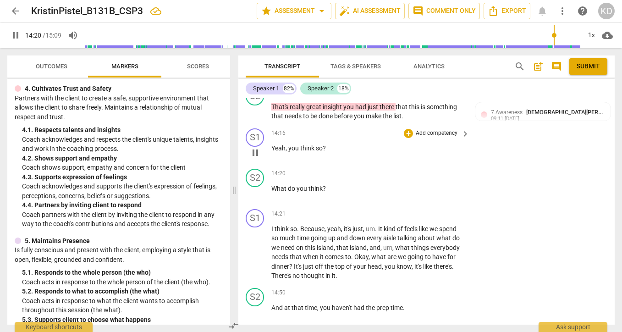
scroll to position [4108, 0]
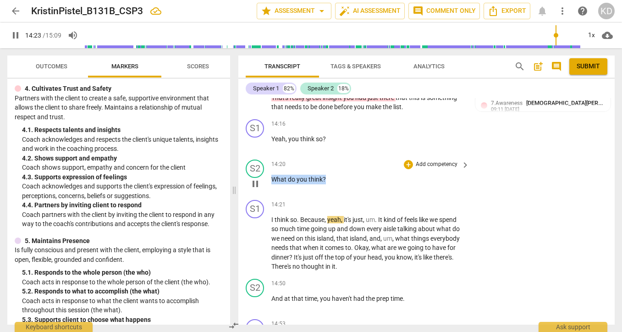
drag, startPoint x: 271, startPoint y: 209, endPoint x: 327, endPoint y: 209, distance: 55.5
click at [327, 184] on p "What do you think ?" at bounding box center [367, 180] width 193 height 10
click at [446, 169] on p "Add competency" at bounding box center [437, 164] width 44 height 8
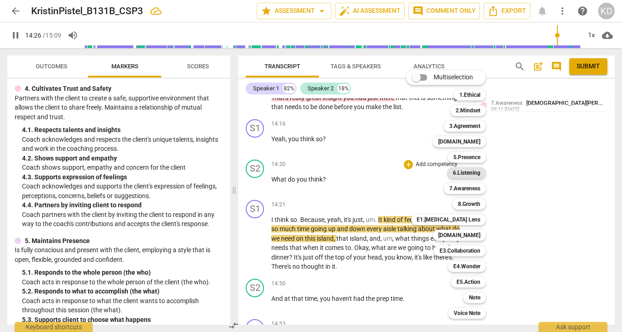
click at [469, 172] on b "6.Listening" at bounding box center [466, 172] width 27 height 11
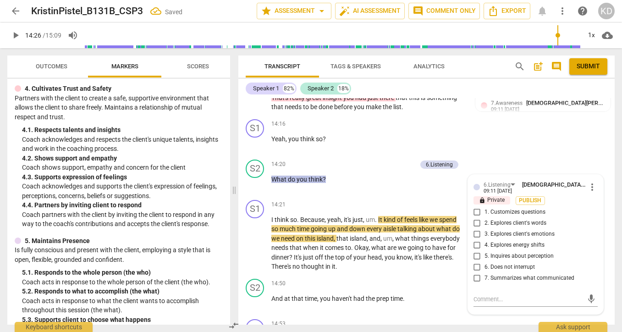
scroll to position [4226, 0]
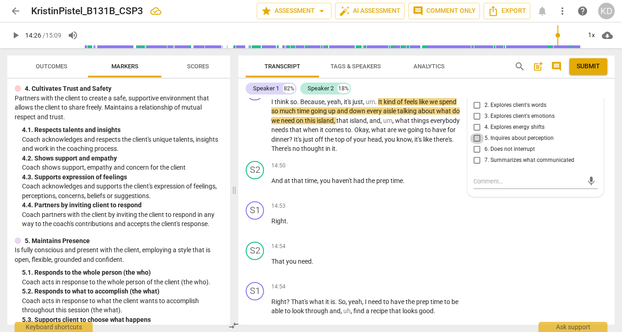
click at [476, 144] on input "5. Inquires about perception" at bounding box center [477, 138] width 15 height 11
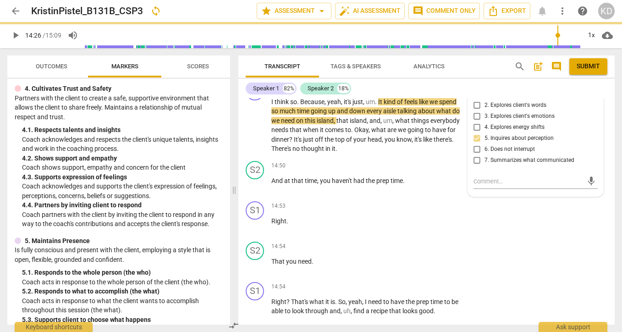
click at [475, 100] on input "1. Customizes questions" at bounding box center [477, 94] width 15 height 11
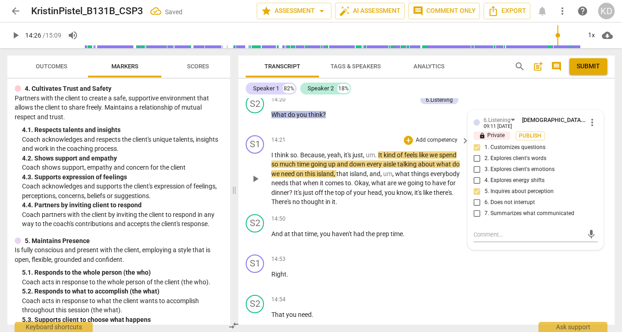
scroll to position [4163, 0]
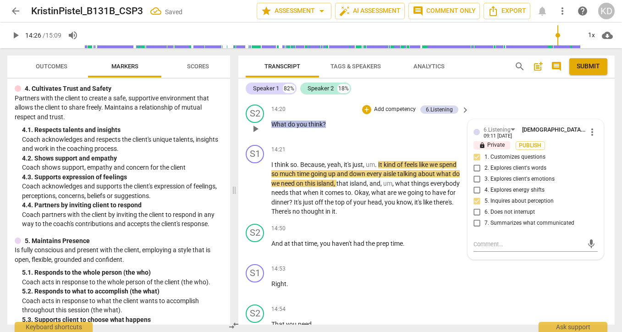
click at [388, 114] on p "Add competency" at bounding box center [395, 109] width 44 height 8
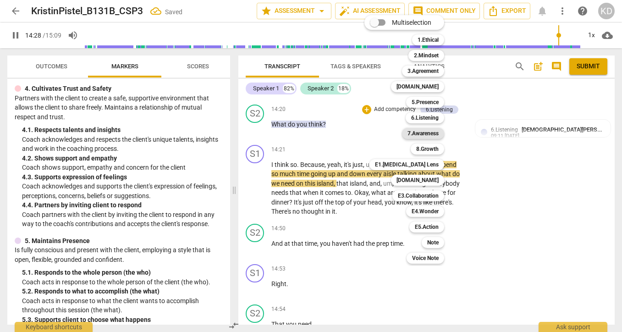
click at [427, 134] on b "7.Awareness" at bounding box center [422, 133] width 31 height 11
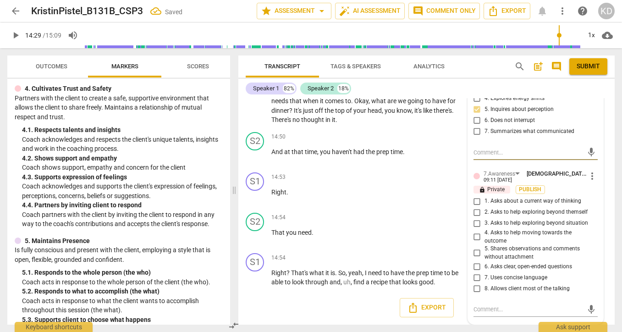
scroll to position [4285, 0]
click at [475, 236] on input "4. Asks to help moving towards the outcome" at bounding box center [477, 236] width 15 height 11
click at [475, 266] on input "6. Asks clear, open-ended questions" at bounding box center [477, 266] width 15 height 11
click at [475, 277] on input "7. Uses concise language" at bounding box center [477, 277] width 15 height 11
click at [475, 288] on input "8. Allows client most of the talking" at bounding box center [477, 288] width 15 height 11
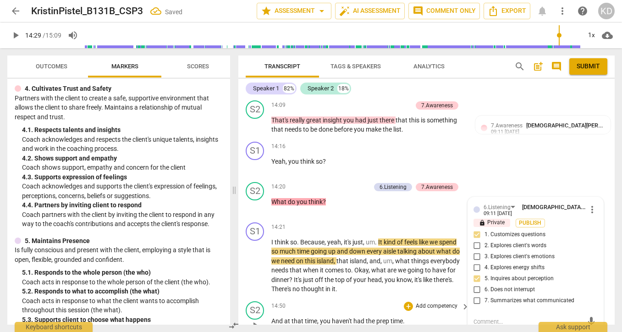
scroll to position [4085, 0]
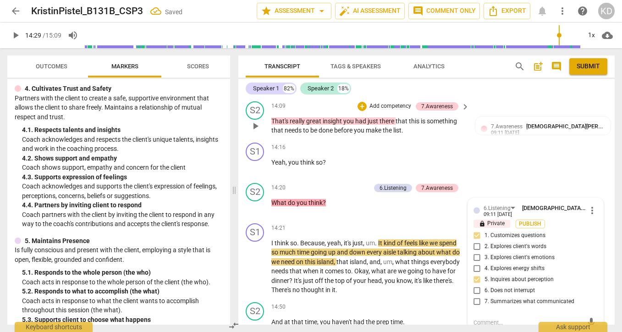
click at [379, 110] on p "Add competency" at bounding box center [390, 106] width 44 height 8
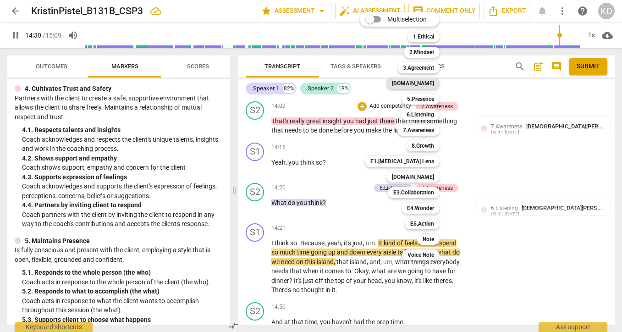
click at [426, 83] on b "[DOMAIN_NAME]" at bounding box center [413, 83] width 42 height 11
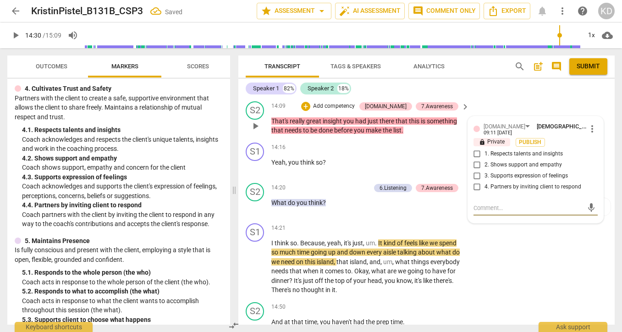
click at [475, 159] on input "1. Respects talents and insights" at bounding box center [477, 153] width 15 height 11
click at [302, 206] on span "you" at bounding box center [303, 202] width 12 height 7
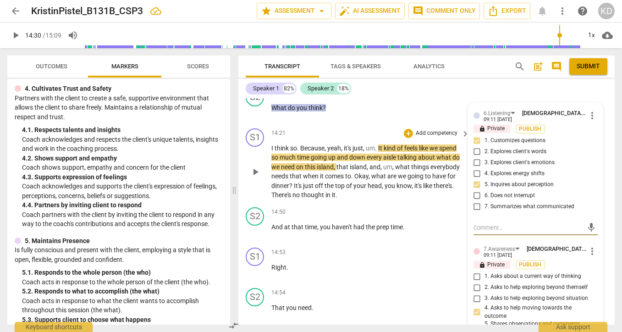
scroll to position [4179, 0]
click at [335, 98] on p "Add competency" at bounding box center [349, 93] width 44 height 8
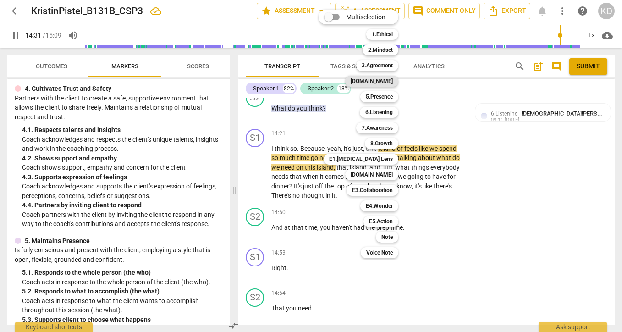
click at [384, 82] on b "[DOMAIN_NAME]" at bounding box center [372, 81] width 42 height 11
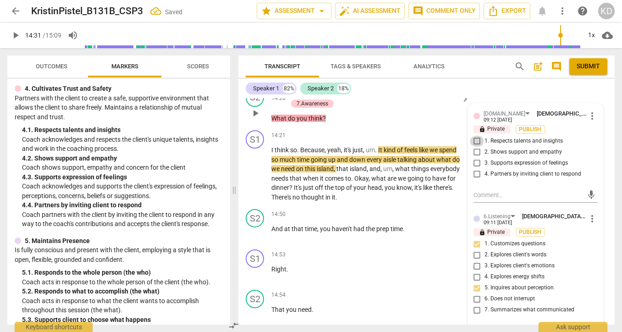
click at [475, 147] on input "1. Respects talents and insights" at bounding box center [477, 141] width 15 height 11
click at [474, 180] on input "4. Partners by inviting client to respond" at bounding box center [477, 174] width 15 height 11
click at [505, 199] on textarea at bounding box center [528, 195] width 110 height 9
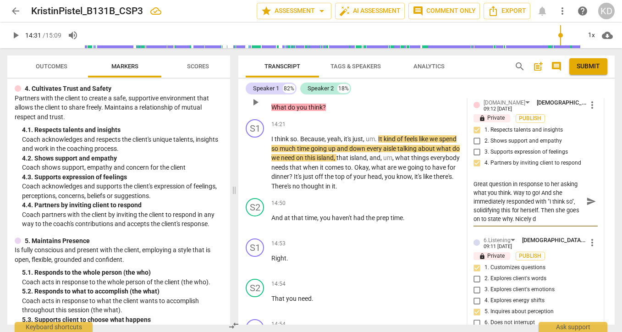
scroll to position [0, 0]
click at [254, 168] on span "play_arrow" at bounding box center [255, 162] width 11 height 11
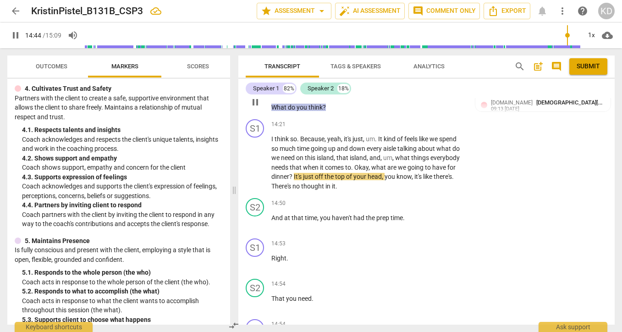
click at [407, 87] on div "6.Listening" at bounding box center [420, 82] width 27 height 8
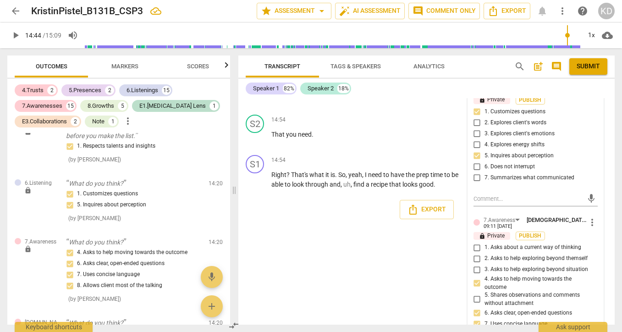
scroll to position [4344, 0]
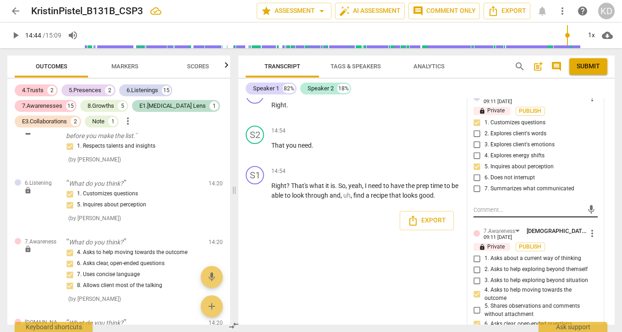
click at [501, 214] on textarea at bounding box center [528, 209] width 110 height 9
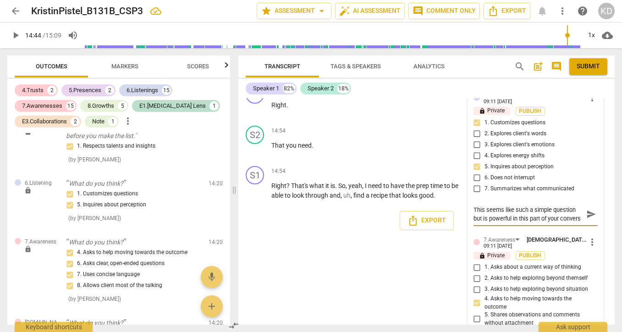
scroll to position [8, 0]
click at [241, 122] on div "S1 play_arrow pause 14:53 + Add competency keyboard_arrow_right Right ." at bounding box center [426, 102] width 376 height 40
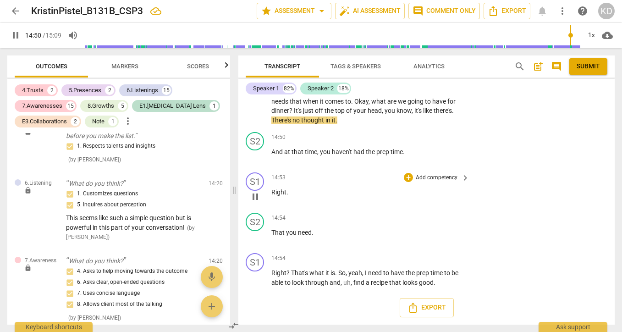
scroll to position [4286, 0]
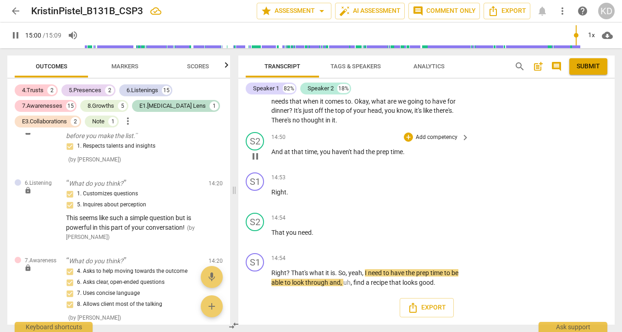
click at [352, 152] on span "haven't" at bounding box center [343, 151] width 22 height 7
click at [431, 137] on p "Add competency" at bounding box center [437, 137] width 44 height 8
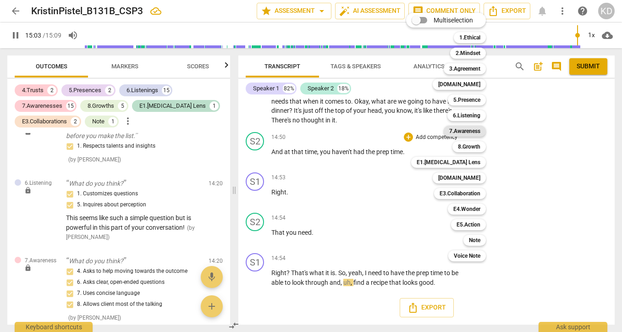
click at [464, 132] on b "7.Awareness" at bounding box center [464, 131] width 31 height 11
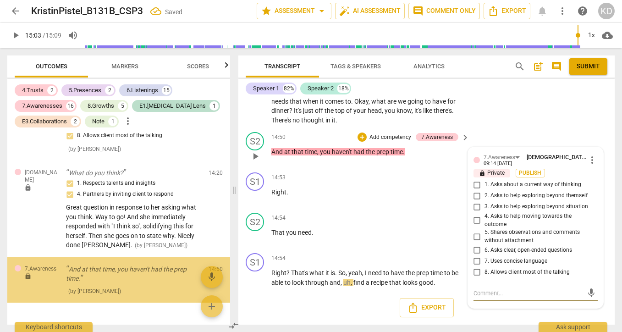
scroll to position [3130, 0]
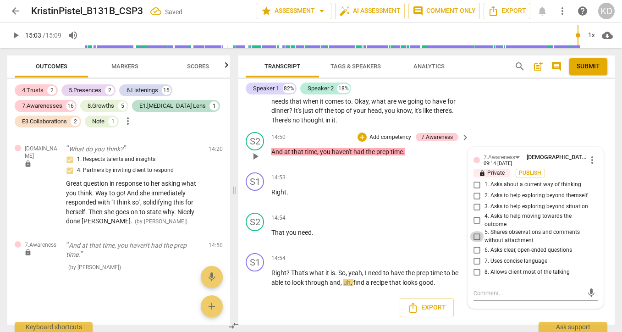
click at [475, 237] on input "5. Shares observations and comments without attachment" at bounding box center [477, 236] width 15 height 11
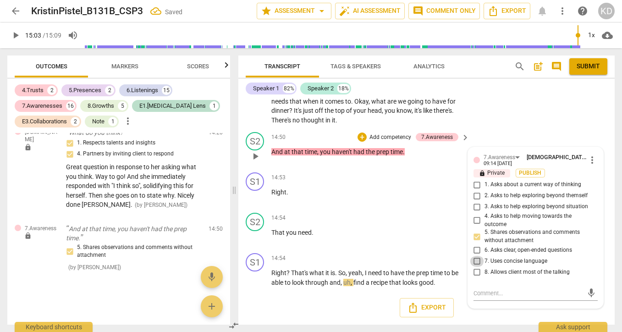
click at [475, 263] on input "7. Uses concise language" at bounding box center [477, 261] width 15 height 11
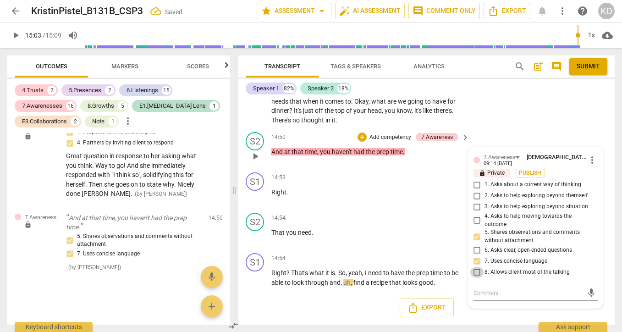
click at [476, 271] on input "8. Allows client most of the talking" at bounding box center [477, 272] width 15 height 11
click at [238, 162] on div "S2 play_arrow pause 14:50 + Add competency 7.Awareness keyboard_arrow_right And…" at bounding box center [426, 148] width 376 height 40
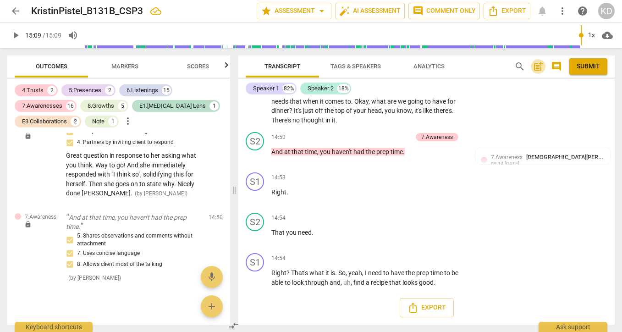
click at [537, 67] on span "post_add" at bounding box center [538, 66] width 11 height 11
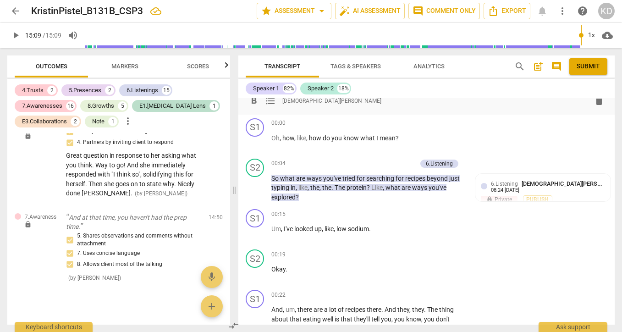
scroll to position [0, 0]
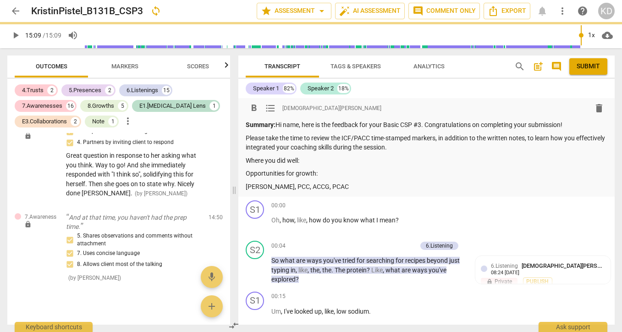
click at [302, 126] on p "Summary: Hi name, here is the feedback for your Basic CSP #3. Congratulations o…" at bounding box center [427, 125] width 362 height 10
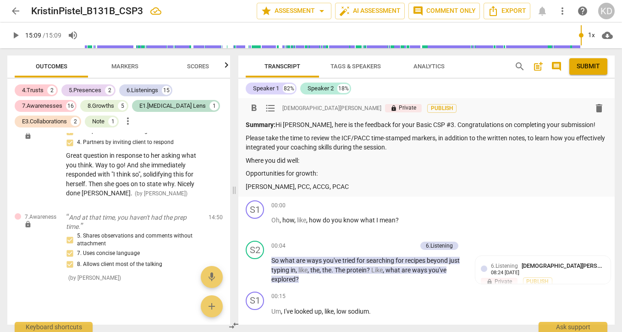
click at [308, 125] on p "Summary: Hi [PERSON_NAME], here is the feedback for your Basic CSP #3. Congratu…" at bounding box center [427, 125] width 362 height 10
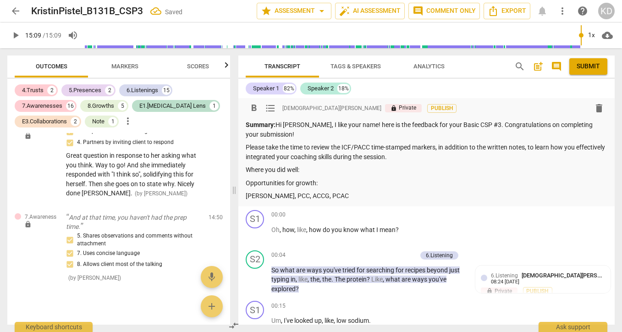
click at [357, 128] on p "Summary: Hi [PERSON_NAME], I like your name! here is the feedback for your Basi…" at bounding box center [427, 129] width 362 height 19
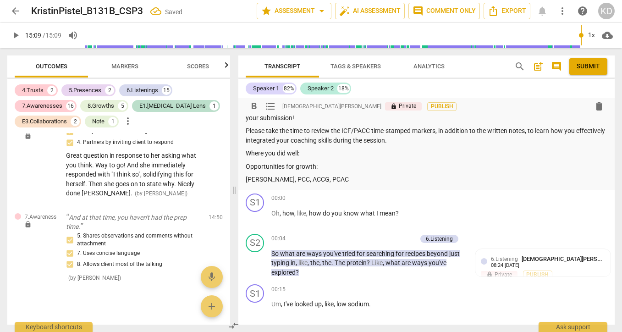
scroll to position [17, 0]
click at [308, 153] on p "Where you did well:" at bounding box center [427, 153] width 362 height 10
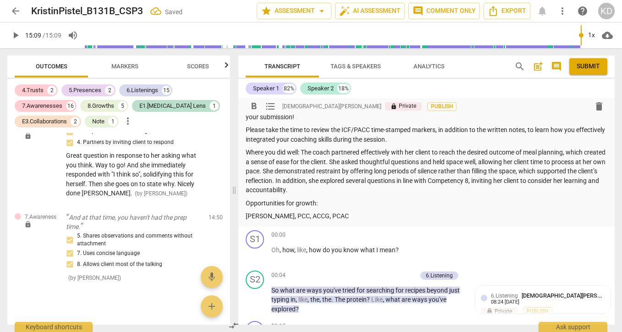
click at [333, 153] on p "Where you did well: The coach partnered effectively with her client to reach th…" at bounding box center [427, 171] width 362 height 47
click at [399, 155] on p "Where you did well: You partnered effectively with her client to reach the desi…" at bounding box center [427, 171] width 362 height 47
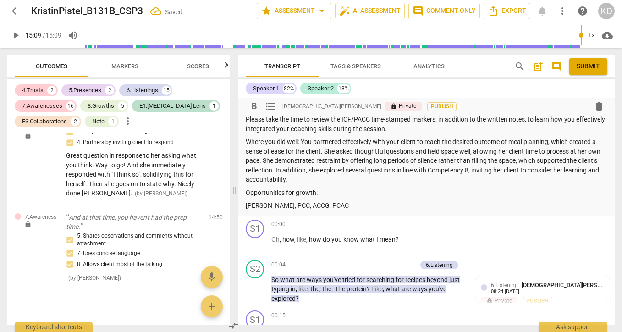
scroll to position [29, 0]
click at [305, 150] on p "Where you did well: You partnered effectively with your client to reach the des…" at bounding box center [427, 159] width 362 height 47
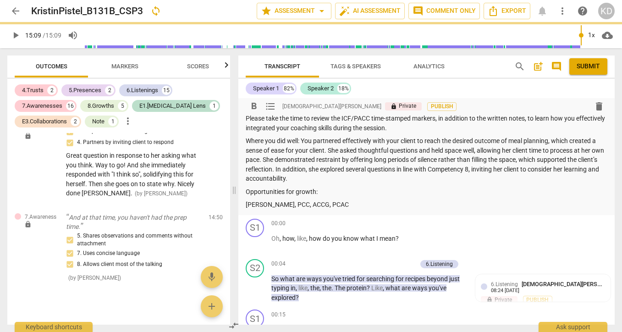
click at [339, 151] on p "Where you did well: You partnered effectively with your client to reach the des…" at bounding box center [427, 159] width 362 height 47
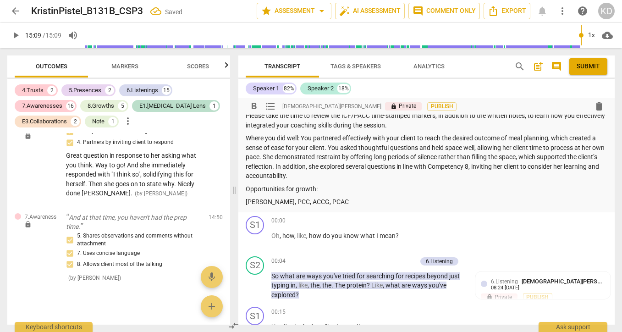
scroll to position [35, 0]
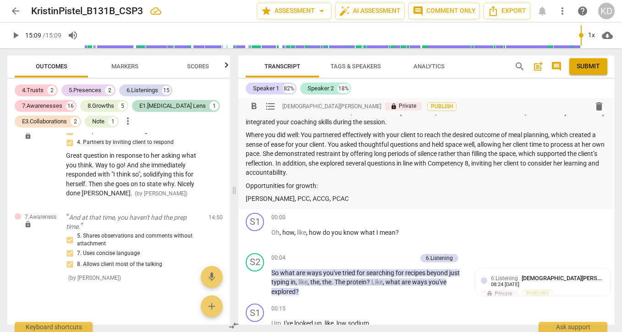
click at [533, 145] on p "Where you did well: You partnered effectively with your client to reach the des…" at bounding box center [427, 153] width 362 height 47
drag, startPoint x: 263, startPoint y: 154, endPoint x: 561, endPoint y: 146, distance: 298.0
click at [561, 146] on p "Where you did well: You partnered effectively with your client to reach the des…" at bounding box center [427, 153] width 362 height 47
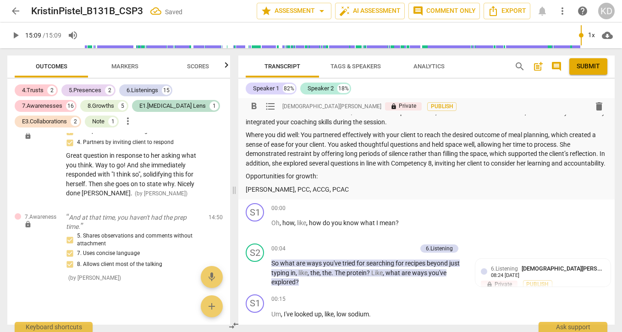
click at [578, 142] on p "Where you did well: You partnered effectively with your client to reach the des…" at bounding box center [427, 149] width 362 height 38
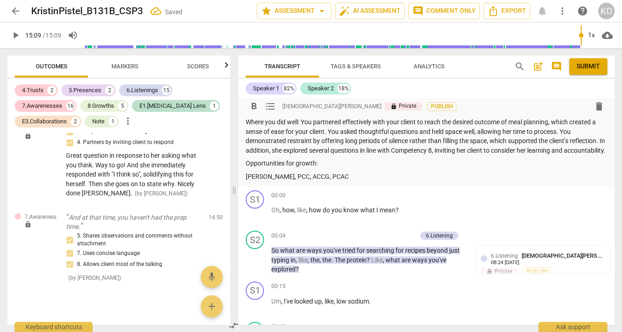
scroll to position [45, 0]
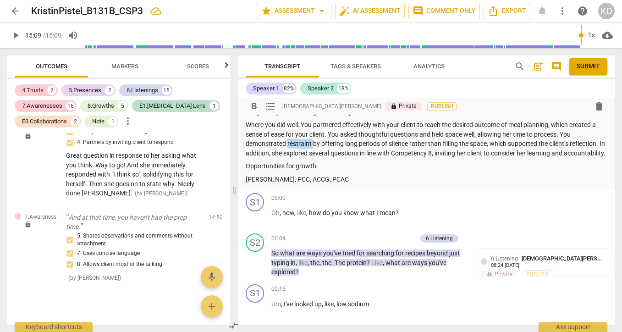
drag, startPoint x: 313, startPoint y: 143, endPoint x: 289, endPoint y: 143, distance: 23.4
click at [288, 143] on p "Where you did well: You partnered effectively with your client to reach the des…" at bounding box center [427, 139] width 362 height 38
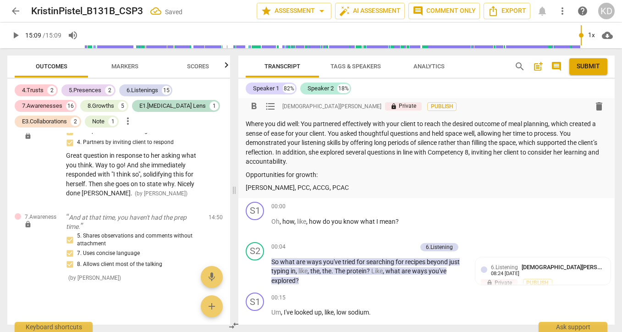
scroll to position [40, 0]
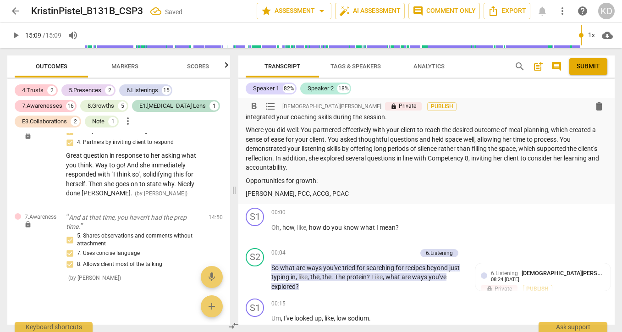
click at [320, 159] on p "Where you did well: You partnered effectively with your client to reach the des…" at bounding box center [427, 148] width 362 height 47
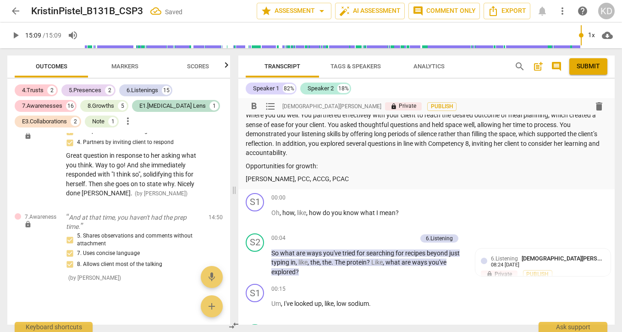
scroll to position [56, 0]
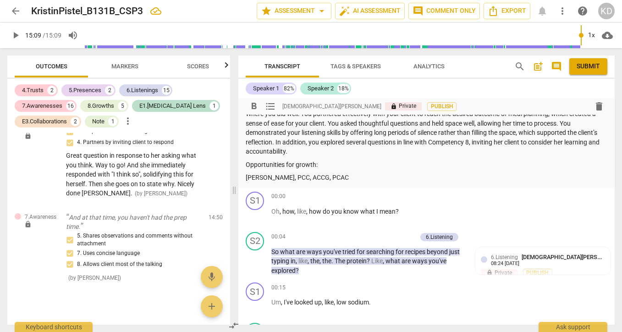
click at [356, 169] on p "Opportunities for growth:" at bounding box center [427, 165] width 362 height 10
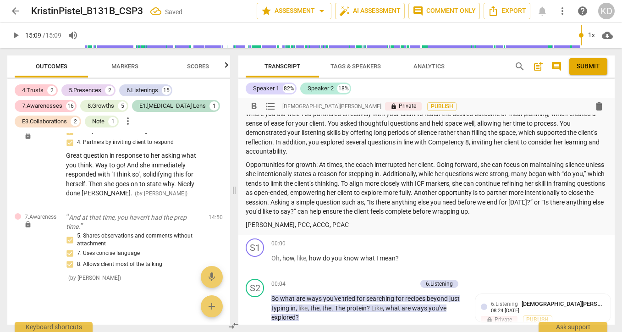
click at [373, 165] on p "Opportunities for growth: At times, the coach interrupted her client. Going for…" at bounding box center [427, 188] width 362 height 56
click at [400, 164] on p "Opportunities for growth: At times, you interrupted her client. Going forward, …" at bounding box center [427, 188] width 362 height 56
click at [423, 165] on p "Opportunities for growth: At times, you interrupted your client. Going forward,…" at bounding box center [427, 188] width 362 height 56
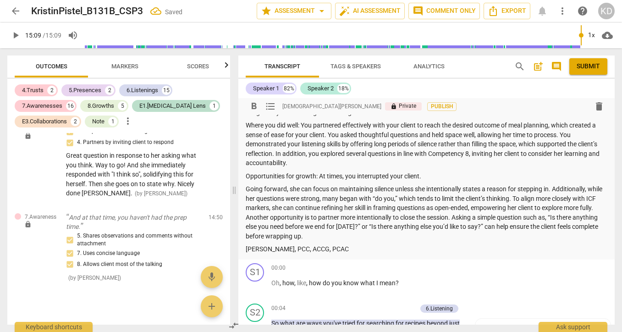
scroll to position [43, 0]
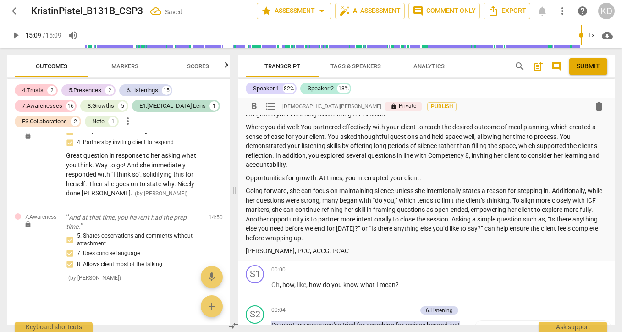
click at [319, 177] on p "Opportunities for growth: At times, you interrupted your client." at bounding box center [427, 178] width 362 height 10
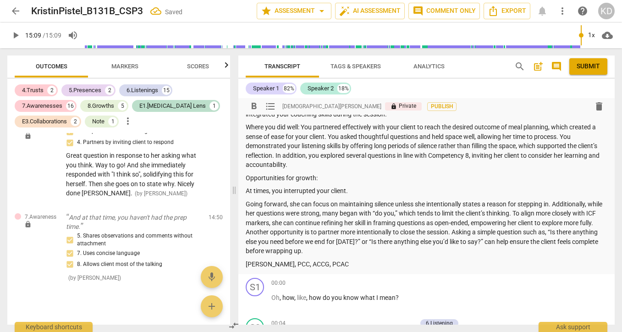
click at [247, 204] on p "Going forward, she can focus on maintaining silence unless she intentionally st…" at bounding box center [427, 227] width 362 height 56
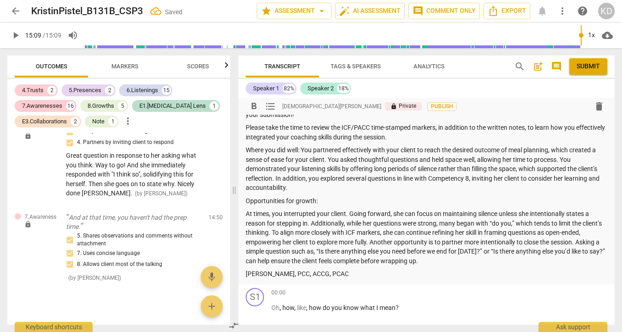
scroll to position [14, 0]
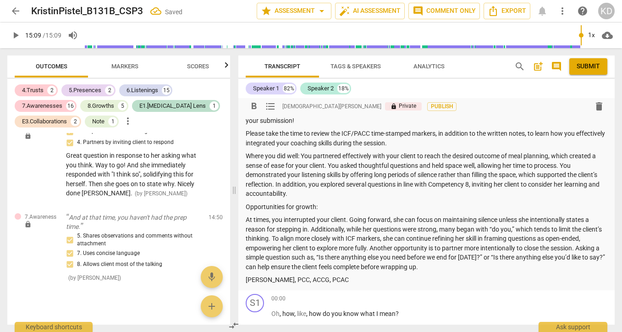
click at [303, 157] on p "Where you did well: You partnered effectively with your client to reach the des…" at bounding box center [427, 174] width 362 height 47
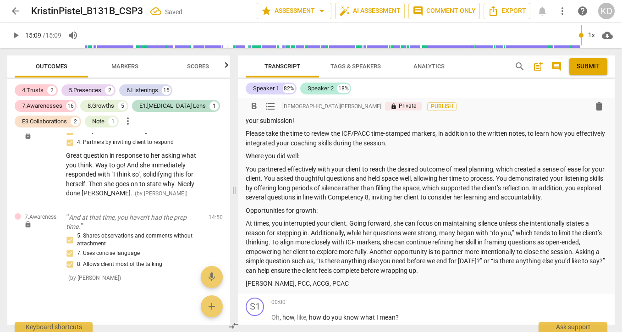
click at [514, 179] on p "You partnered effectively with your client to reach the desired outcome of meal…" at bounding box center [427, 184] width 362 height 38
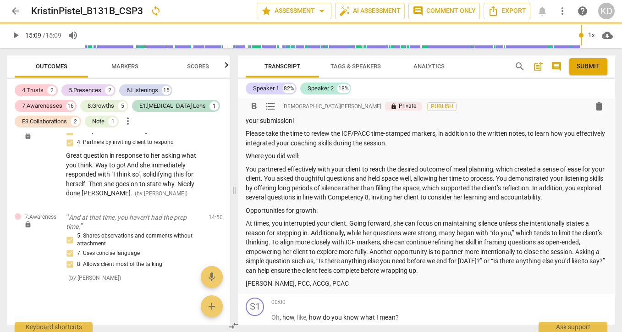
click at [513, 178] on p "You partnered effectively with your client to reach the desired outcome of meal…" at bounding box center [427, 184] width 362 height 38
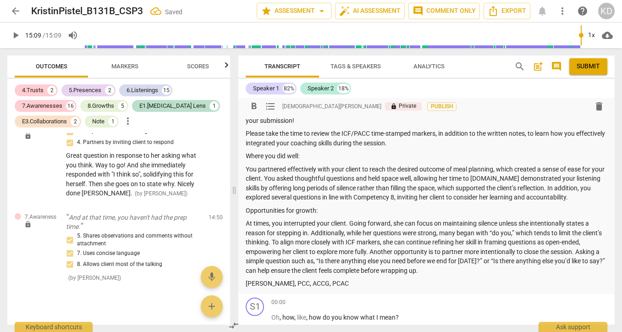
click at [279, 177] on p "You partnered effectively with your client to reach the desired outcome of meal…" at bounding box center [427, 184] width 362 height 38
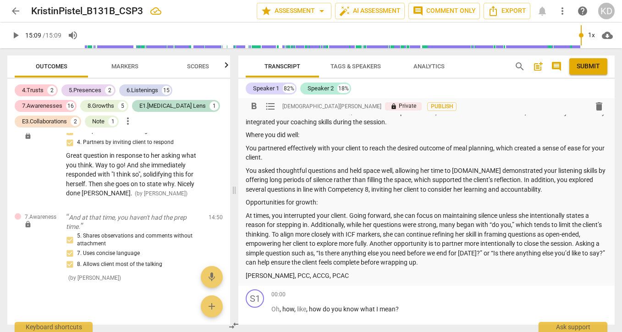
scroll to position [37, 0]
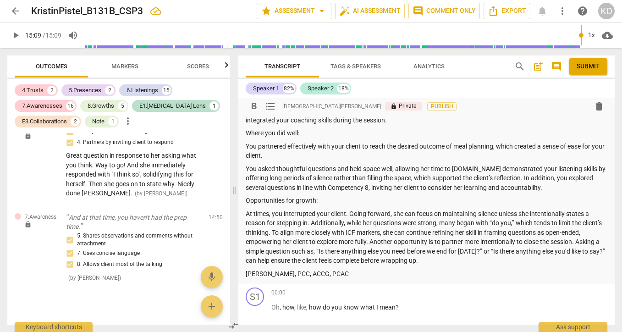
click at [359, 200] on p "Opportunities for growth:" at bounding box center [427, 201] width 362 height 10
click at [528, 178] on p "You asked thoughtful questions and held space well, allowing her time to [DOMAI…" at bounding box center [427, 178] width 362 height 28
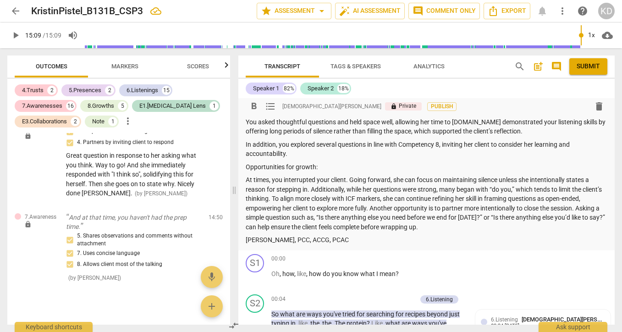
scroll to position [92, 0]
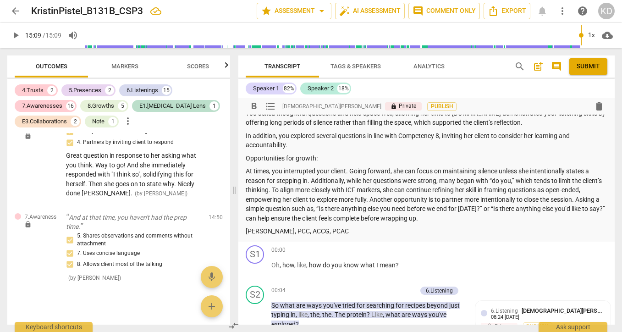
click at [404, 172] on p "At times, you interrupted your client. Going forward, she can focus on maintain…" at bounding box center [427, 194] width 362 height 56
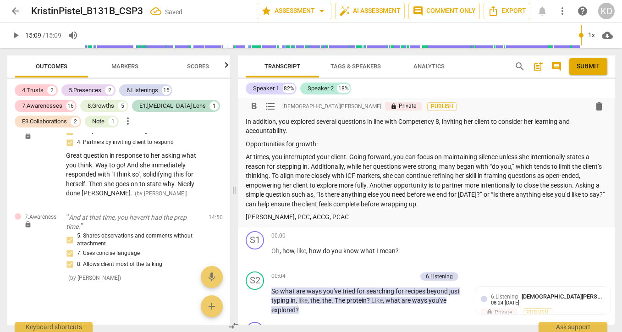
scroll to position [107, 0]
click at [530, 157] on p "At times, you interrupted your client. Going forward, you can focus on maintain…" at bounding box center [427, 179] width 362 height 56
click at [587, 156] on p "At times, you interrupted your client. Going forward, you can focus on maintain…" at bounding box center [427, 179] width 362 height 56
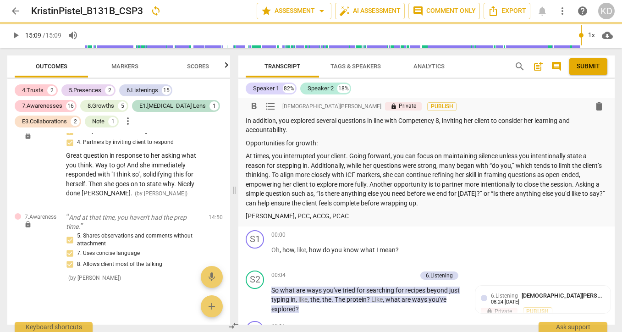
scroll to position [113, 0]
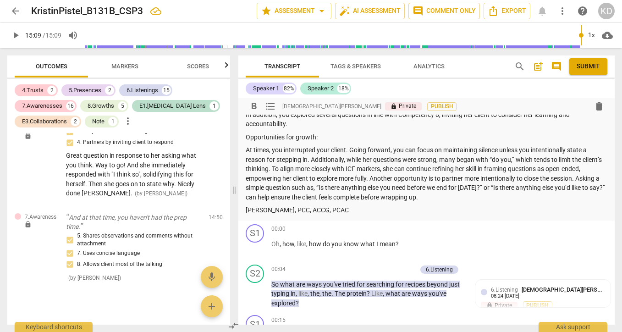
click at [312, 160] on p "At times, you interrupted your client. Going forward, you can focus on maintain…" at bounding box center [427, 173] width 362 height 56
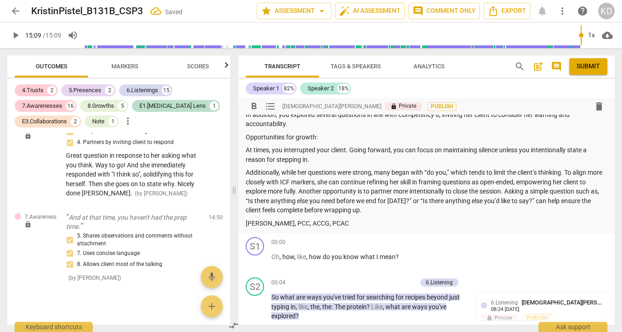
click at [307, 173] on p "Additionally, while her questions were strong, many began with “do you,” which …" at bounding box center [427, 191] width 362 height 47
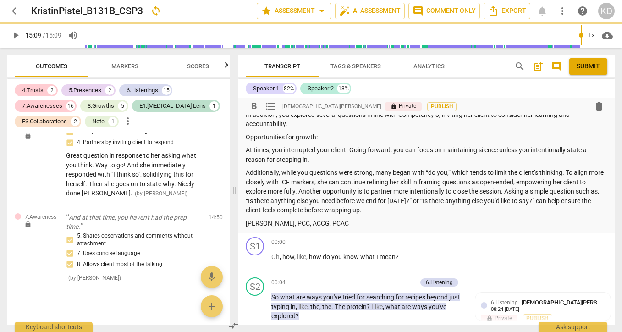
click at [353, 171] on p "Additionally, while you questions were strong, many began with “do you,” which …" at bounding box center [427, 191] width 362 height 47
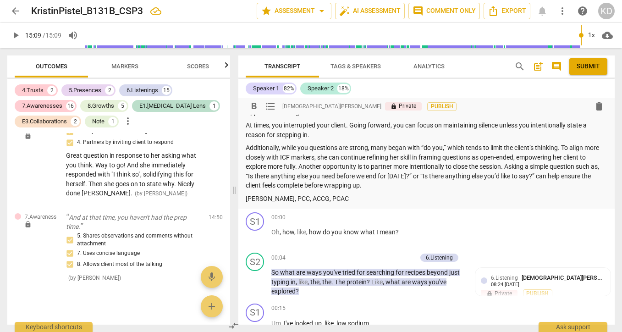
scroll to position [138, 0]
click at [329, 157] on p "Additionally, while you questions are strong, many began with “do you,” which t…" at bounding box center [427, 166] width 362 height 47
click at [402, 157] on p "Additionally, while you questions are strong, many began with “do you,” which t…" at bounding box center [427, 166] width 362 height 47
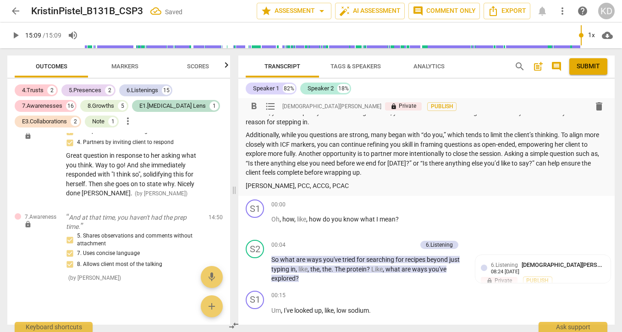
scroll to position [152, 0]
click at [567, 144] on p "Additionally, while you questions are strong, many began with “do you,” which t…" at bounding box center [427, 152] width 362 height 47
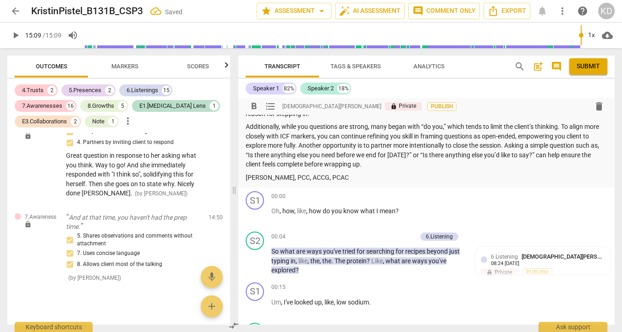
scroll to position [160, 0]
click at [504, 145] on p "Additionally, while you questions are strong, many began with “do you,” which t…" at bounding box center [427, 144] width 362 height 47
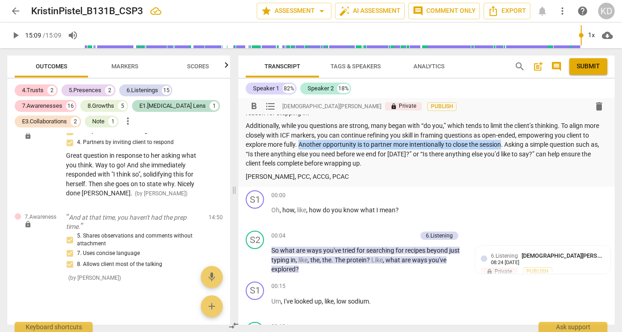
drag, startPoint x: 504, startPoint y: 145, endPoint x: 301, endPoint y: 141, distance: 203.1
click at [301, 141] on p "Additionally, while you questions are strong, many began with “do you,” which t…" at bounding box center [427, 144] width 362 height 47
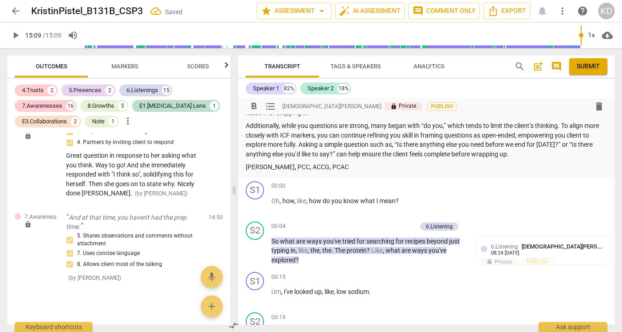
scroll to position [159, 0]
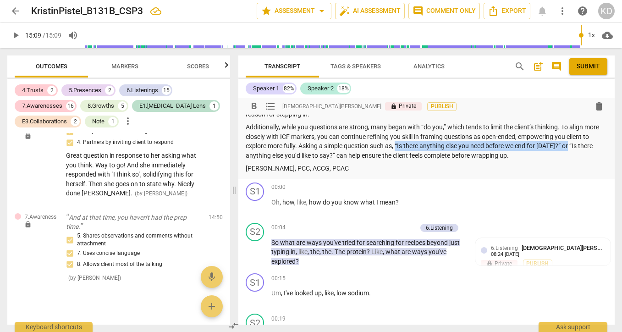
drag, startPoint x: 570, startPoint y: 146, endPoint x: 400, endPoint y: 146, distance: 170.5
click at [398, 146] on p "Additionally, while you questions are strong, many began with “do you,” which t…" at bounding box center [427, 141] width 362 height 38
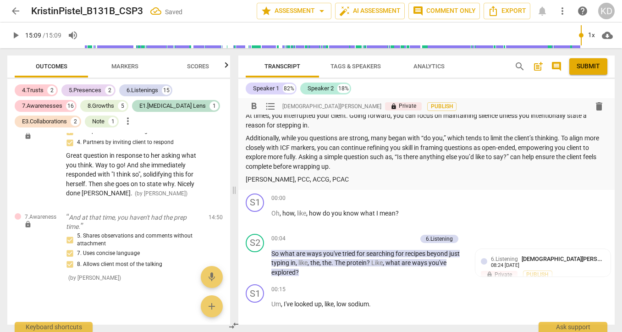
scroll to position [147, 0]
click at [300, 158] on p "Additionally, while you questions are strong, many began with “do you,” which t…" at bounding box center [427, 153] width 362 height 38
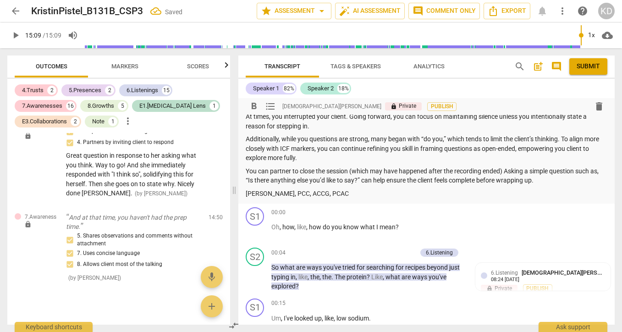
click at [508, 170] on p "You can partner to close the session (which may have happened after the recordi…" at bounding box center [427, 175] width 362 height 19
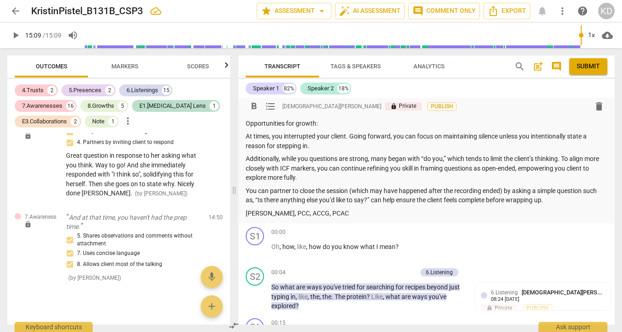
scroll to position [120, 0]
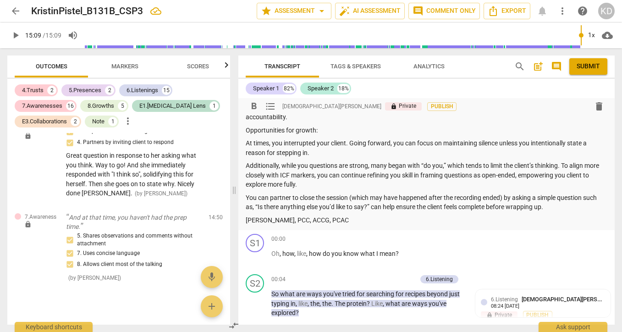
click at [305, 181] on p "Additionally, while you questions are strong, many began with “do you,” which t…" at bounding box center [427, 175] width 362 height 28
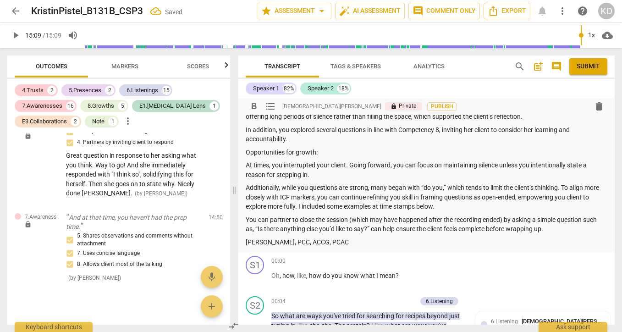
scroll to position [97, 0]
click at [315, 174] on p "At times, you interrupted your client. Going forward, you can focus on maintain…" at bounding box center [427, 170] width 362 height 19
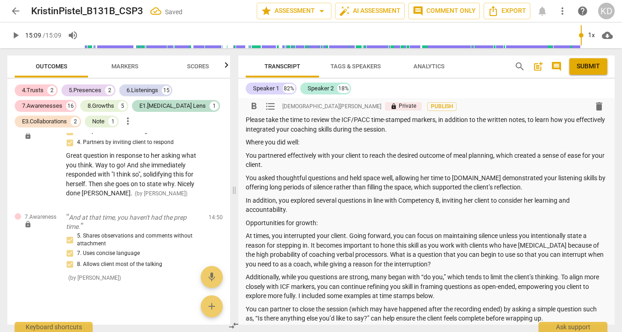
scroll to position [38, 0]
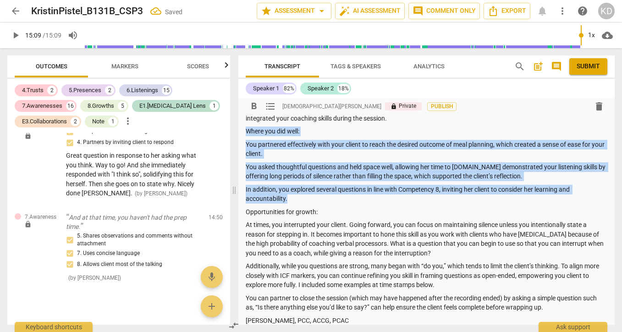
drag, startPoint x: 246, startPoint y: 130, endPoint x: 305, endPoint y: 199, distance: 91.4
click at [305, 199] on div "Summary: Hi [PERSON_NAME], I like your name! Here is the feedback for your Basi…" at bounding box center [427, 203] width 362 height 243
copy div "Where you did well: You partnered effectively with your client to reach the des…"
